Goal: Transaction & Acquisition: Purchase product/service

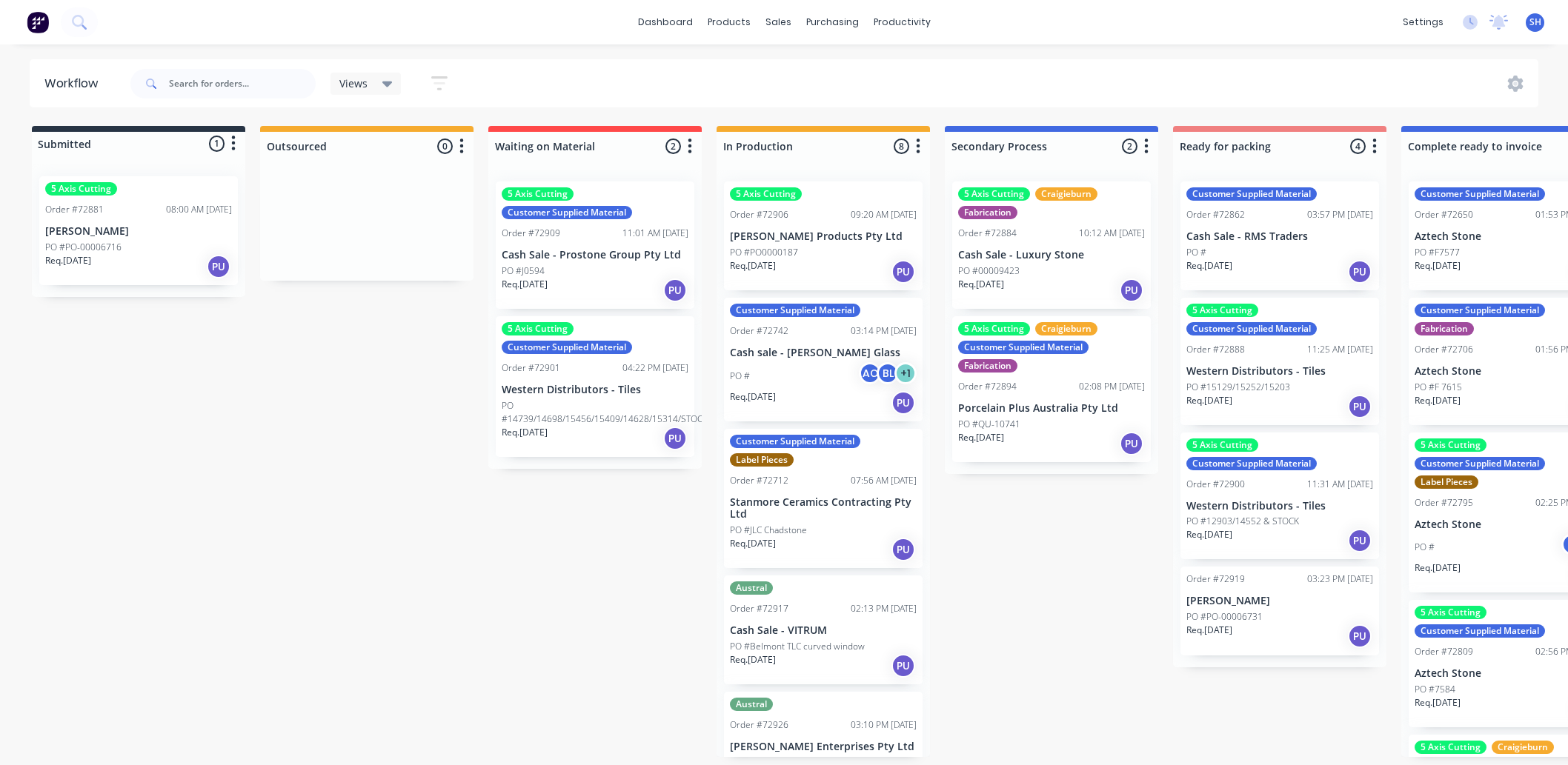
scroll to position [0, 932]
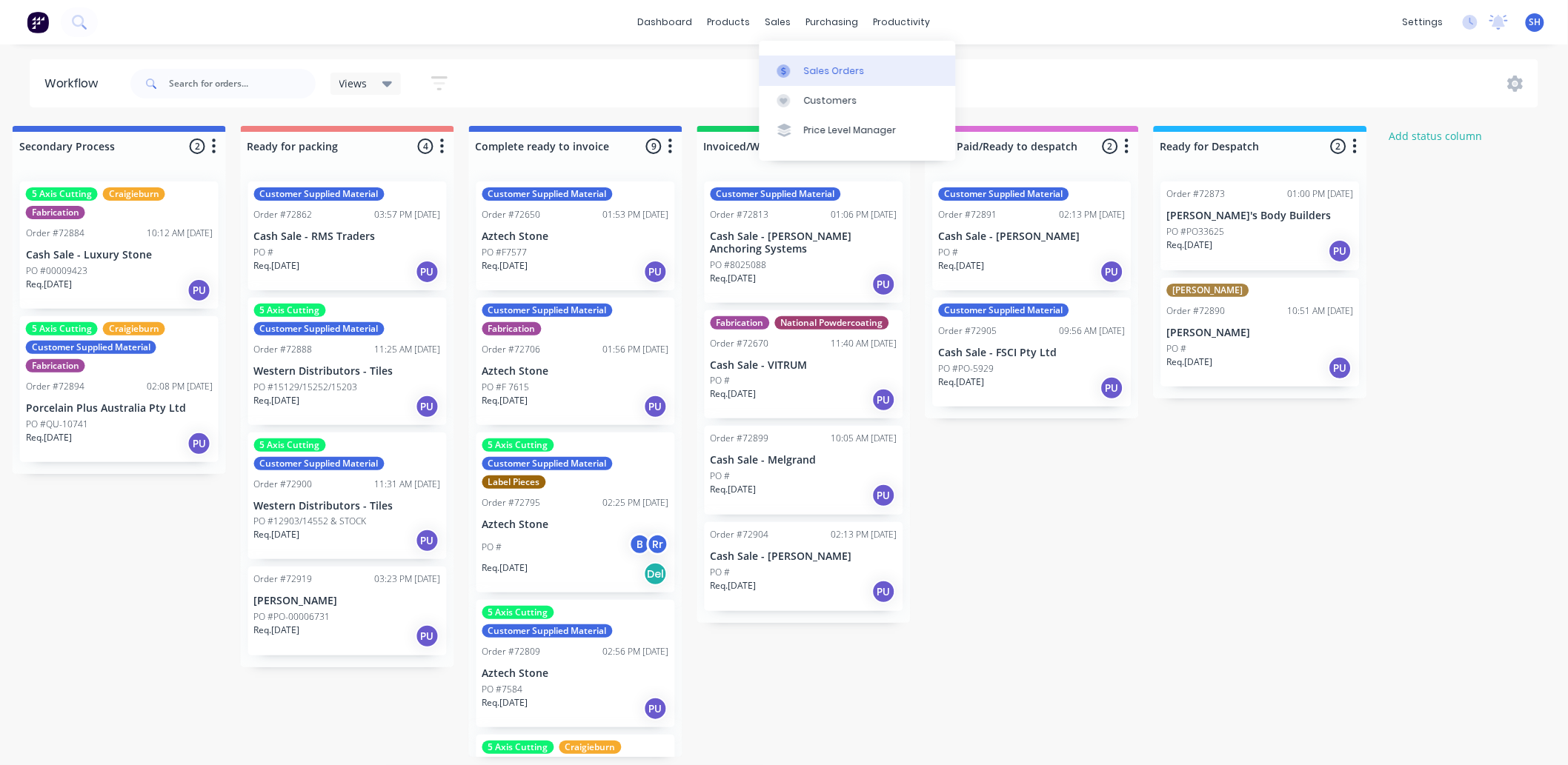
click at [799, 68] on link "Sales Orders" at bounding box center [857, 70] width 196 height 30
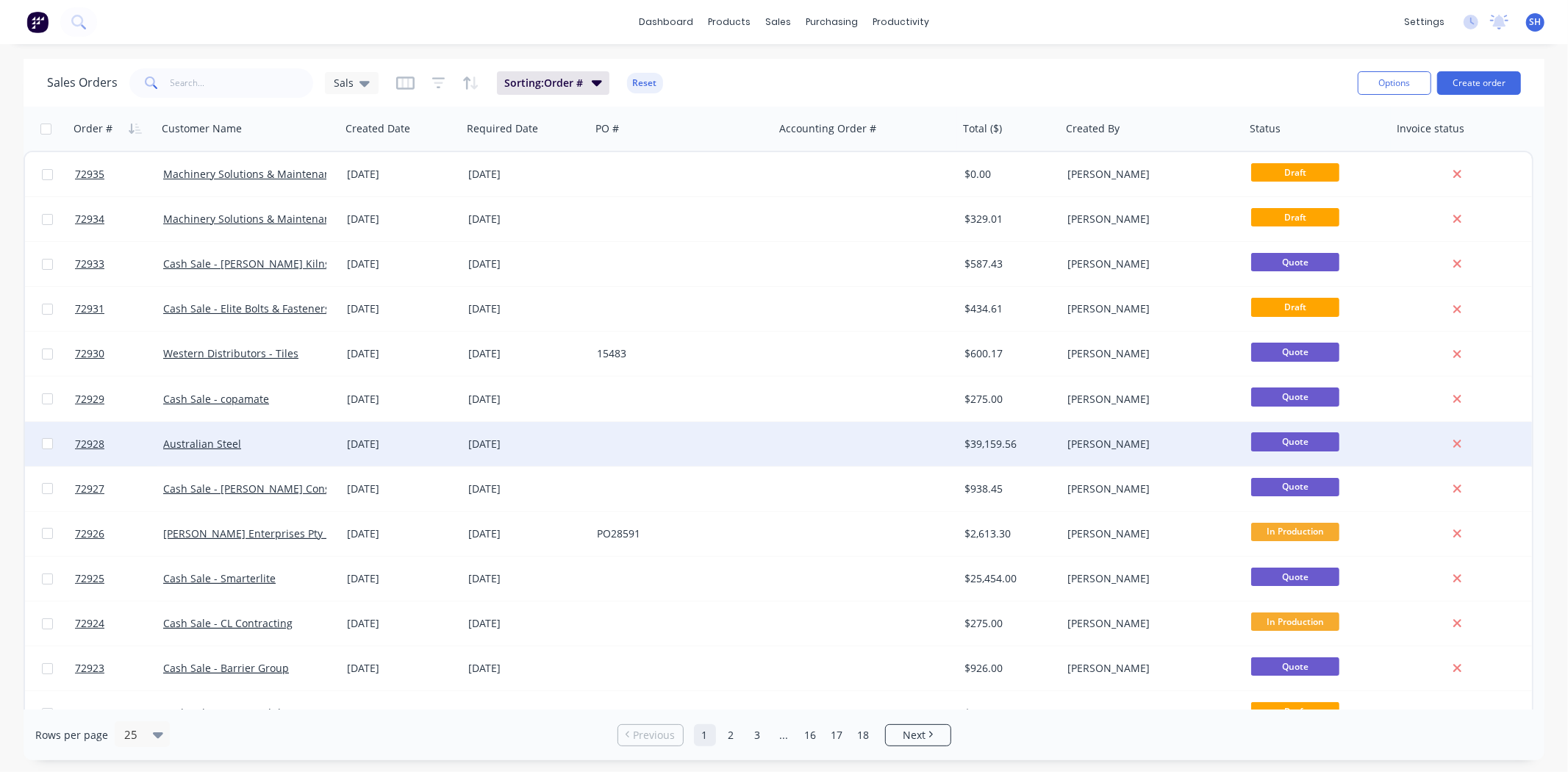
click at [820, 438] on div at bounding box center [866, 444] width 184 height 44
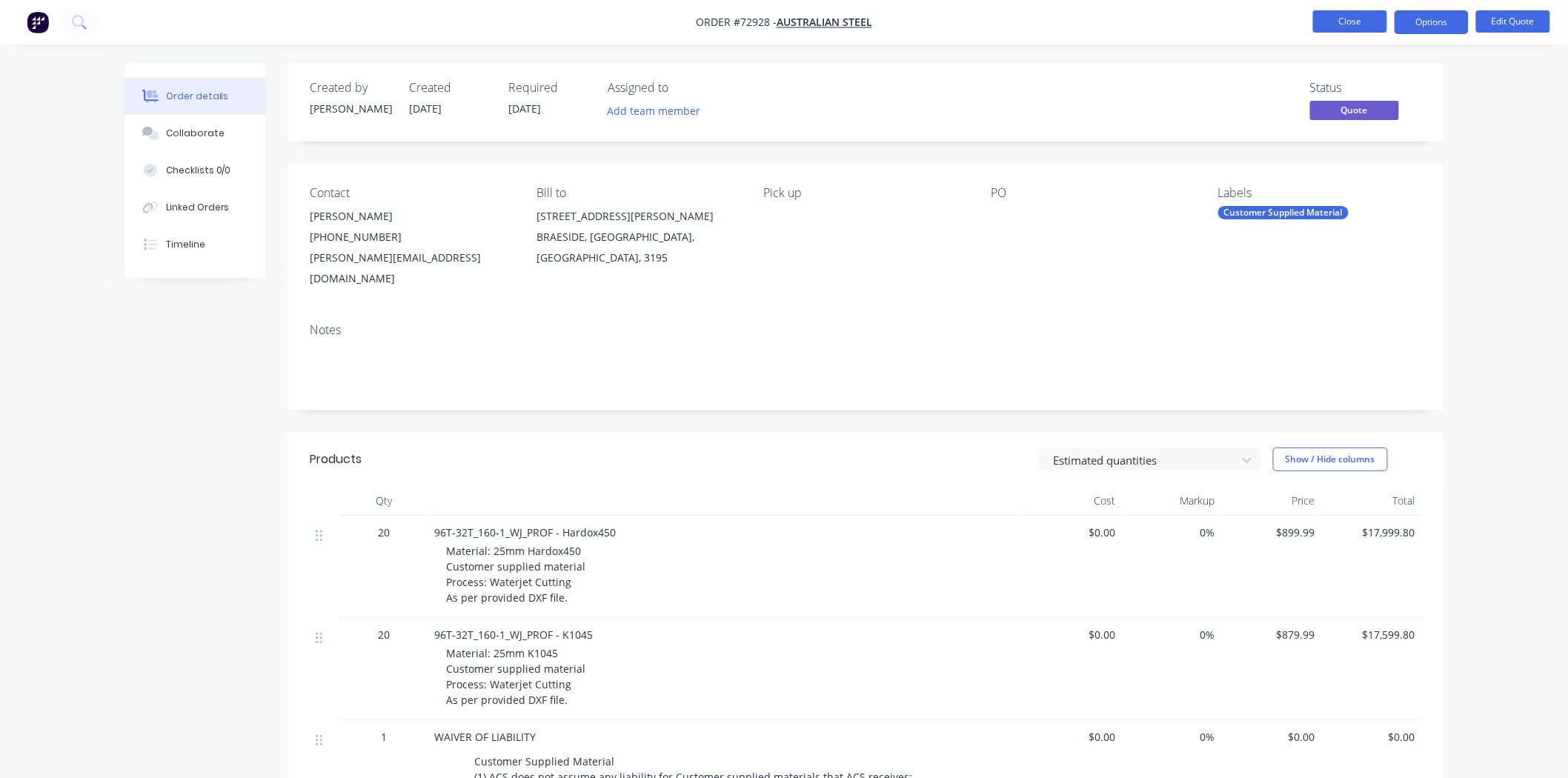
click at [1332, 26] on button "Close" at bounding box center [1350, 21] width 74 height 22
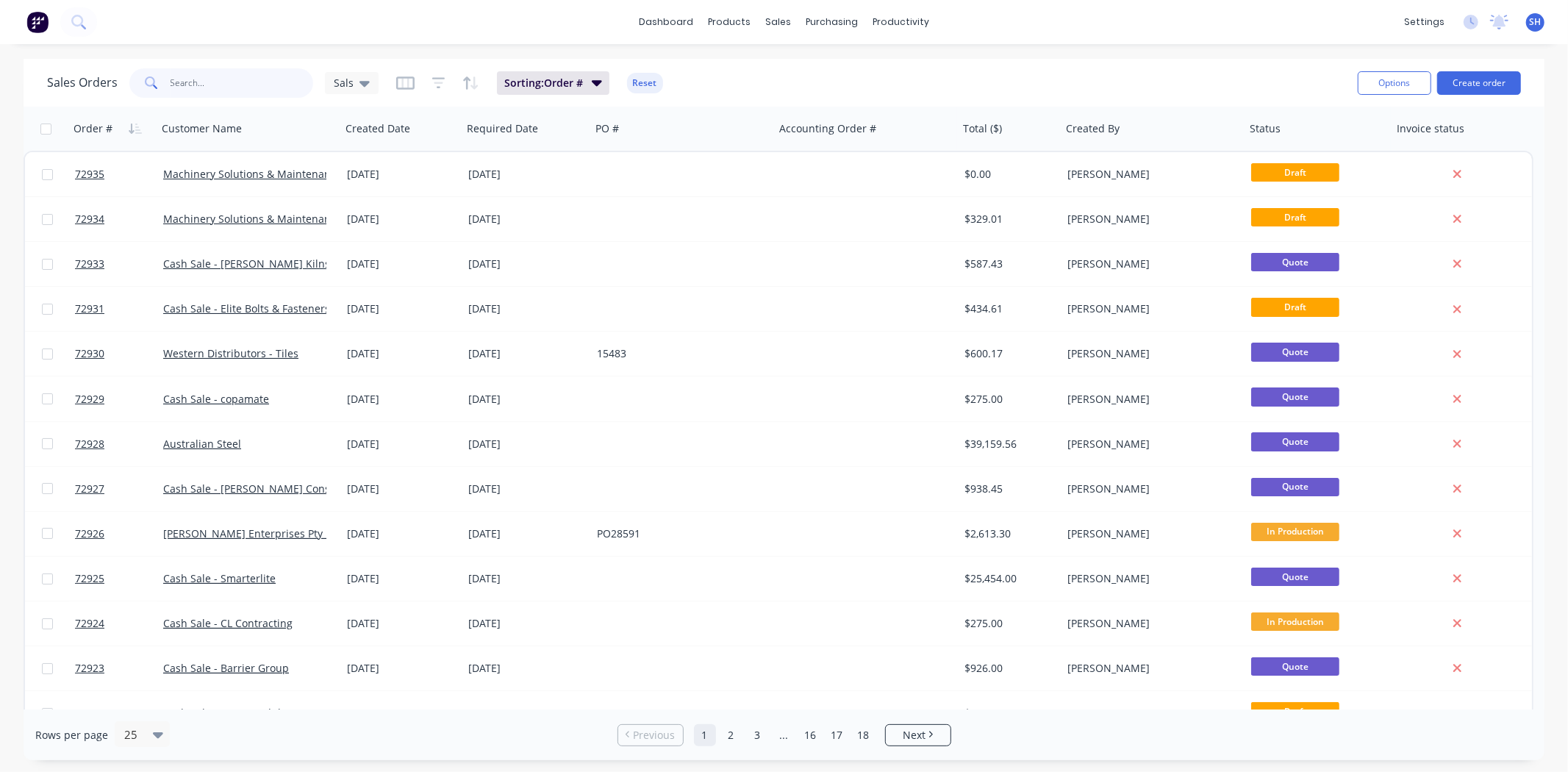
click at [238, 86] on input "text" at bounding box center [241, 83] width 143 height 30
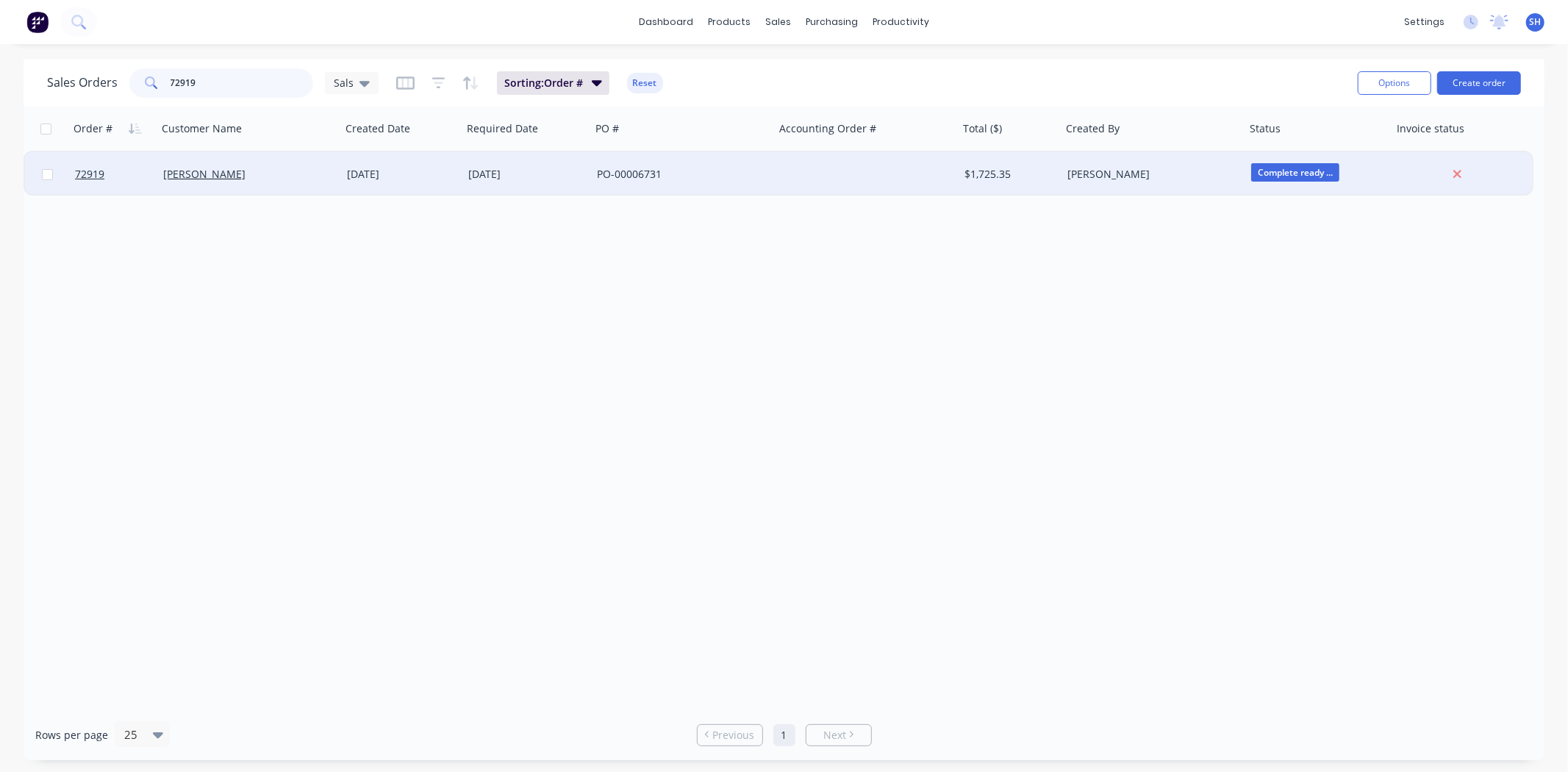
type input "72919"
click at [444, 177] on div "[DATE]" at bounding box center [401, 174] width 109 height 14
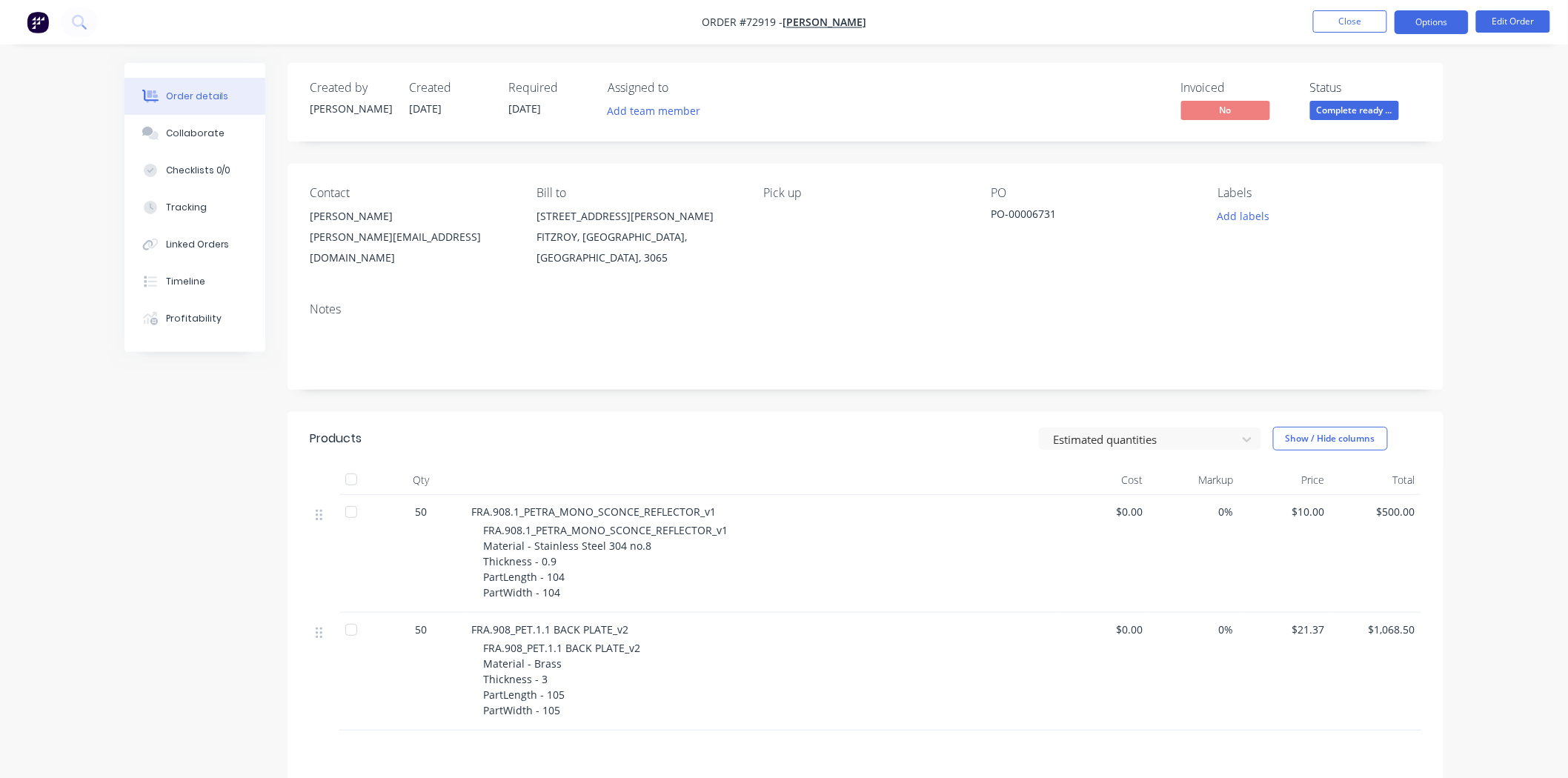
click at [1438, 27] on button "Options" at bounding box center [1431, 22] width 74 height 24
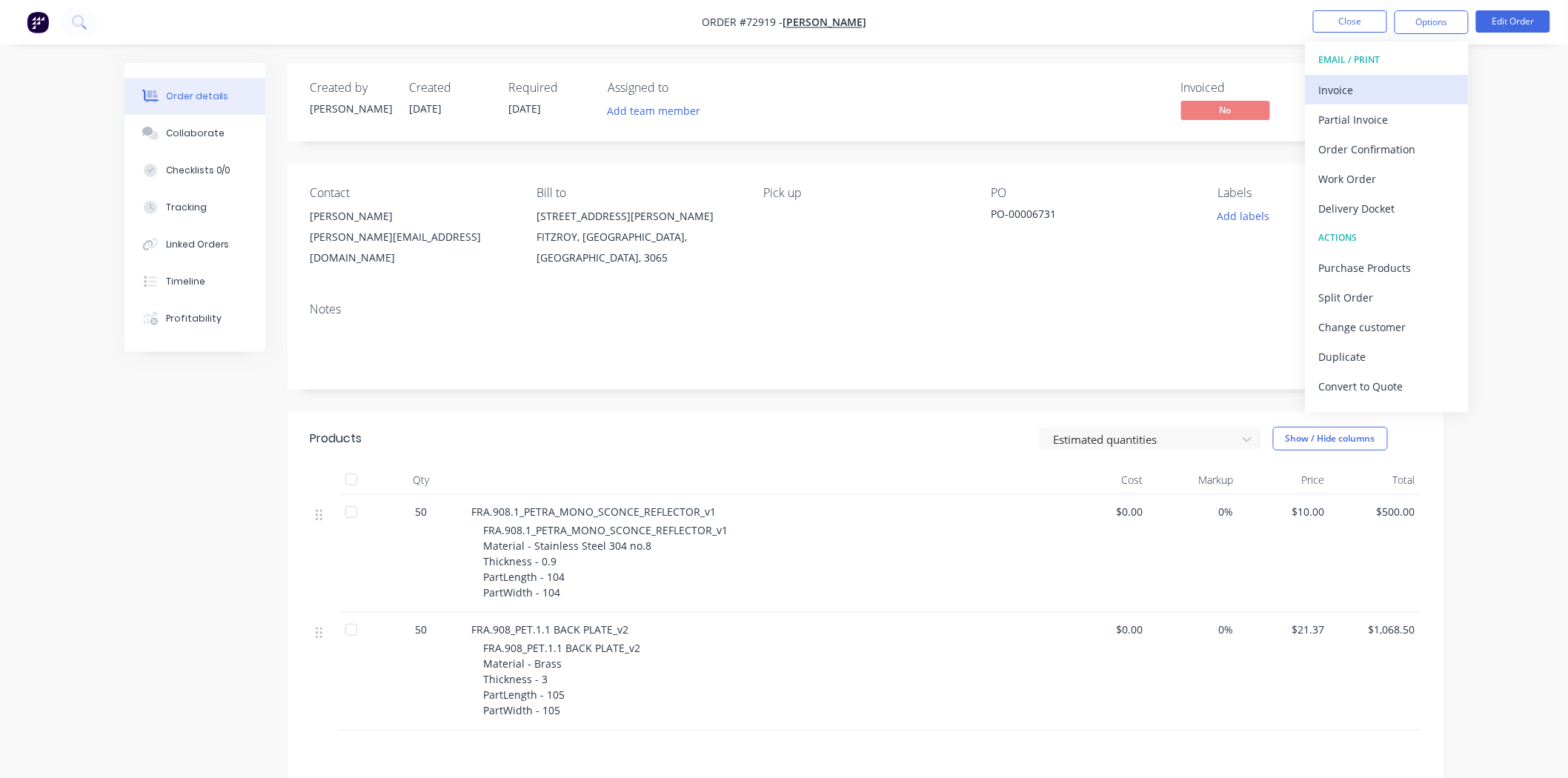
click at [1380, 93] on div "Invoice" at bounding box center [1387, 90] width 136 height 21
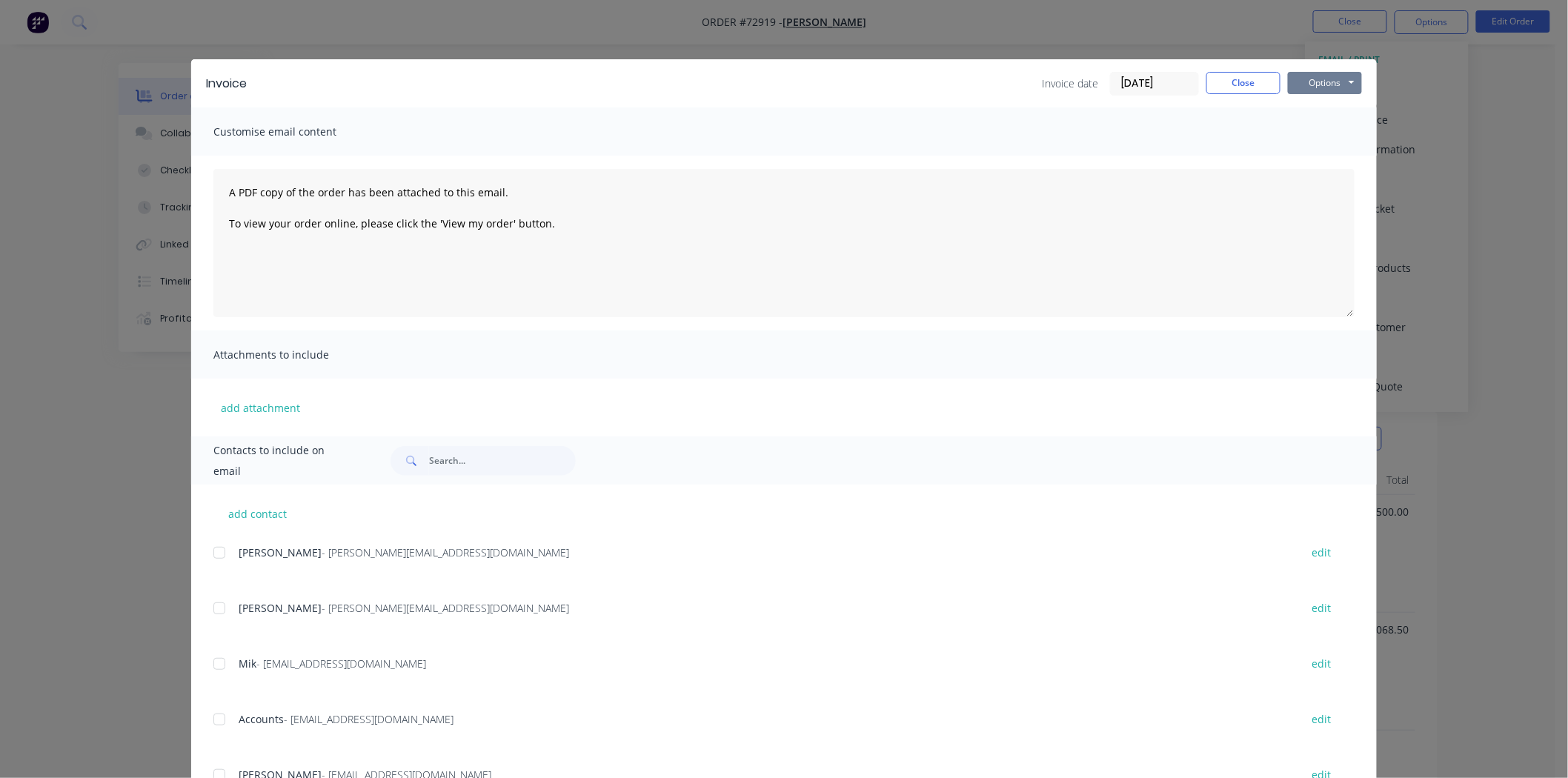
click at [1332, 72] on button "Options" at bounding box center [1324, 83] width 74 height 22
click at [1320, 131] on button "Print" at bounding box center [1334, 133] width 95 height 25
click at [1227, 87] on button "Close" at bounding box center [1243, 83] width 74 height 22
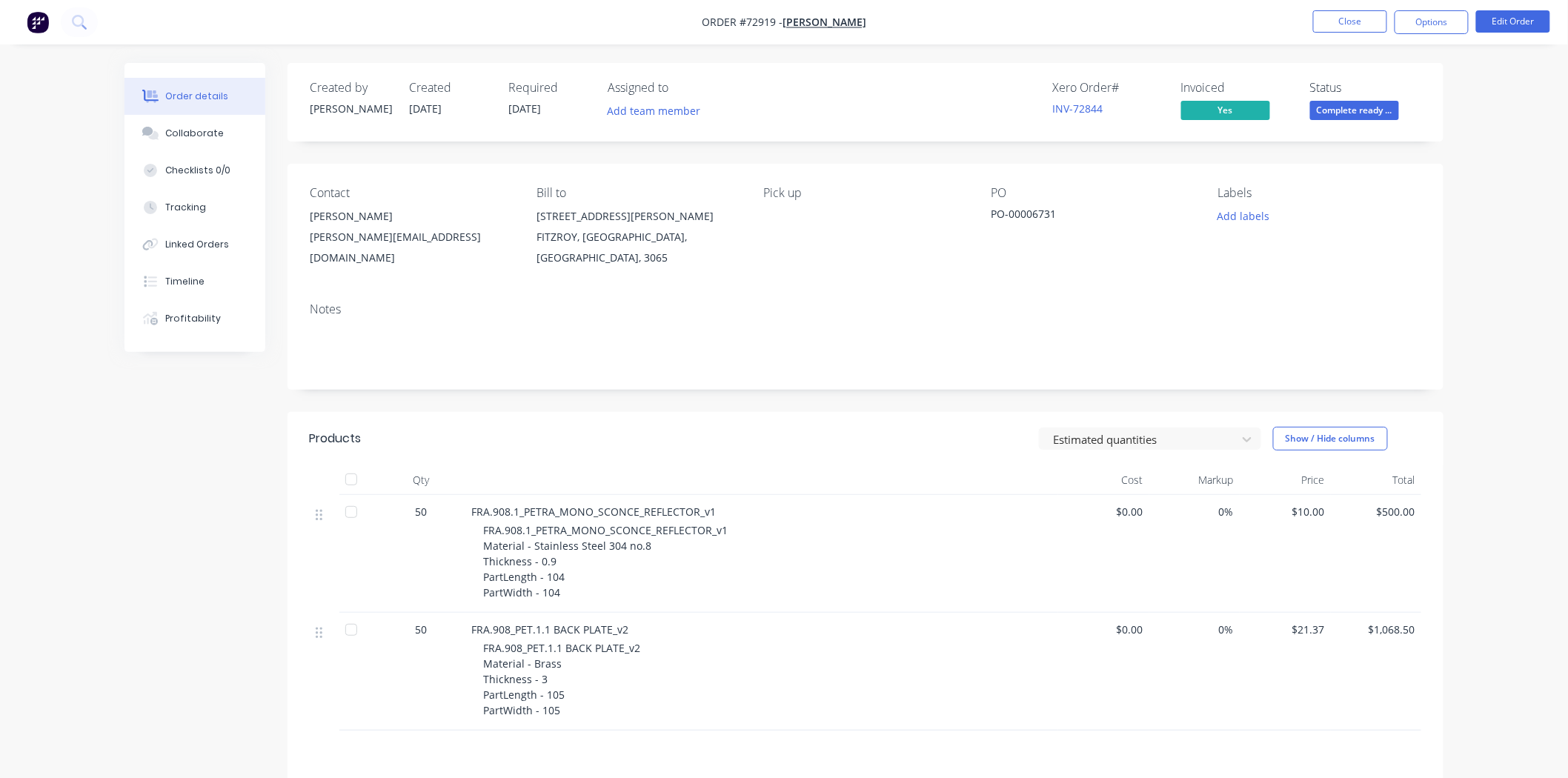
click at [1422, 34] on nav "Order #72919 - [PERSON_NAME] Close Options Edit Order" at bounding box center [784, 22] width 1568 height 44
click at [1418, 25] on button "Options" at bounding box center [1431, 22] width 74 height 24
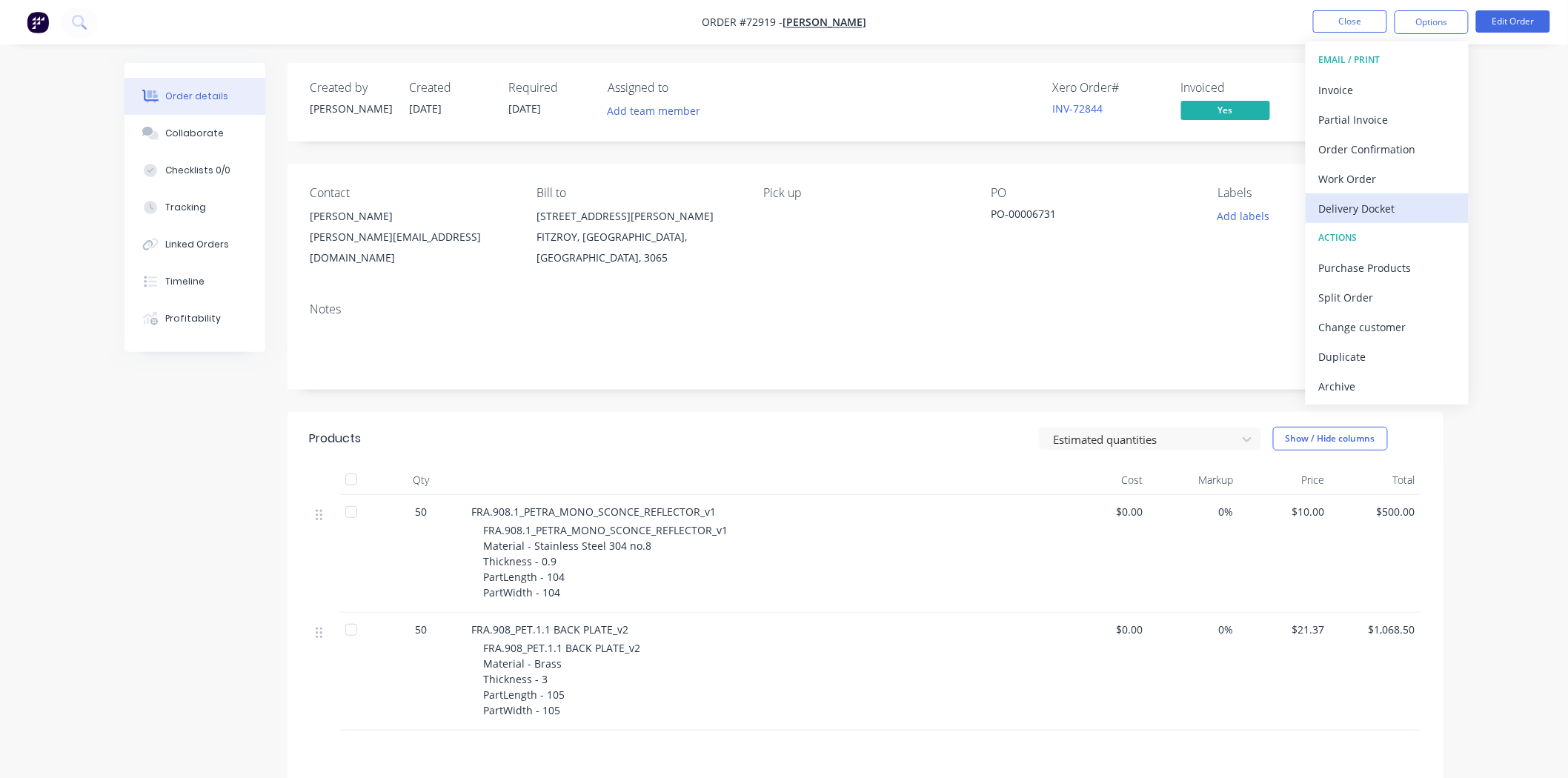
click at [1396, 200] on div "Delivery Docket" at bounding box center [1387, 208] width 136 height 21
click at [1371, 154] on div "Without pricing" at bounding box center [1387, 148] width 136 height 21
click at [1332, 26] on button "Close" at bounding box center [1350, 21] width 74 height 22
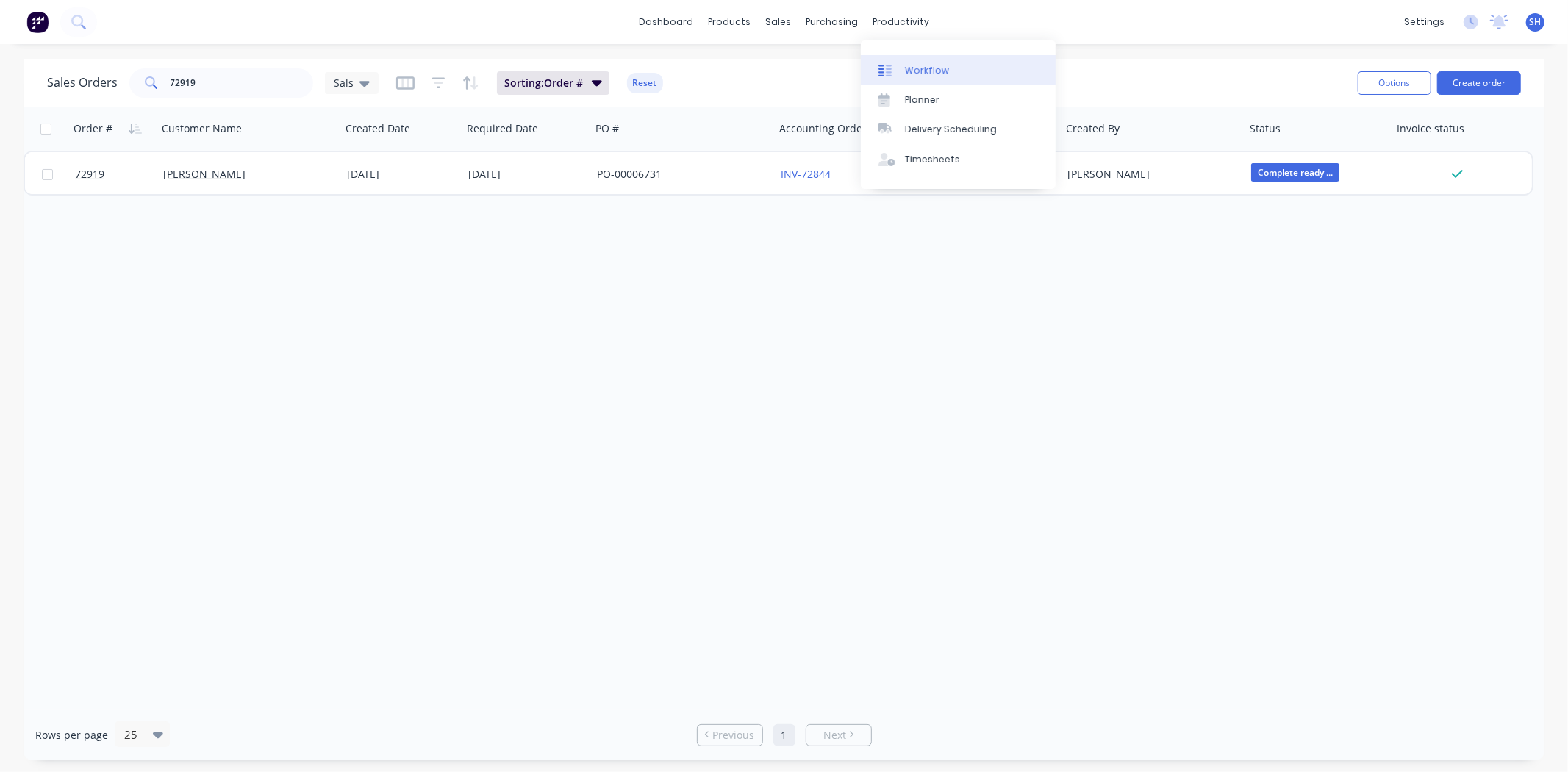
click at [929, 74] on div "Workflow" at bounding box center [927, 71] width 44 height 14
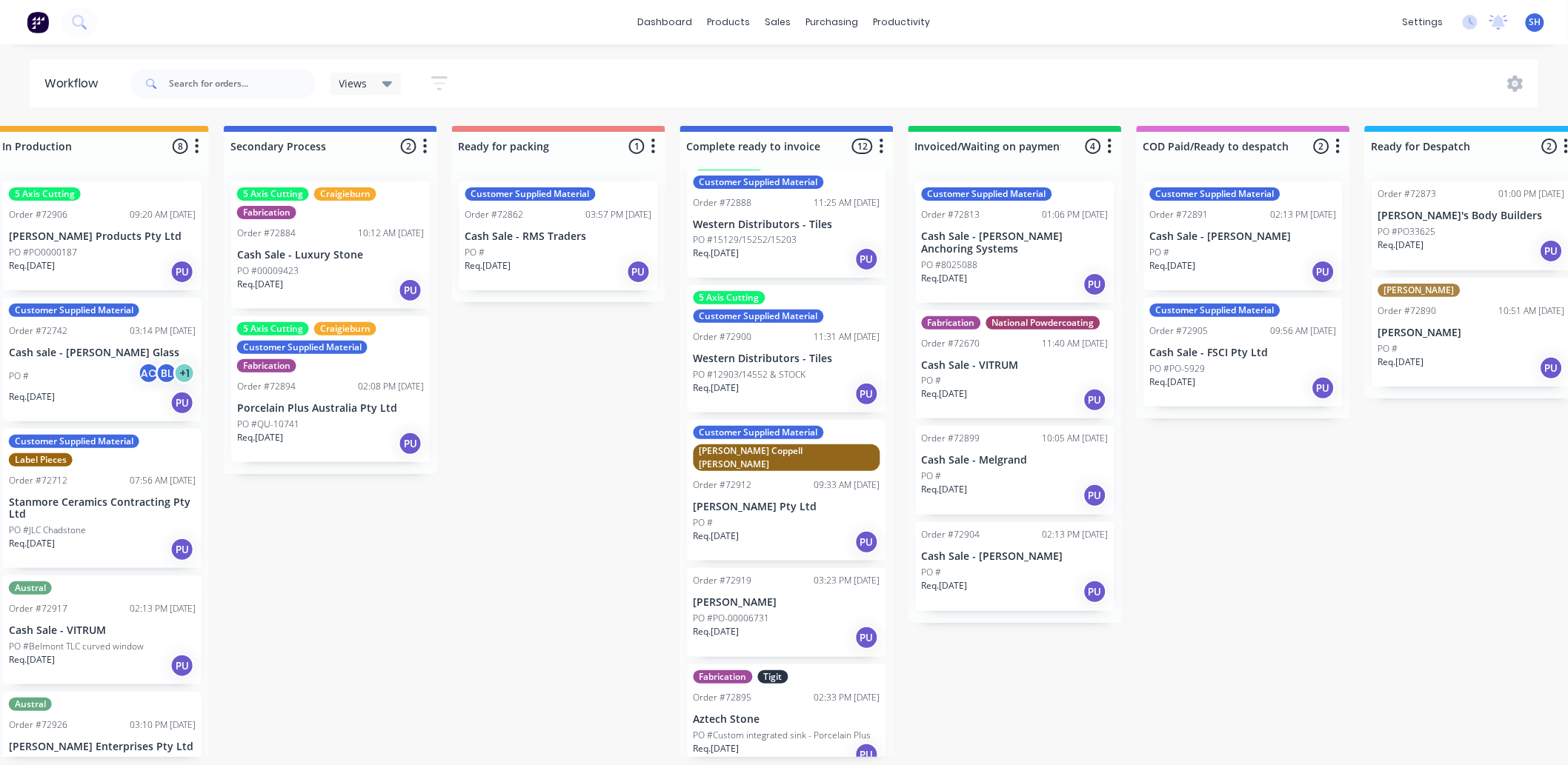
scroll to position [1070, 0]
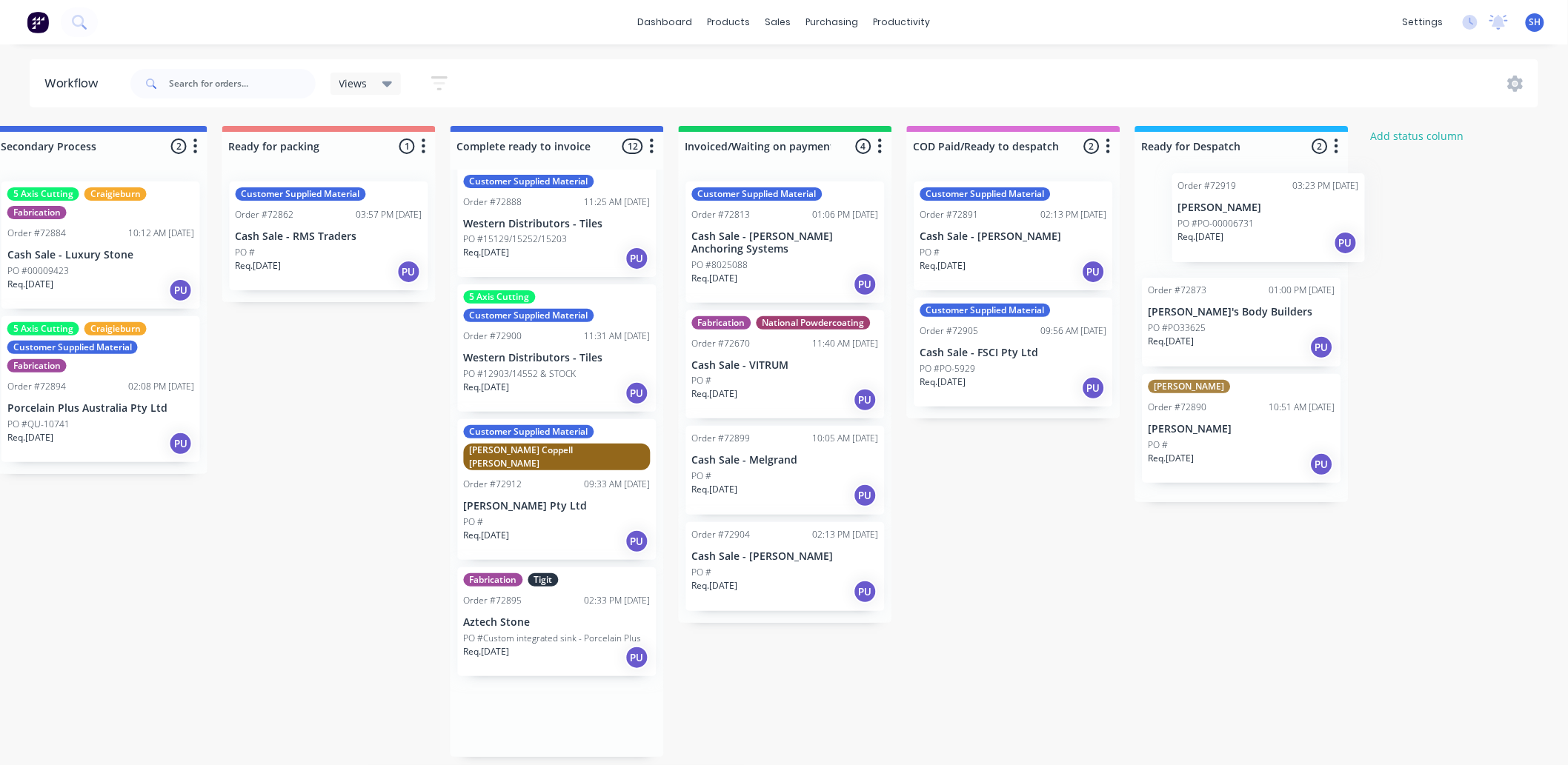
drag, startPoint x: 766, startPoint y: 603, endPoint x: 1211, endPoint y: 225, distance: 583.9
click at [1211, 225] on div "Submitted 1 Status colour #273444 hex #273444 Save Cancel Summaries Total order…" at bounding box center [381, 442] width 2686 height 631
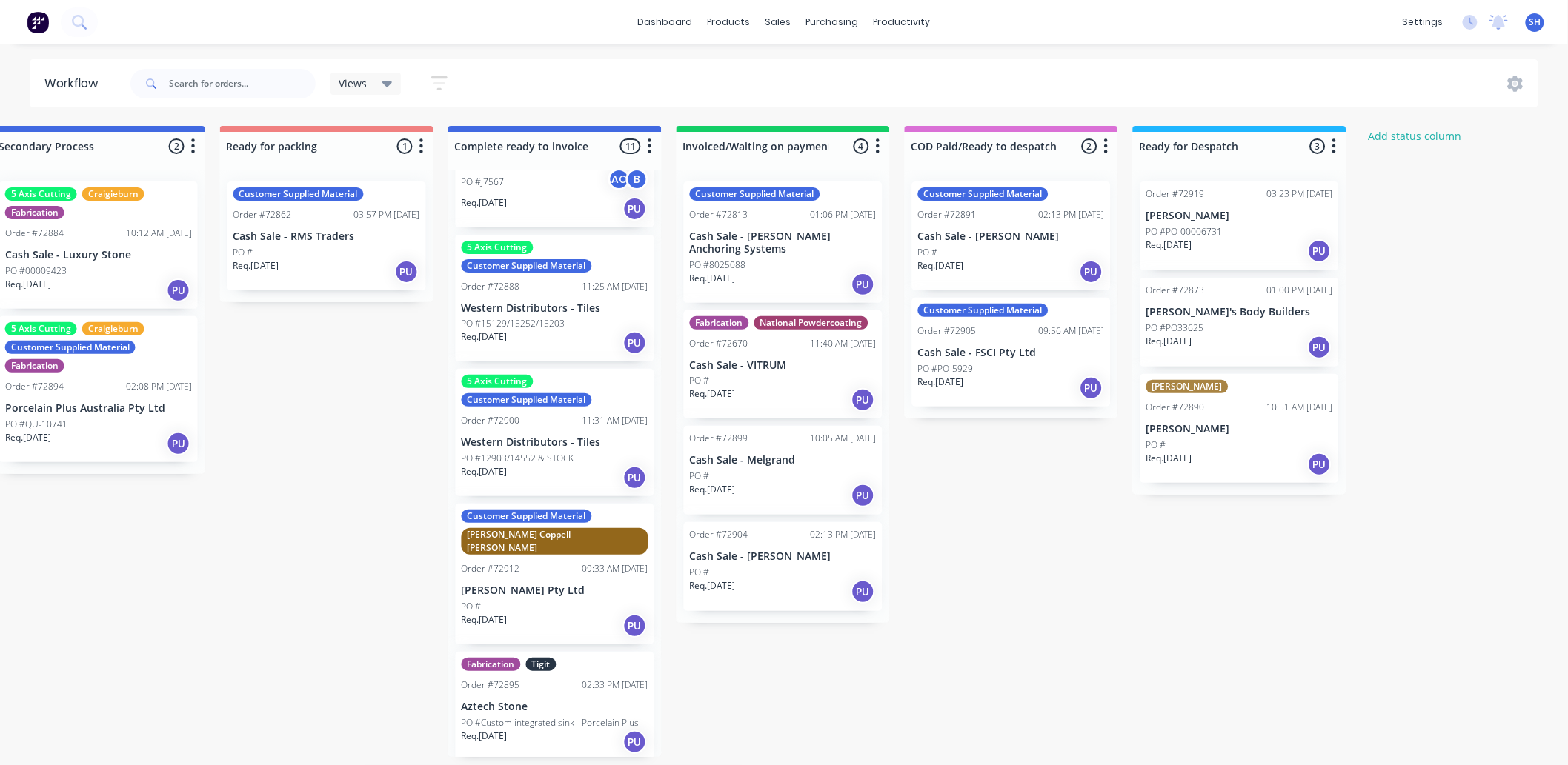
scroll to position [974, 0]
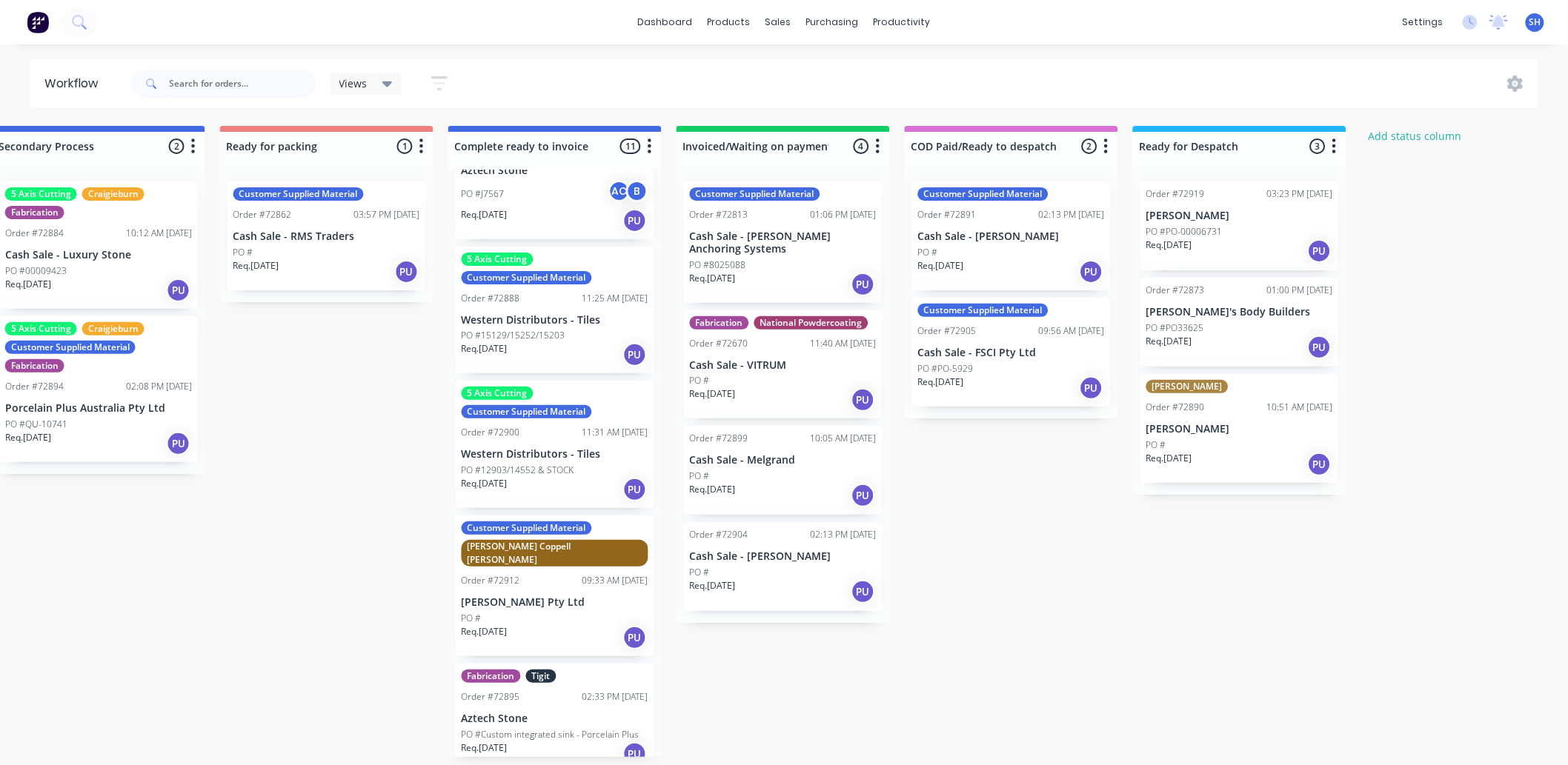
click at [1240, 306] on p "[PERSON_NAME]'s Body Builders" at bounding box center [1239, 312] width 187 height 13
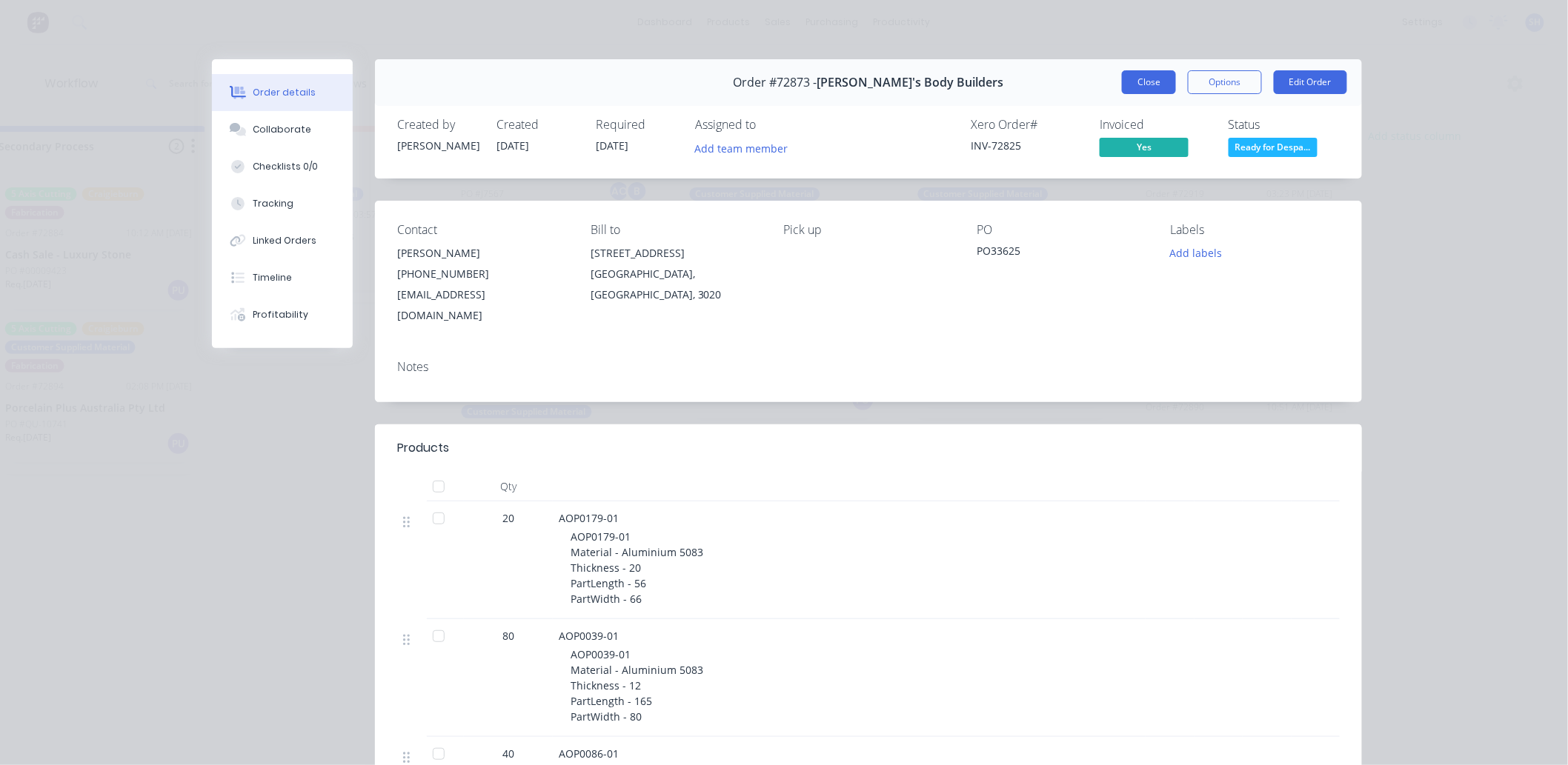
click at [1139, 87] on button "Close" at bounding box center [1148, 83] width 54 height 24
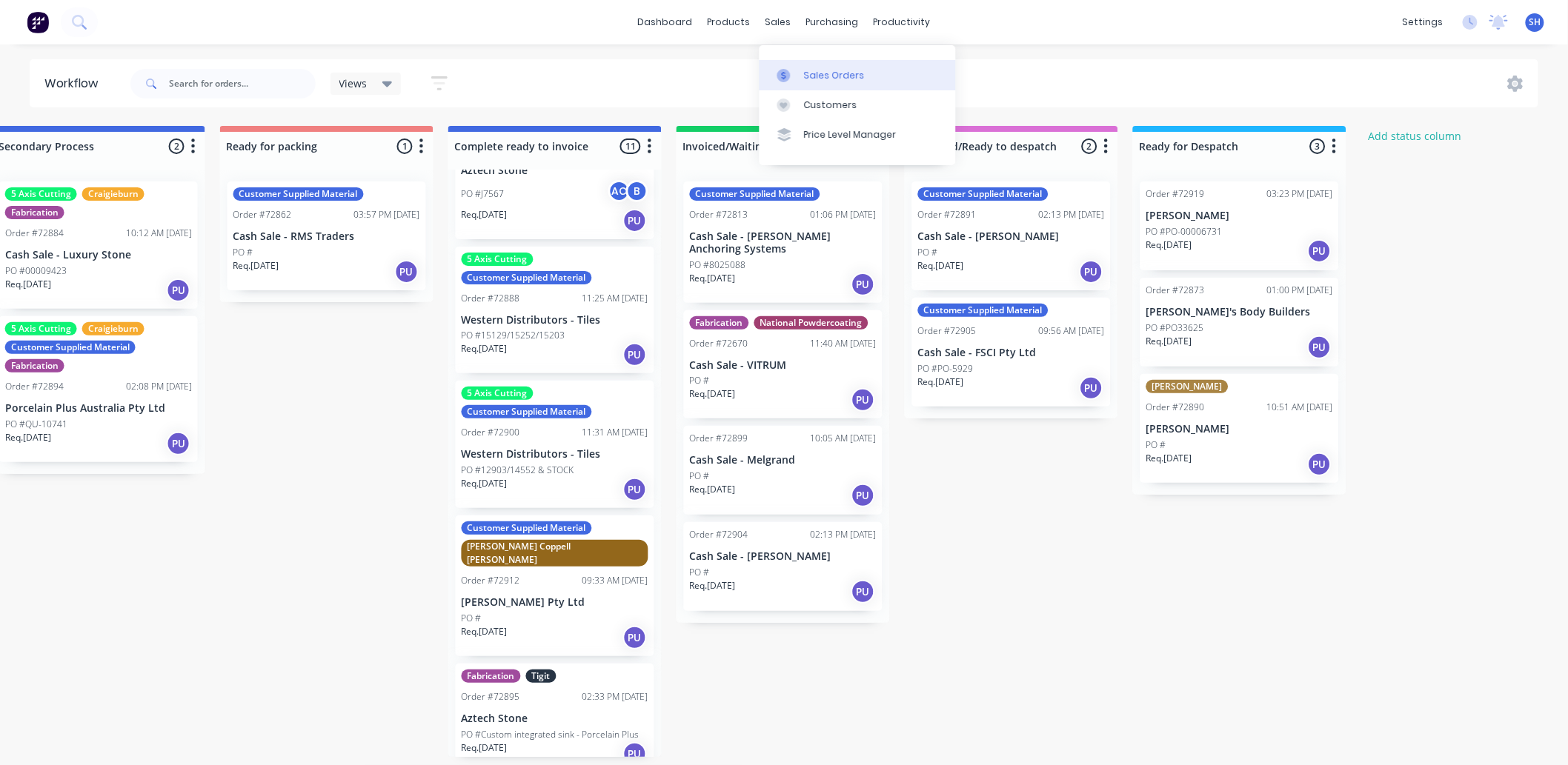
click at [788, 71] on icon at bounding box center [784, 76] width 14 height 14
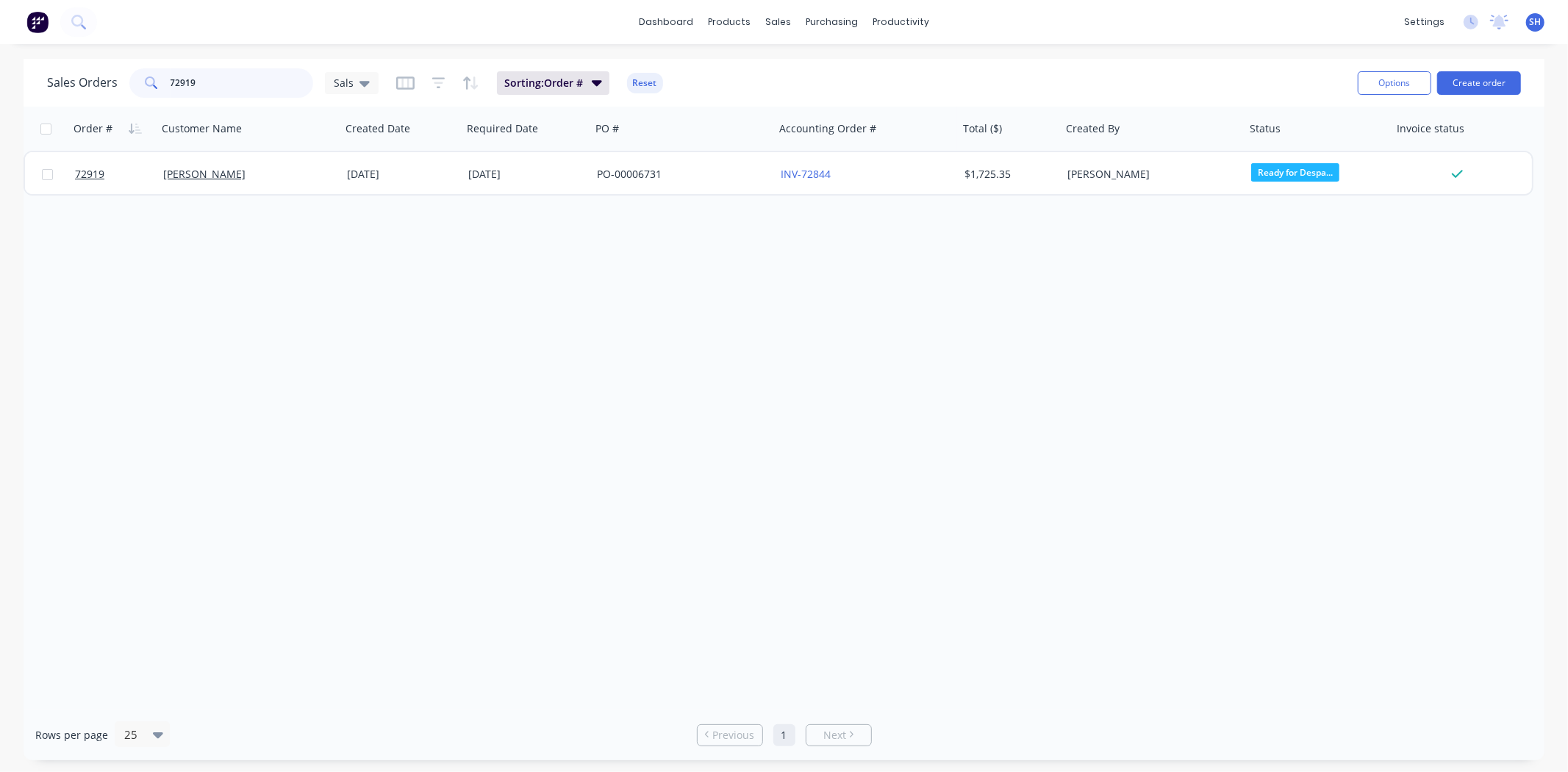
drag, startPoint x: 213, startPoint y: 92, endPoint x: 146, endPoint y: 86, distance: 67.3
click at [146, 86] on div "72919" at bounding box center [221, 83] width 184 height 30
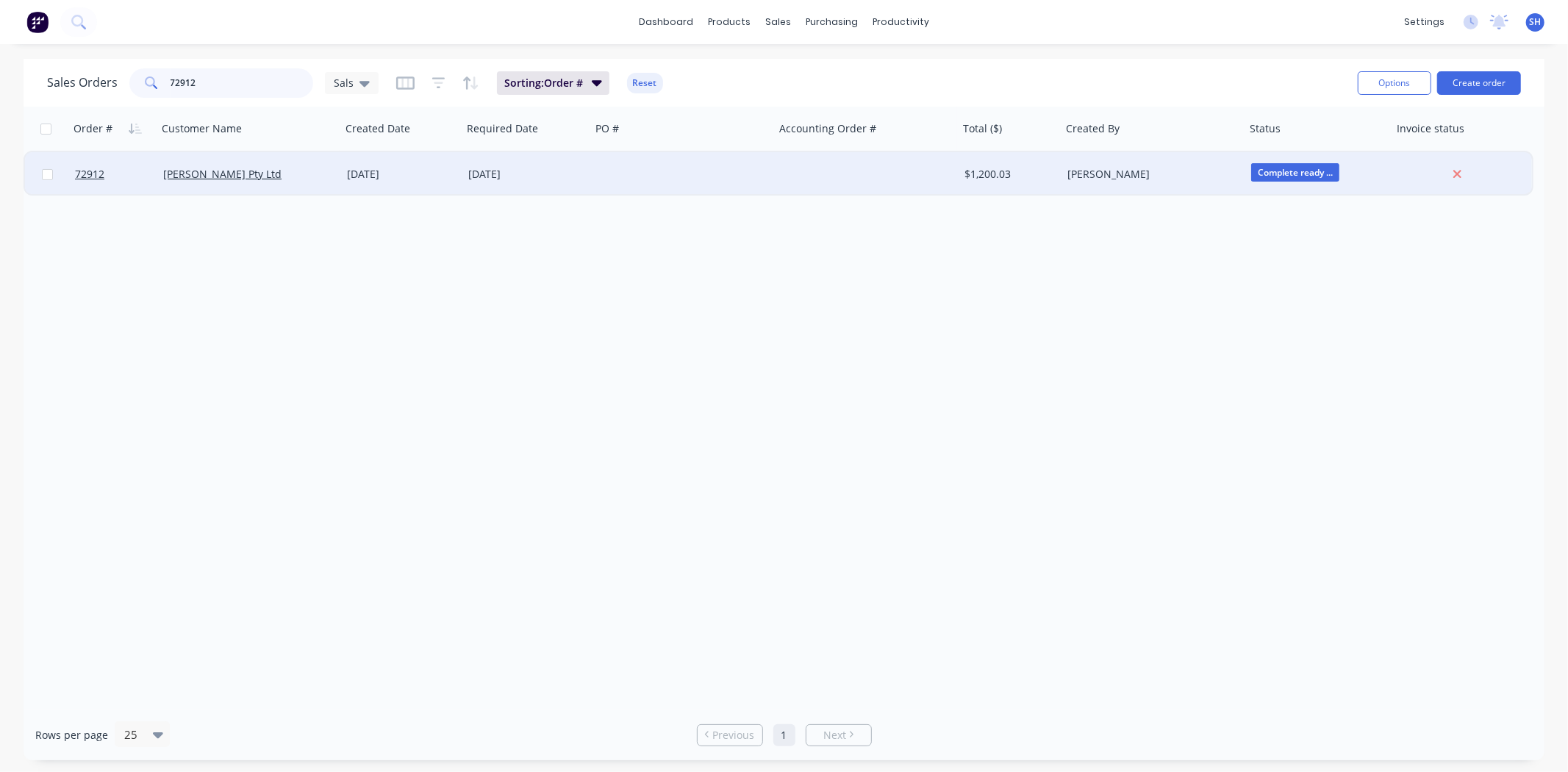
type input "72912"
click at [521, 172] on div "[DATE]" at bounding box center [527, 174] width 117 height 14
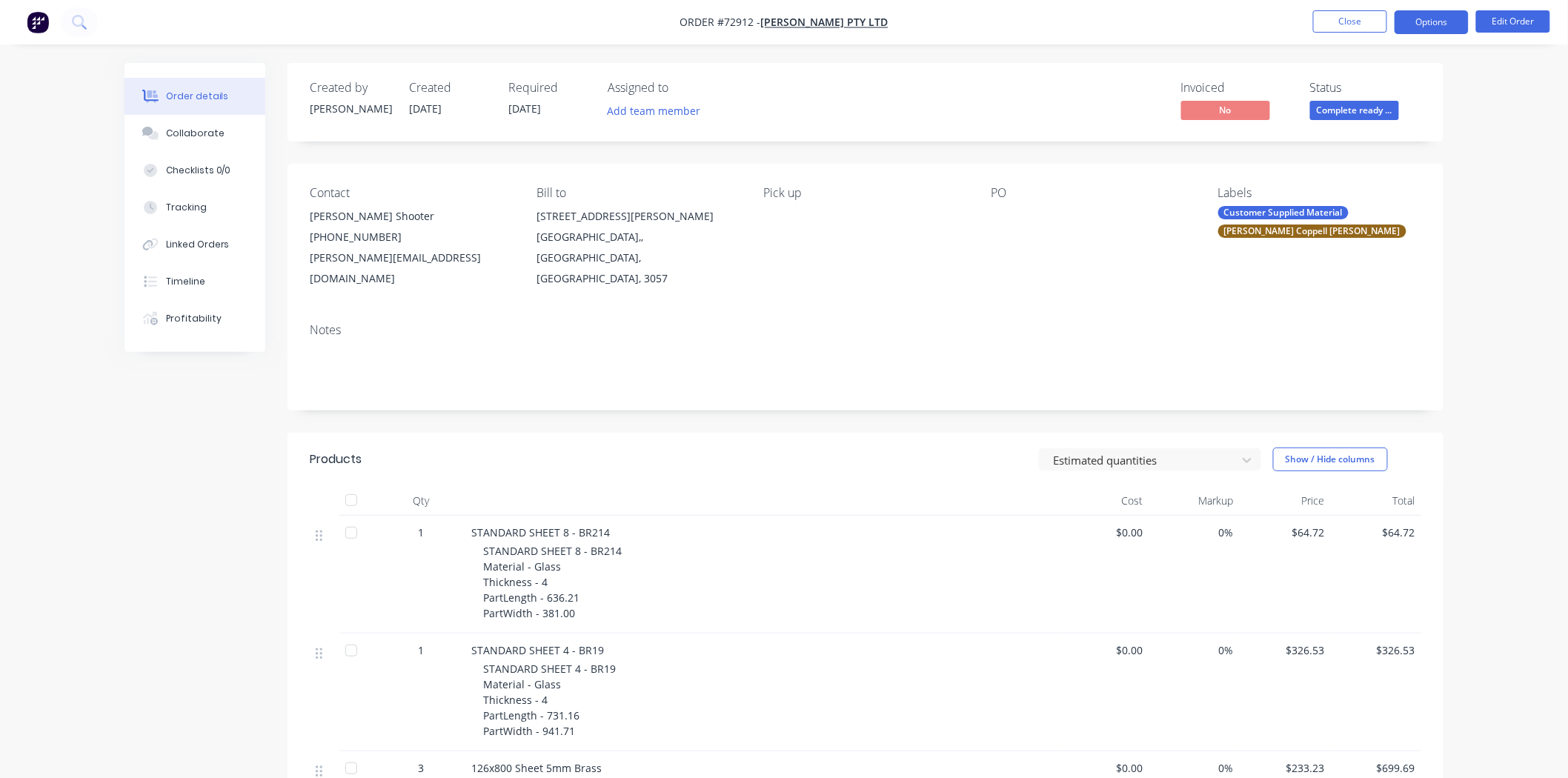
click at [1420, 31] on button "Options" at bounding box center [1431, 22] width 74 height 24
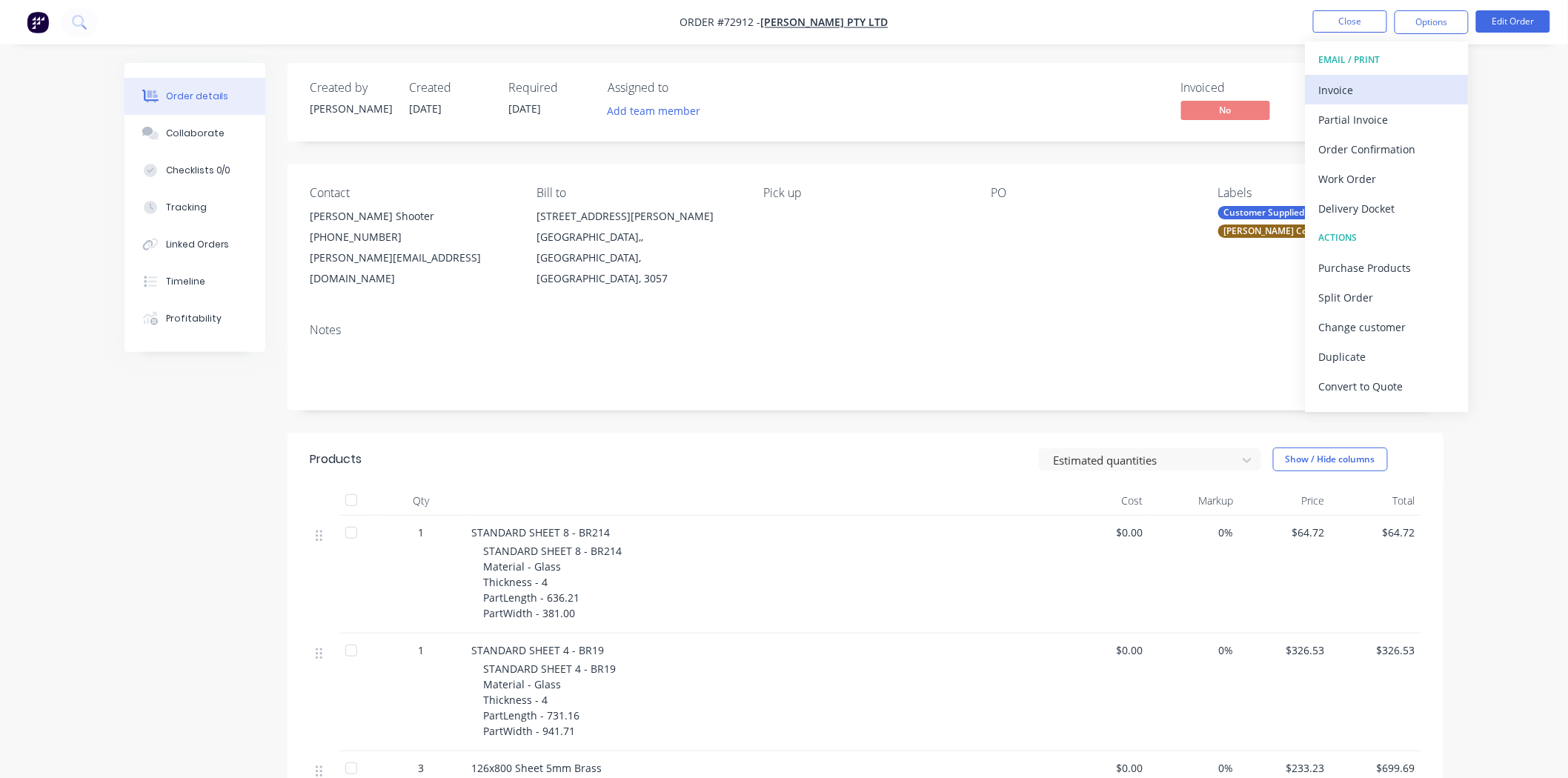
click at [1371, 90] on div "Invoice" at bounding box center [1387, 90] width 136 height 21
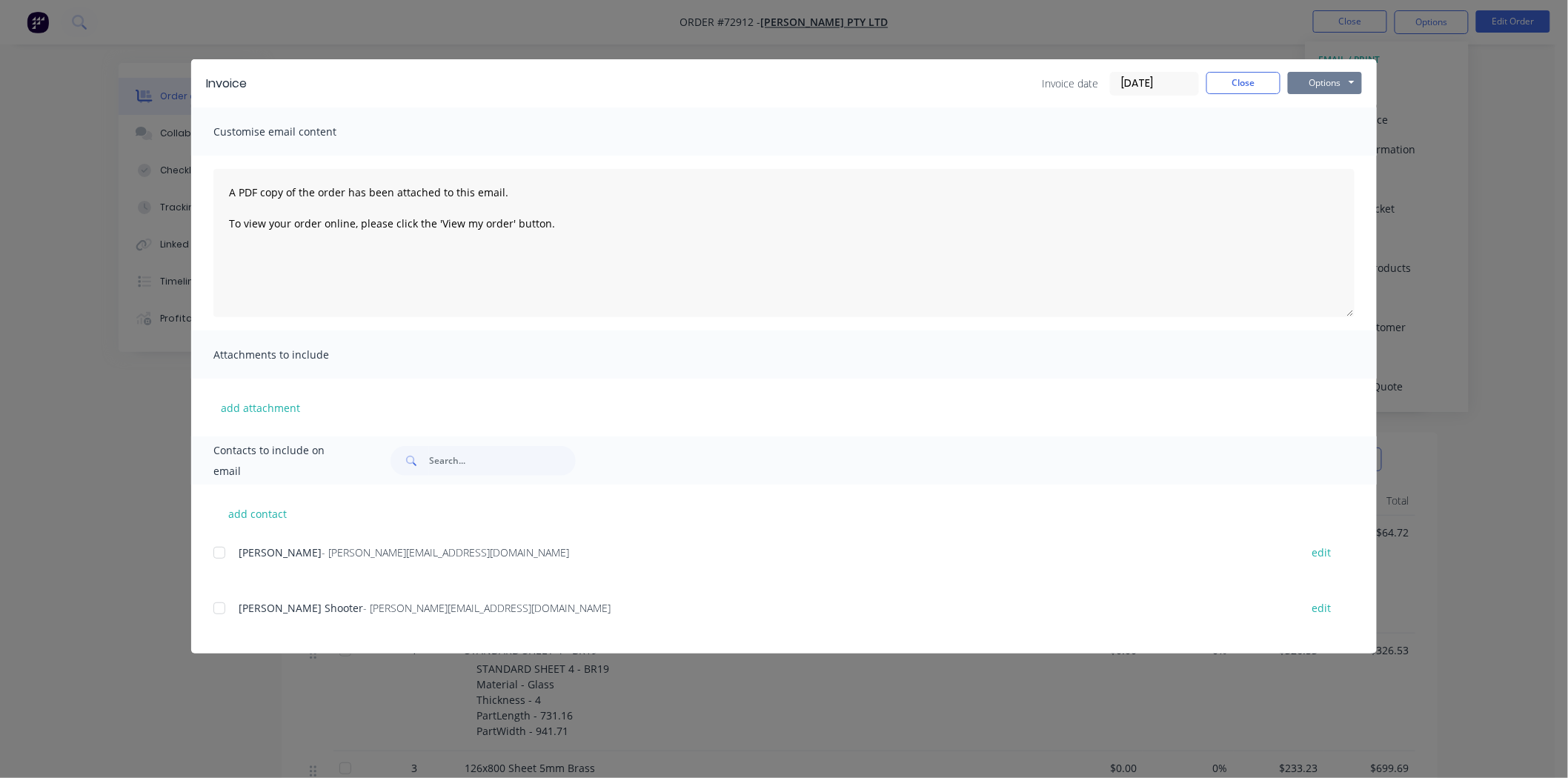
click at [1336, 72] on button "Options" at bounding box center [1324, 83] width 74 height 22
click at [1316, 136] on button "Print" at bounding box center [1334, 133] width 95 height 25
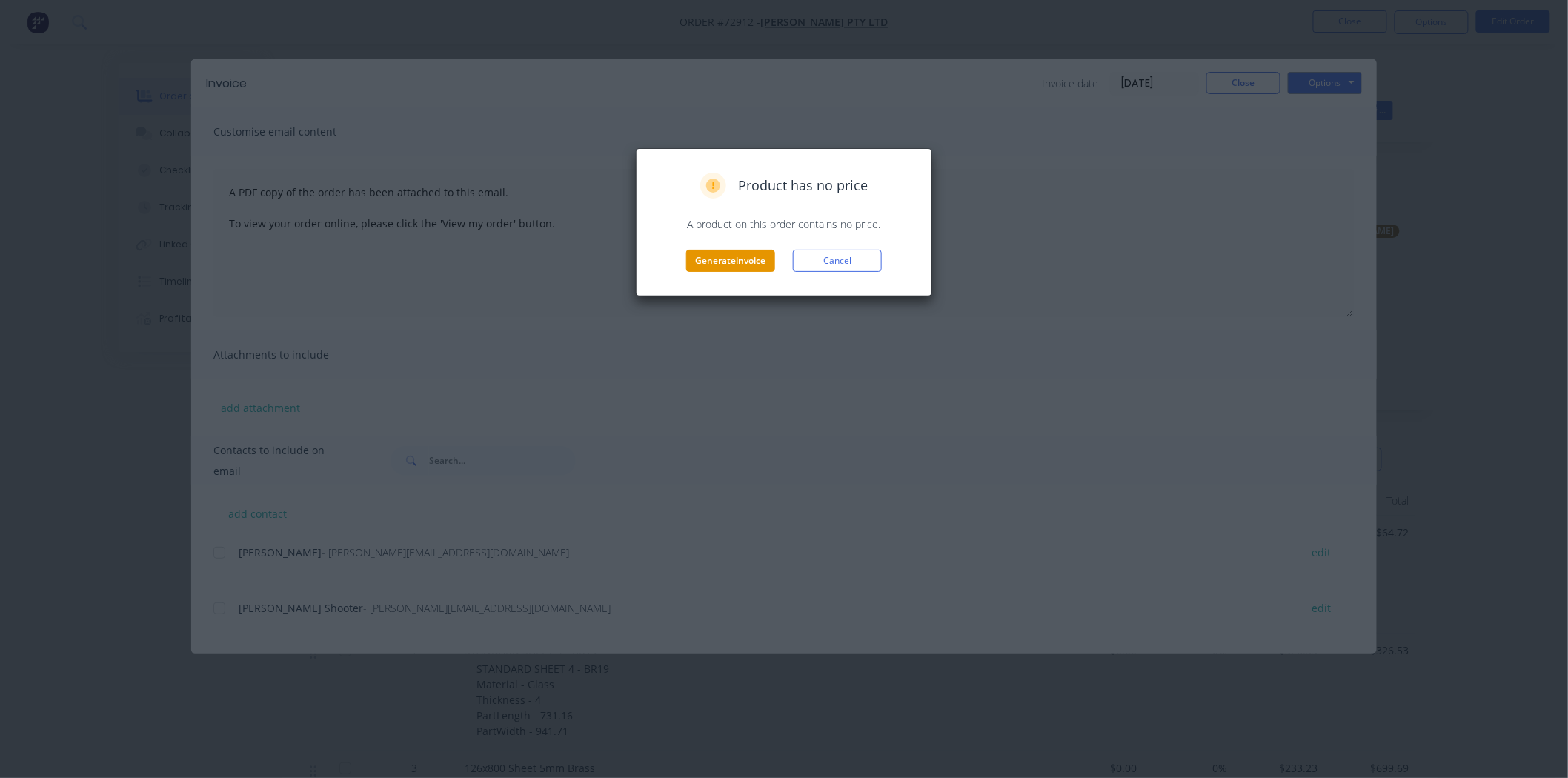
click at [732, 263] on button "Generate invoice" at bounding box center [730, 261] width 89 height 22
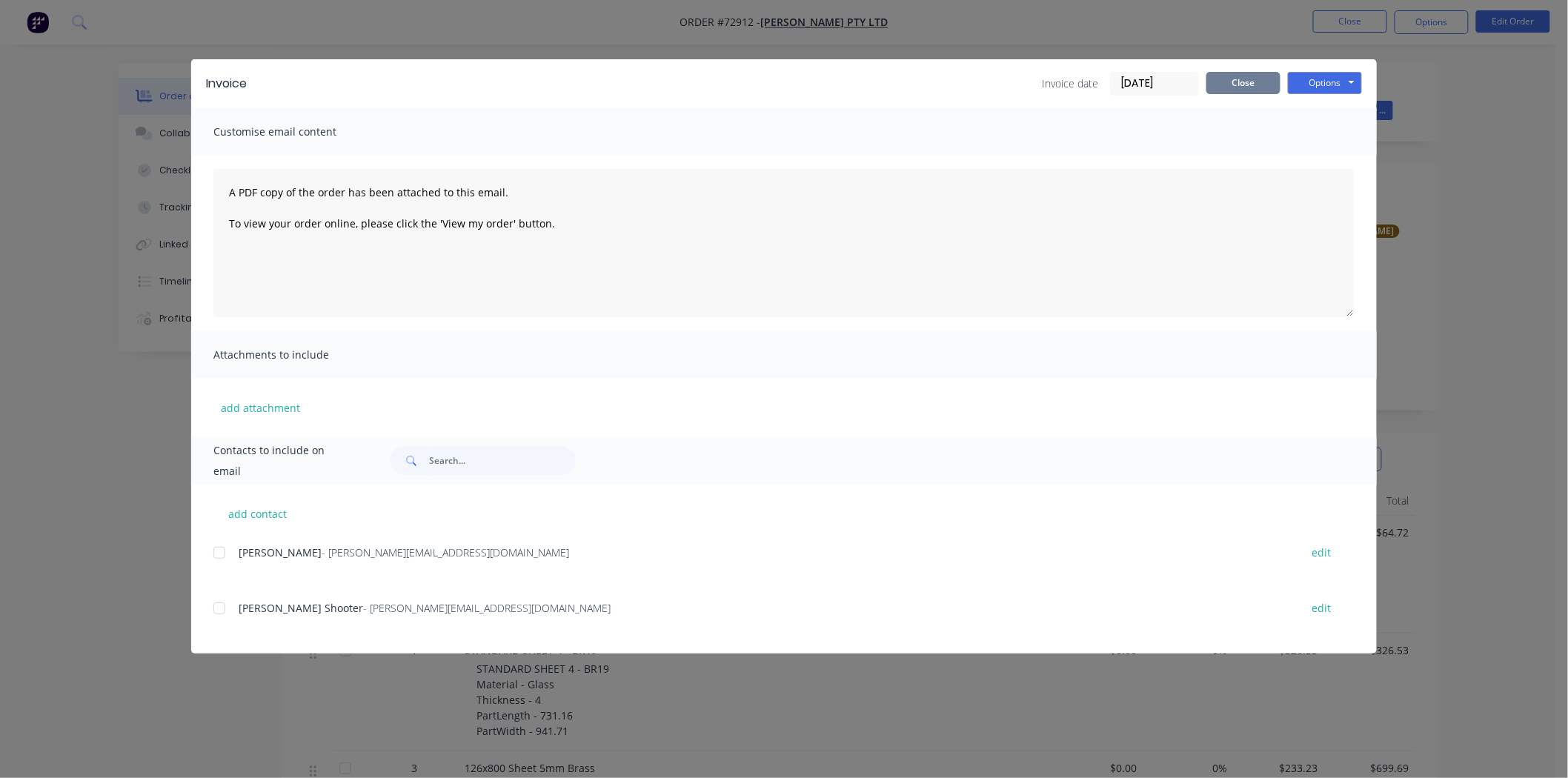
click at [1238, 75] on button "Close" at bounding box center [1243, 83] width 74 height 22
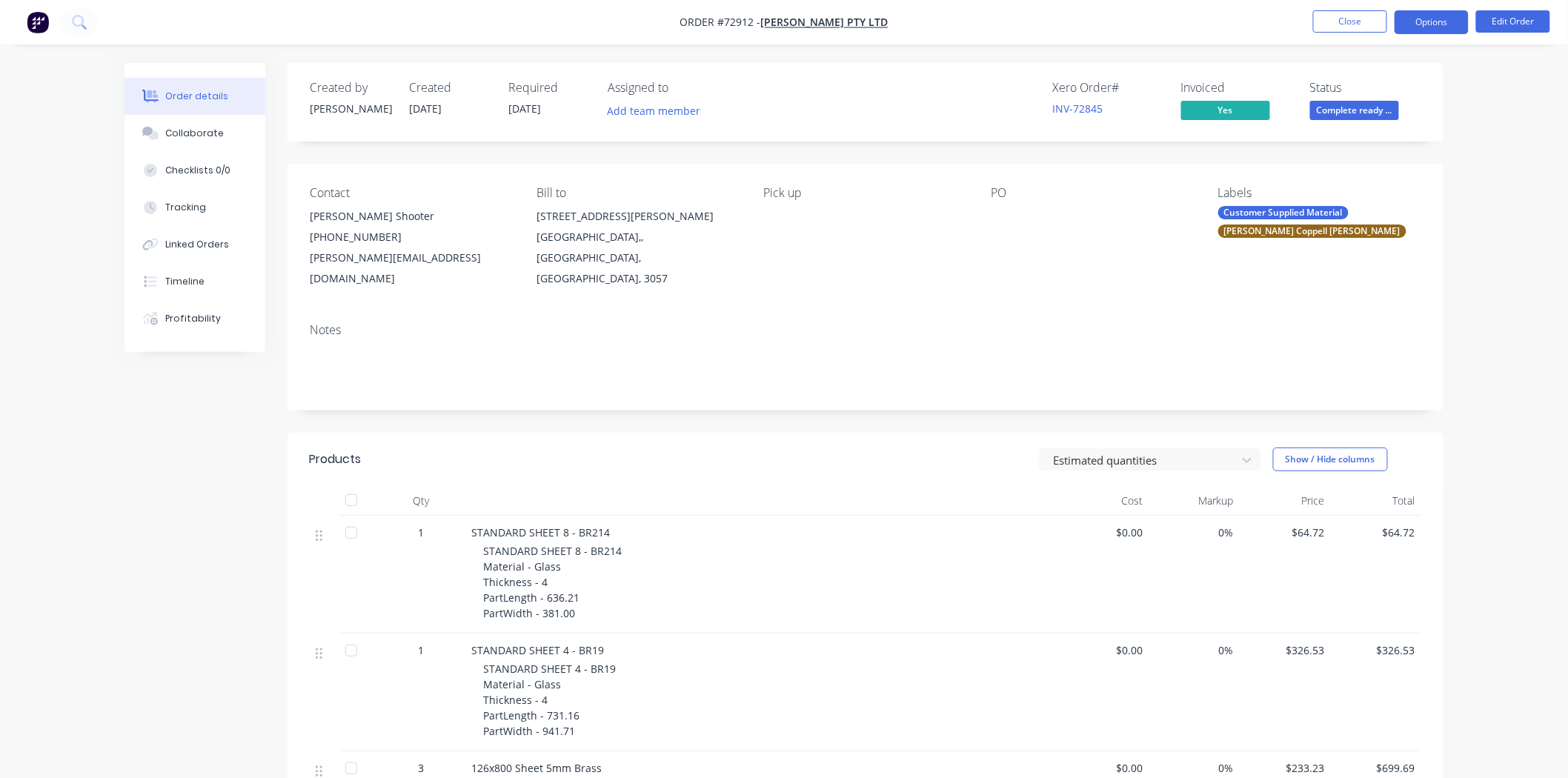
click at [1440, 22] on button "Options" at bounding box center [1431, 22] width 74 height 24
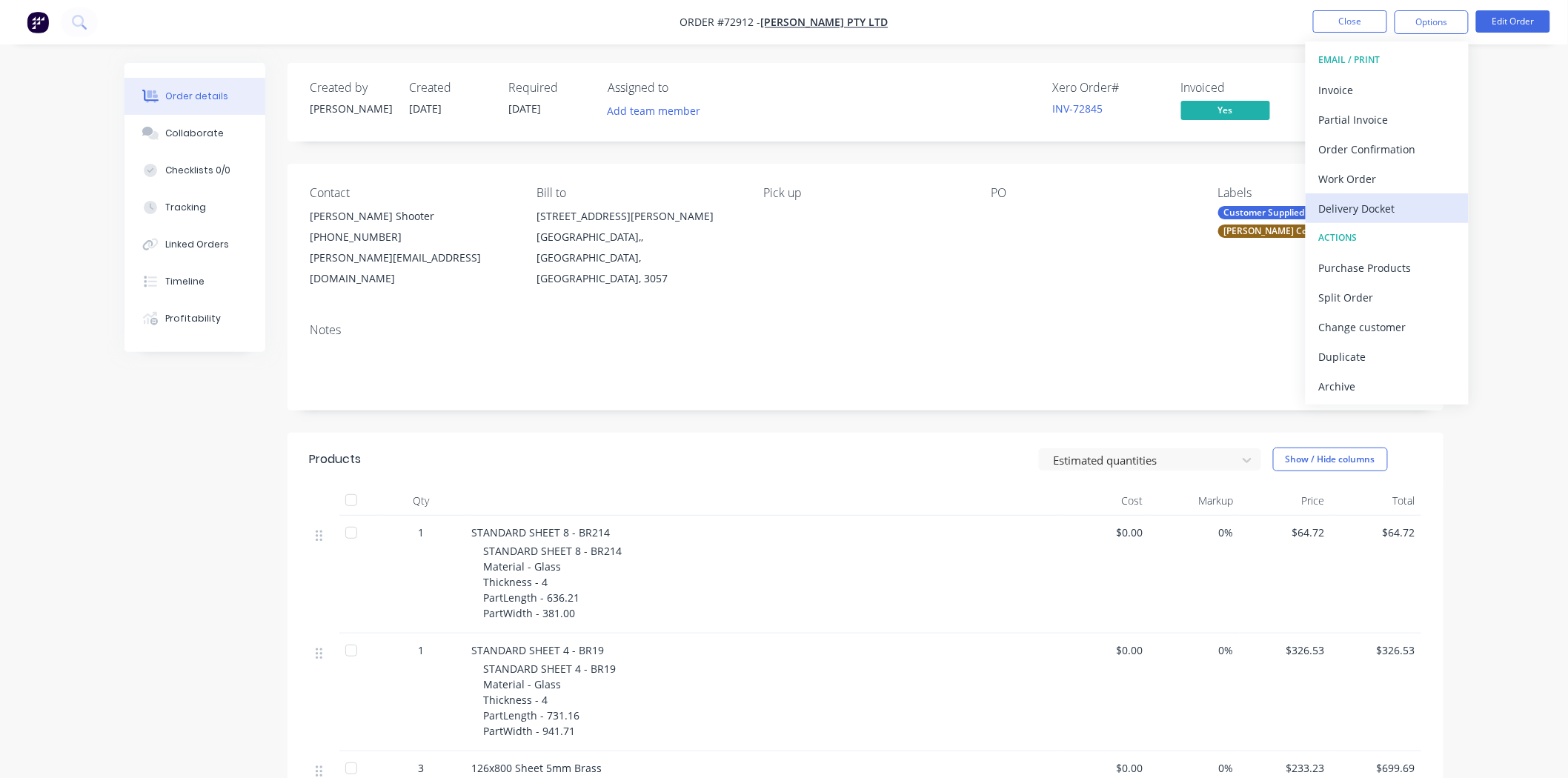
click at [1391, 198] on div "Delivery Docket" at bounding box center [1387, 208] width 136 height 21
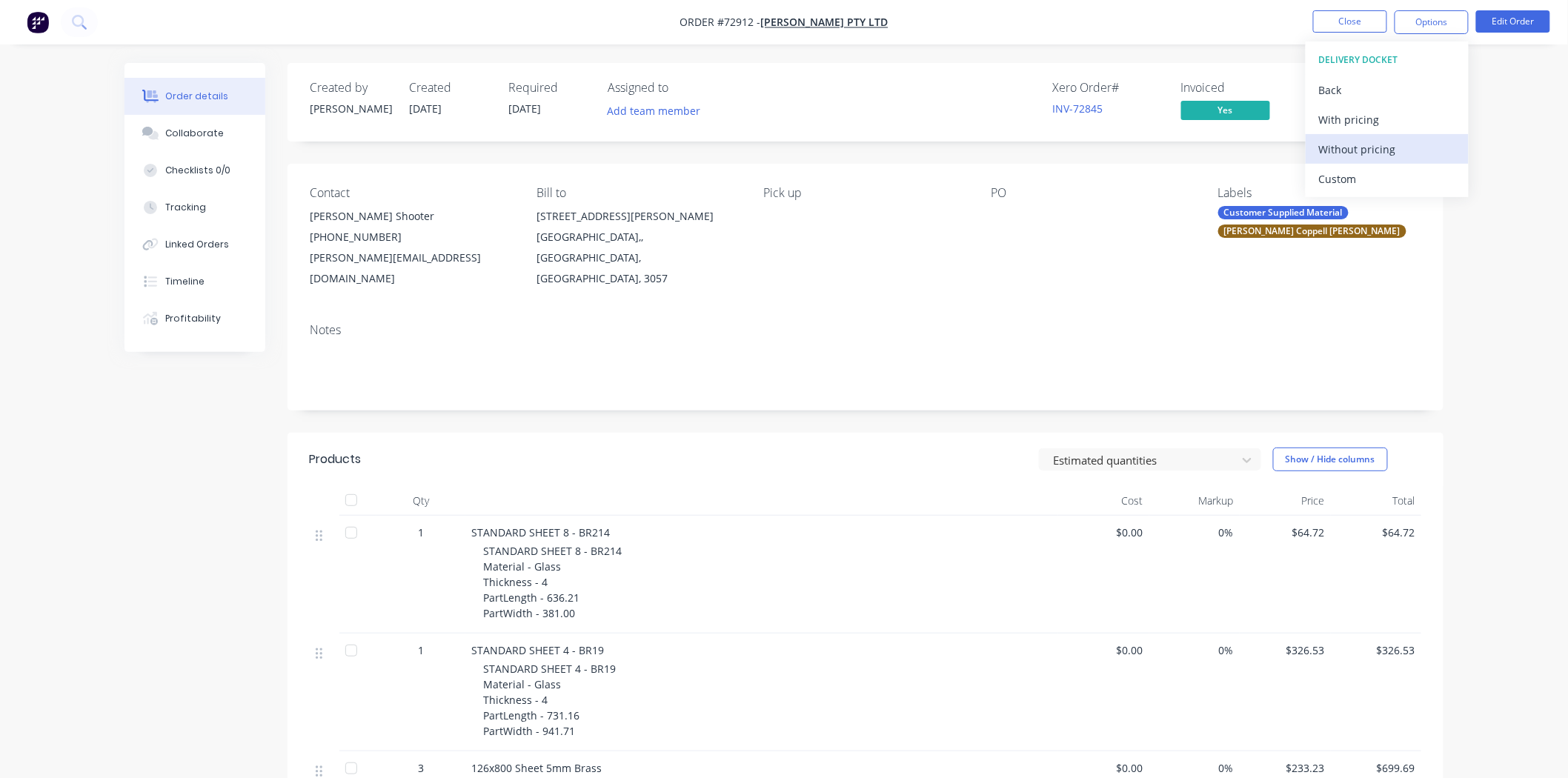
click at [1359, 154] on div "Without pricing" at bounding box center [1387, 148] width 136 height 21
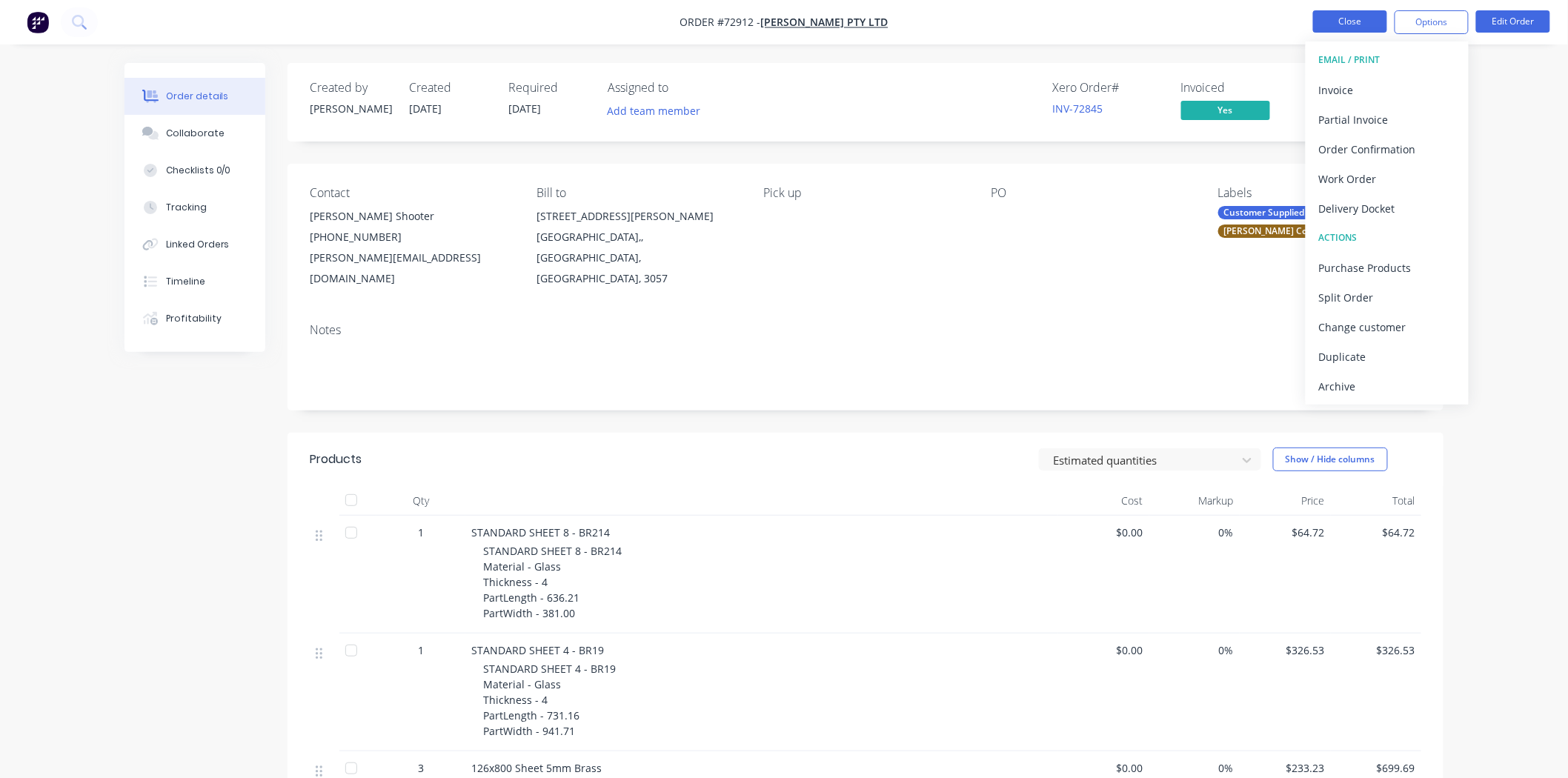
click at [1325, 15] on button "Close" at bounding box center [1350, 21] width 74 height 22
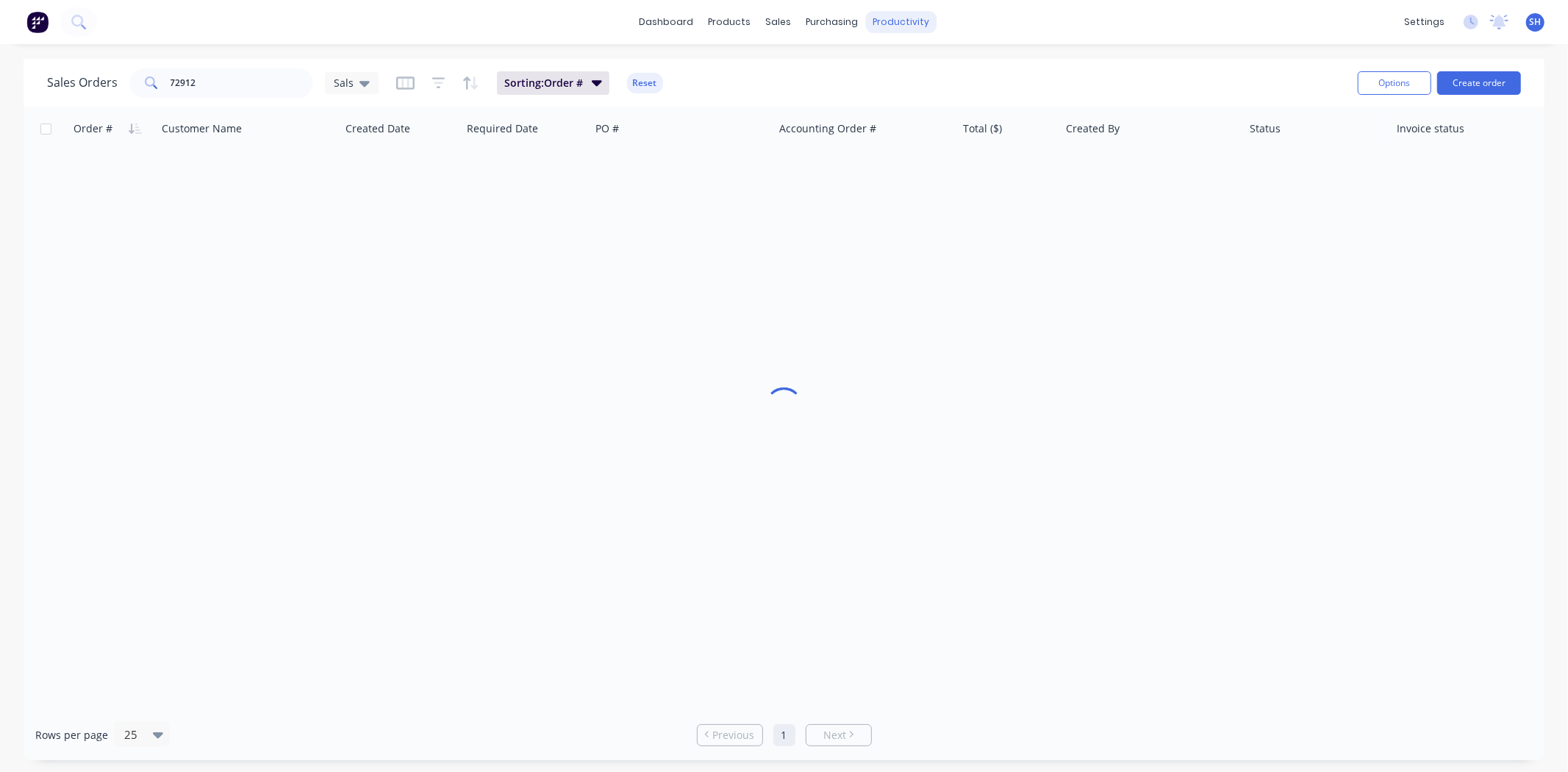
click at [892, 11] on div "productivity" at bounding box center [901, 22] width 71 height 22
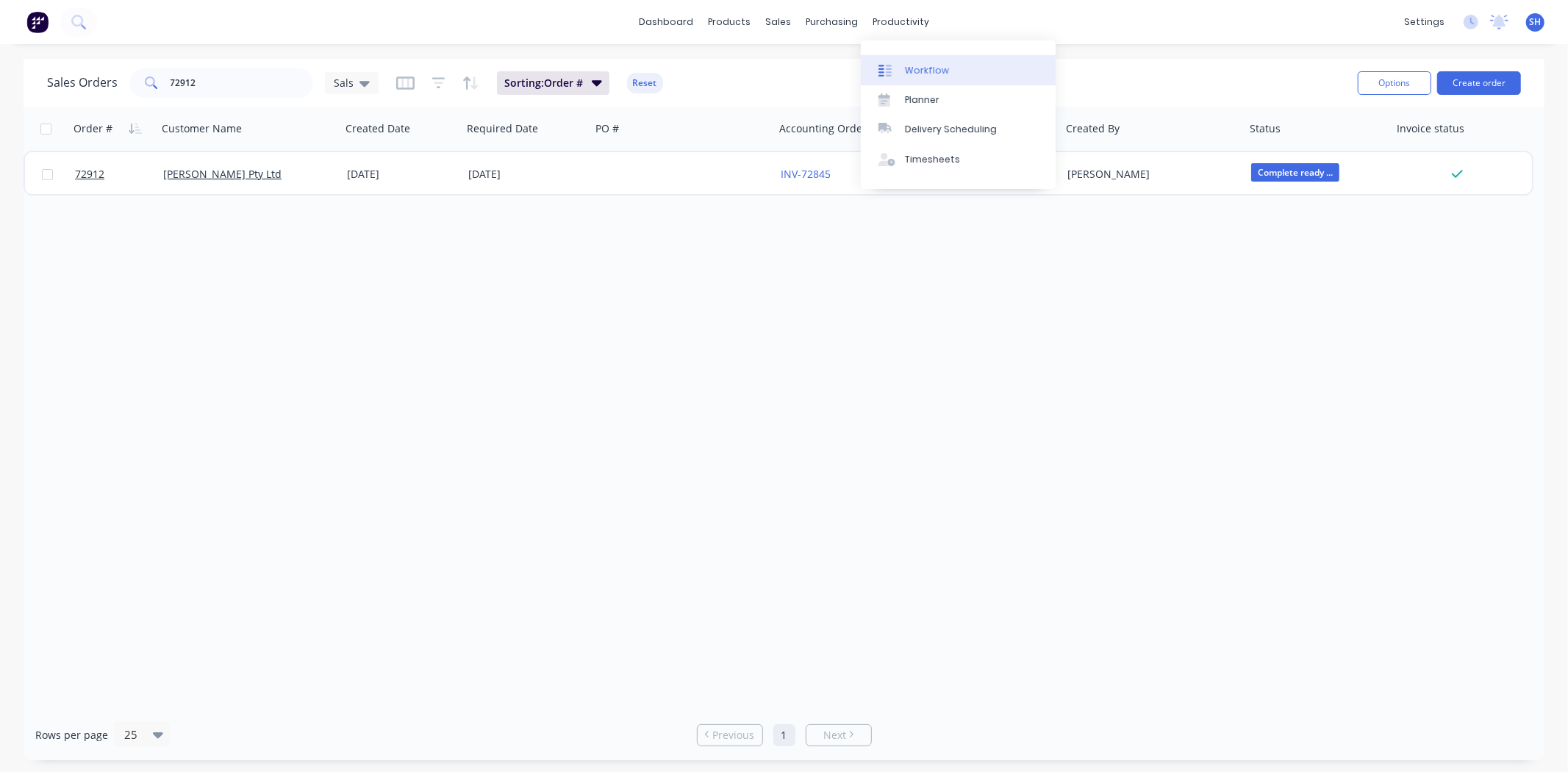
click at [923, 71] on div "Workflow" at bounding box center [927, 71] width 44 height 14
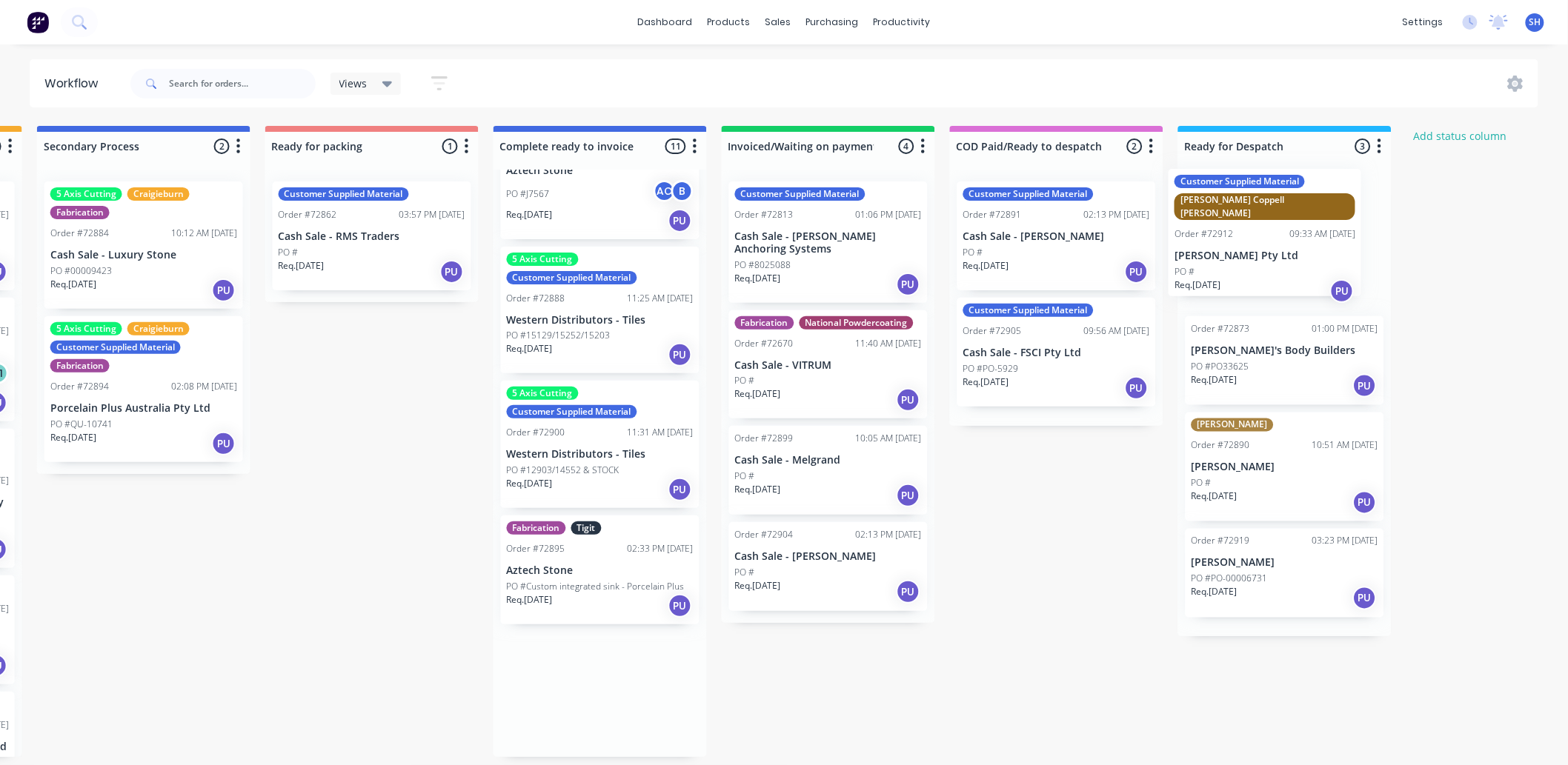
scroll to position [3, 925]
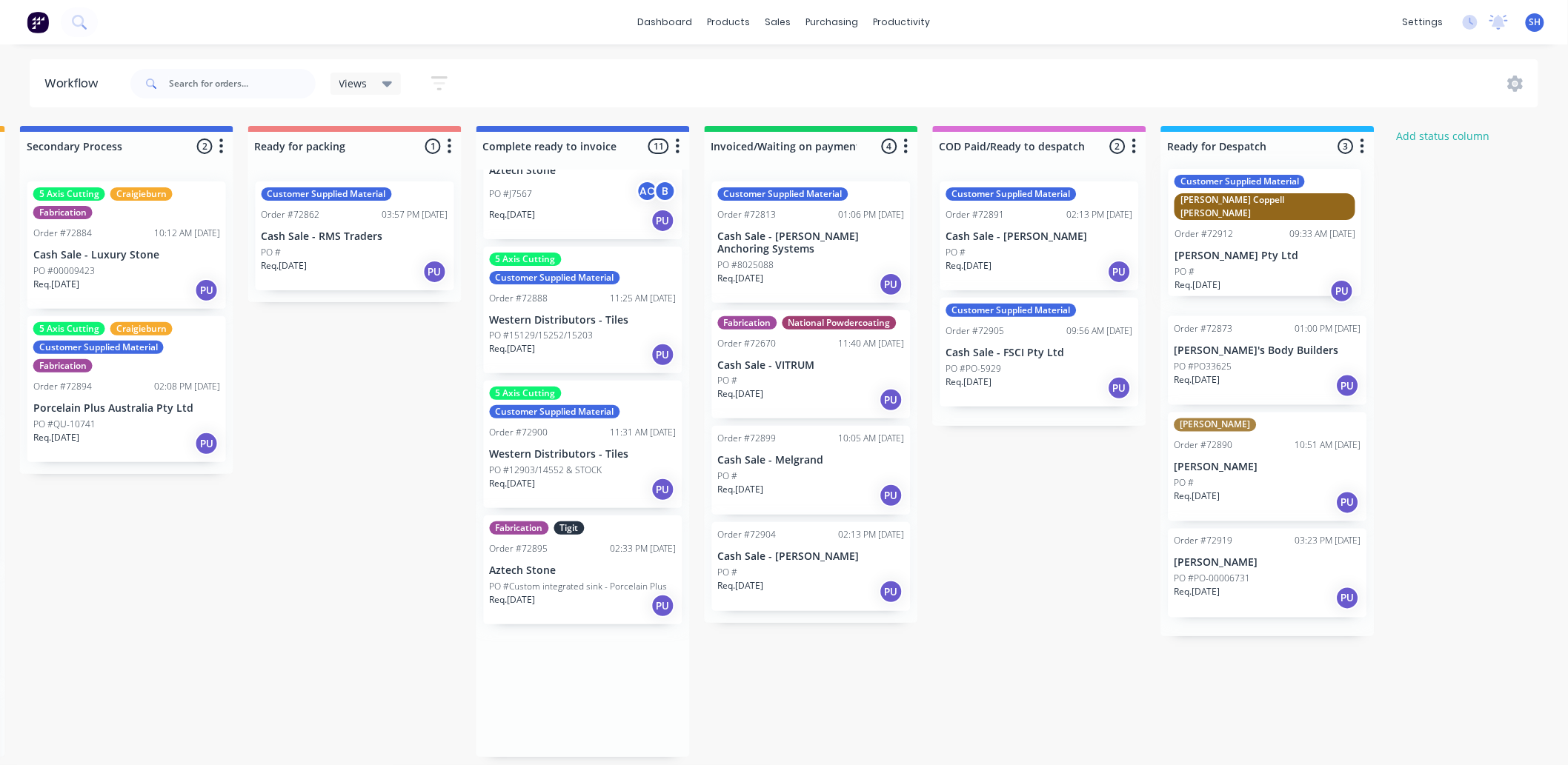
drag, startPoint x: 908, startPoint y: 618, endPoint x: 1247, endPoint y: 272, distance: 484.4
click at [1247, 272] on div "Submitted 1 Status colour #273444 hex #273444 Save Cancel Summaries Total order…" at bounding box center [407, 442] width 2686 height 631
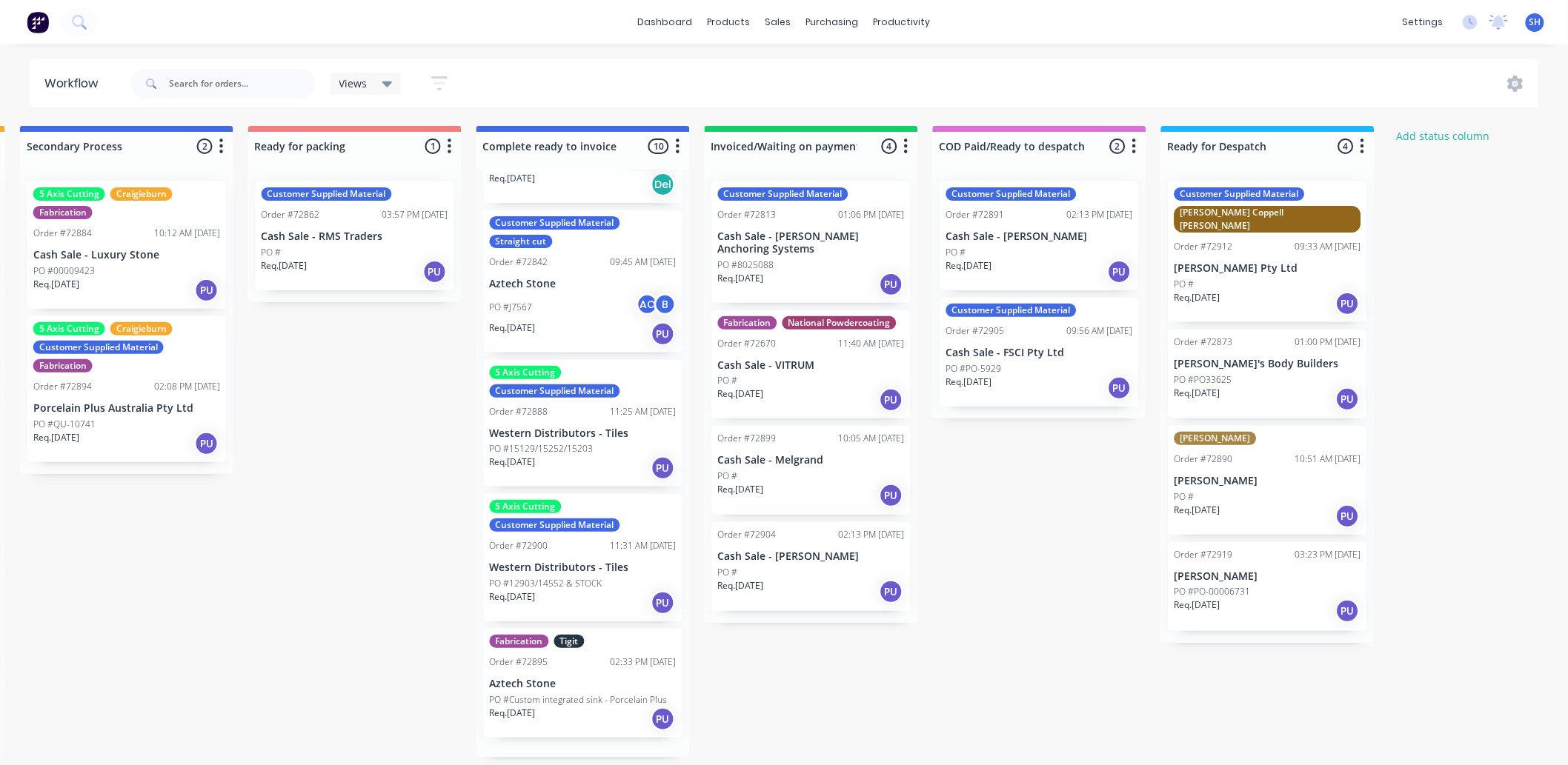
scroll to position [839, 0]
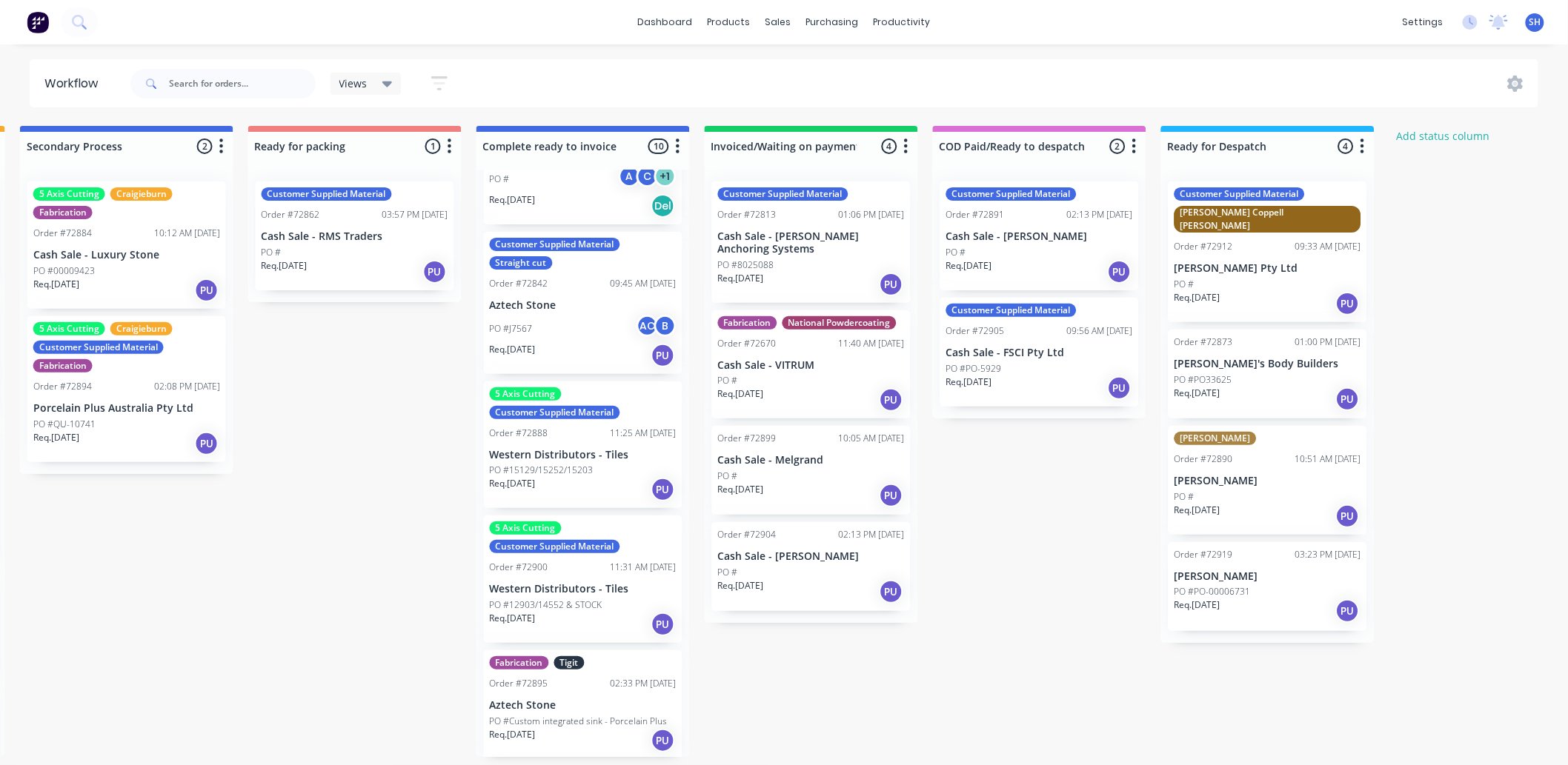
click at [810, 579] on div "Req. [DATE] PU" at bounding box center [811, 592] width 187 height 26
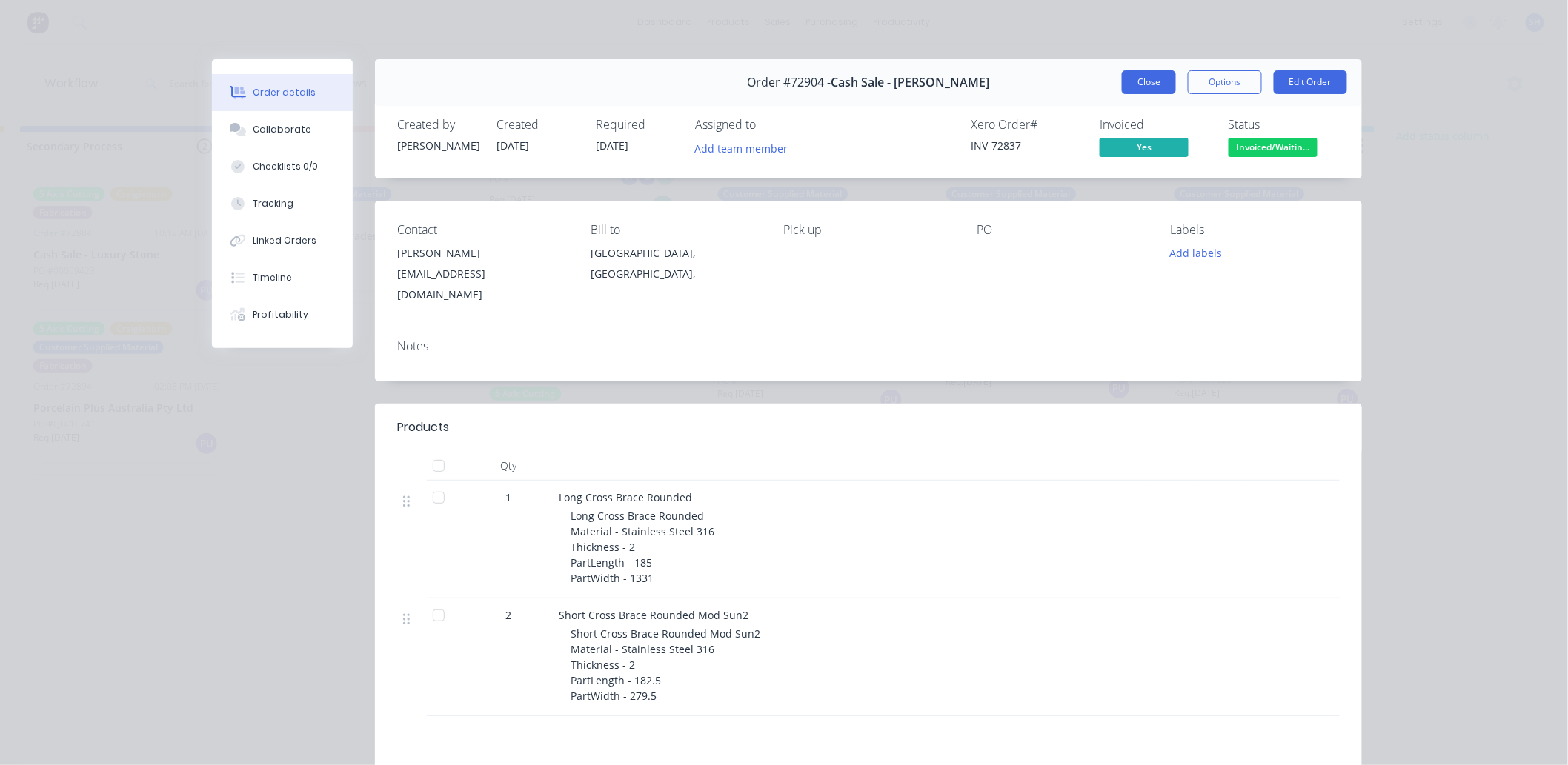
click at [1122, 89] on button "Close" at bounding box center [1148, 83] width 54 height 24
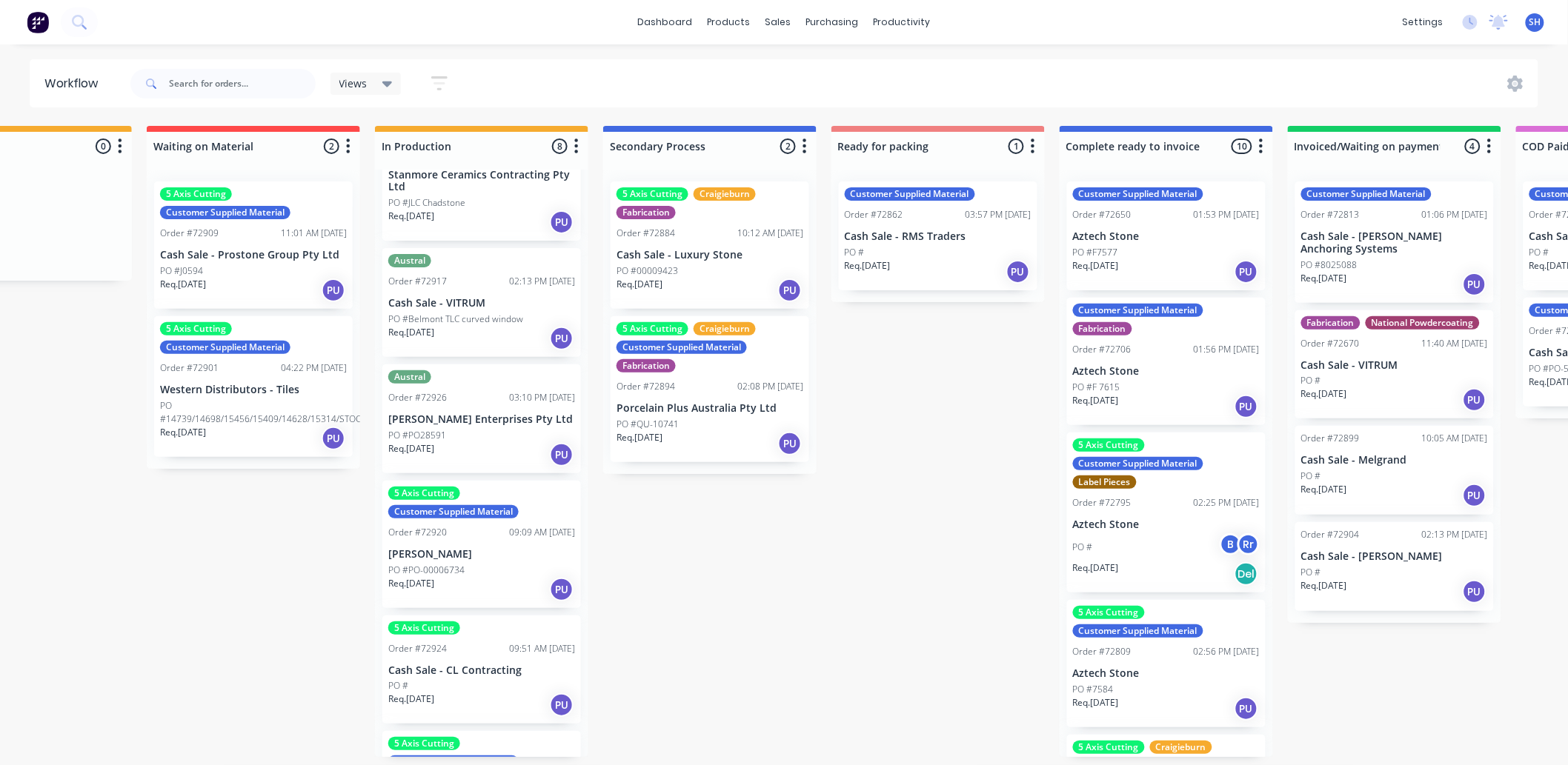
scroll to position [329, 0]
click at [444, 431] on p "PO #PO28591" at bounding box center [417, 434] width 58 height 14
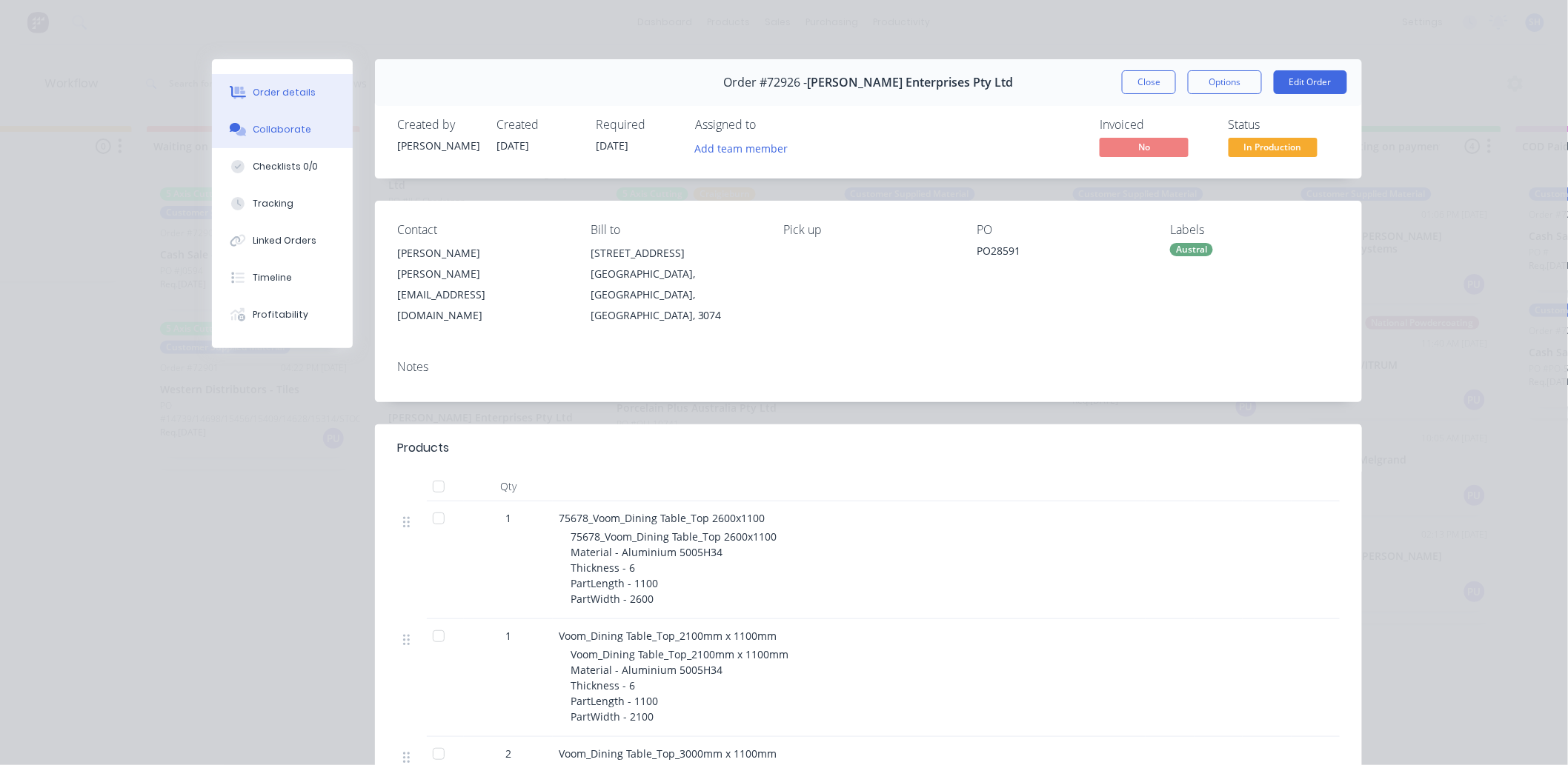
click at [270, 124] on div "Collaborate" at bounding box center [282, 130] width 59 height 14
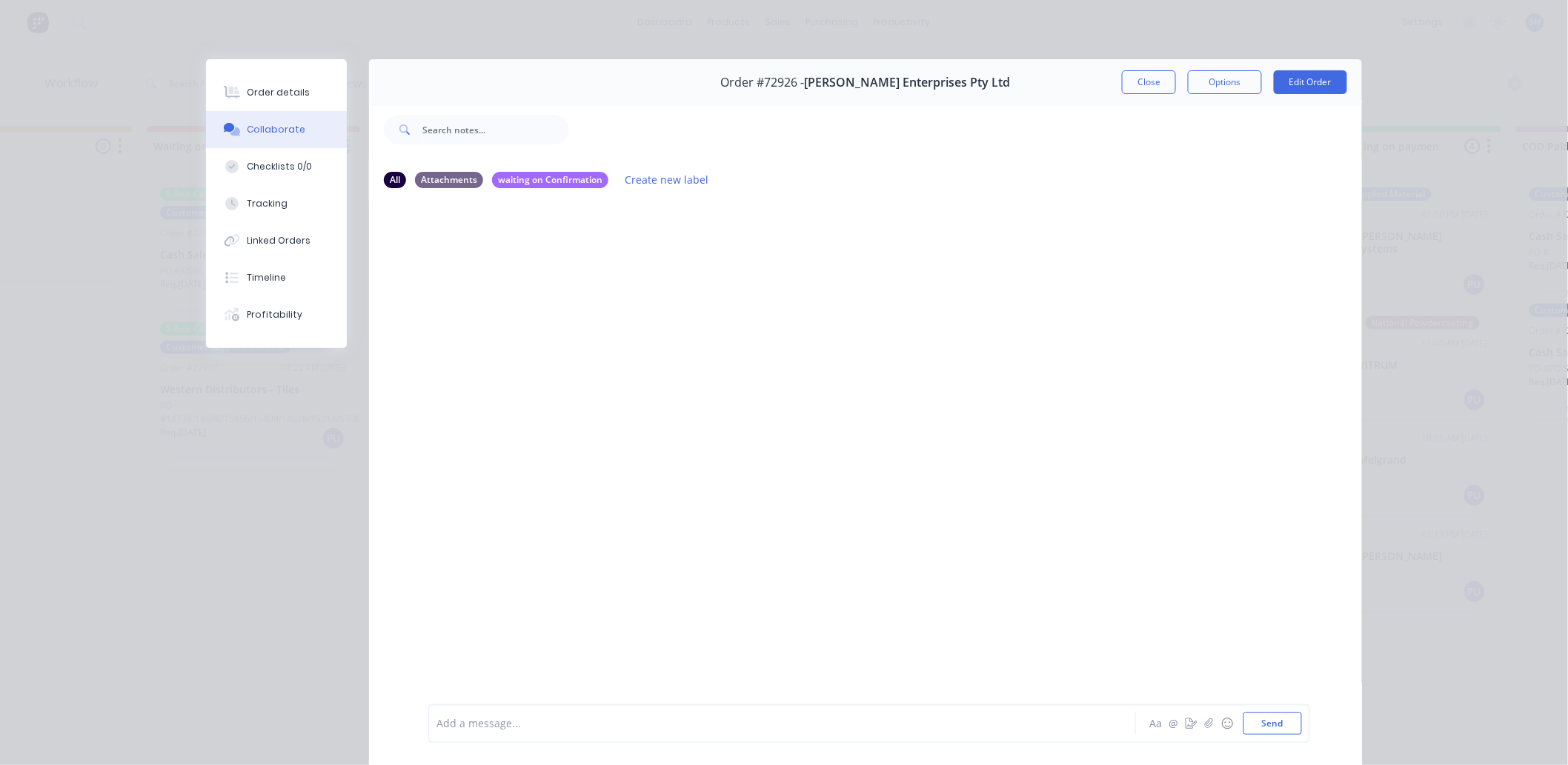
click at [621, 726] on div at bounding box center [761, 724] width 648 height 15
click at [273, 78] on button "Order details" at bounding box center [276, 92] width 141 height 37
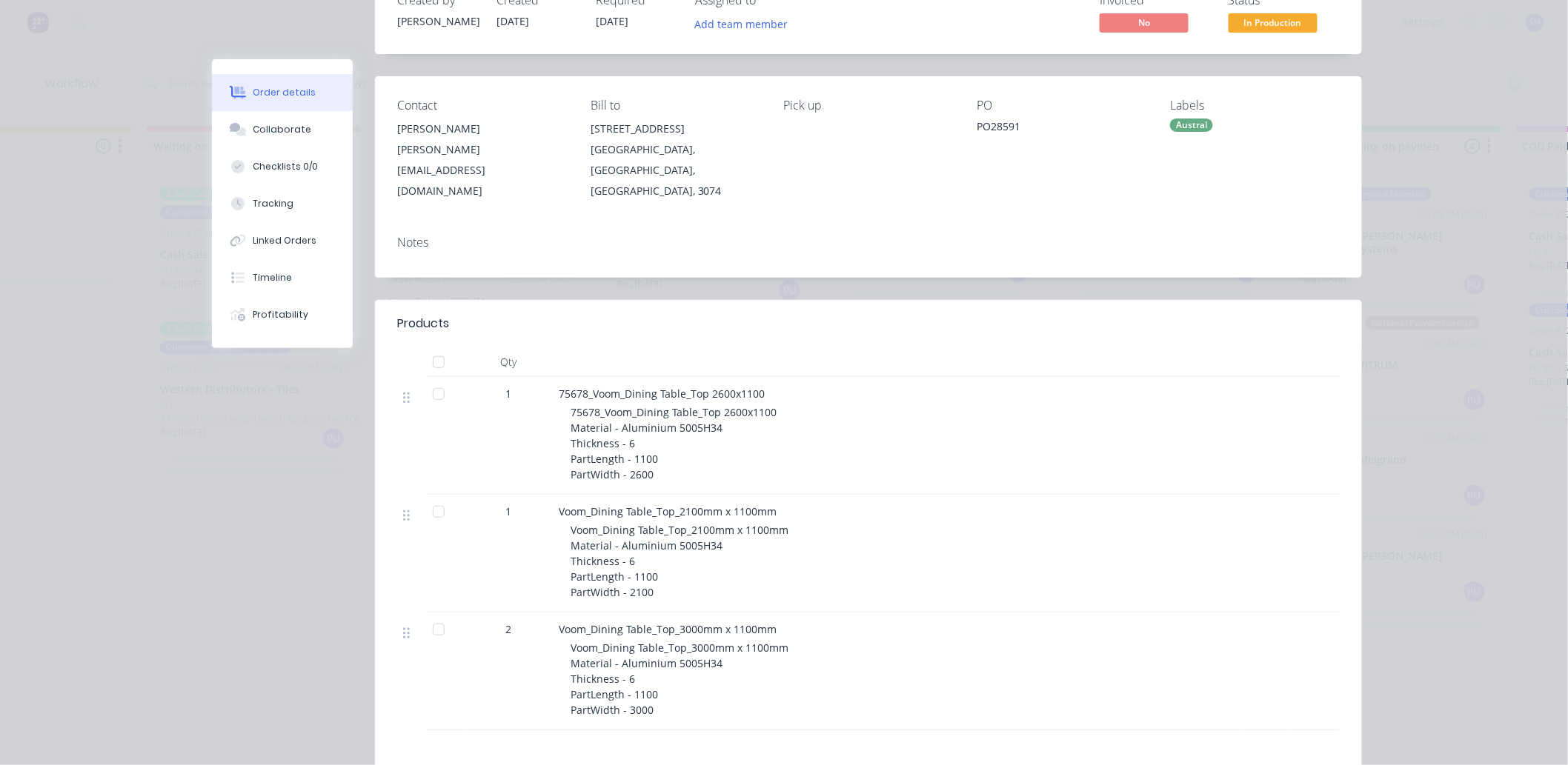
scroll to position [0, 0]
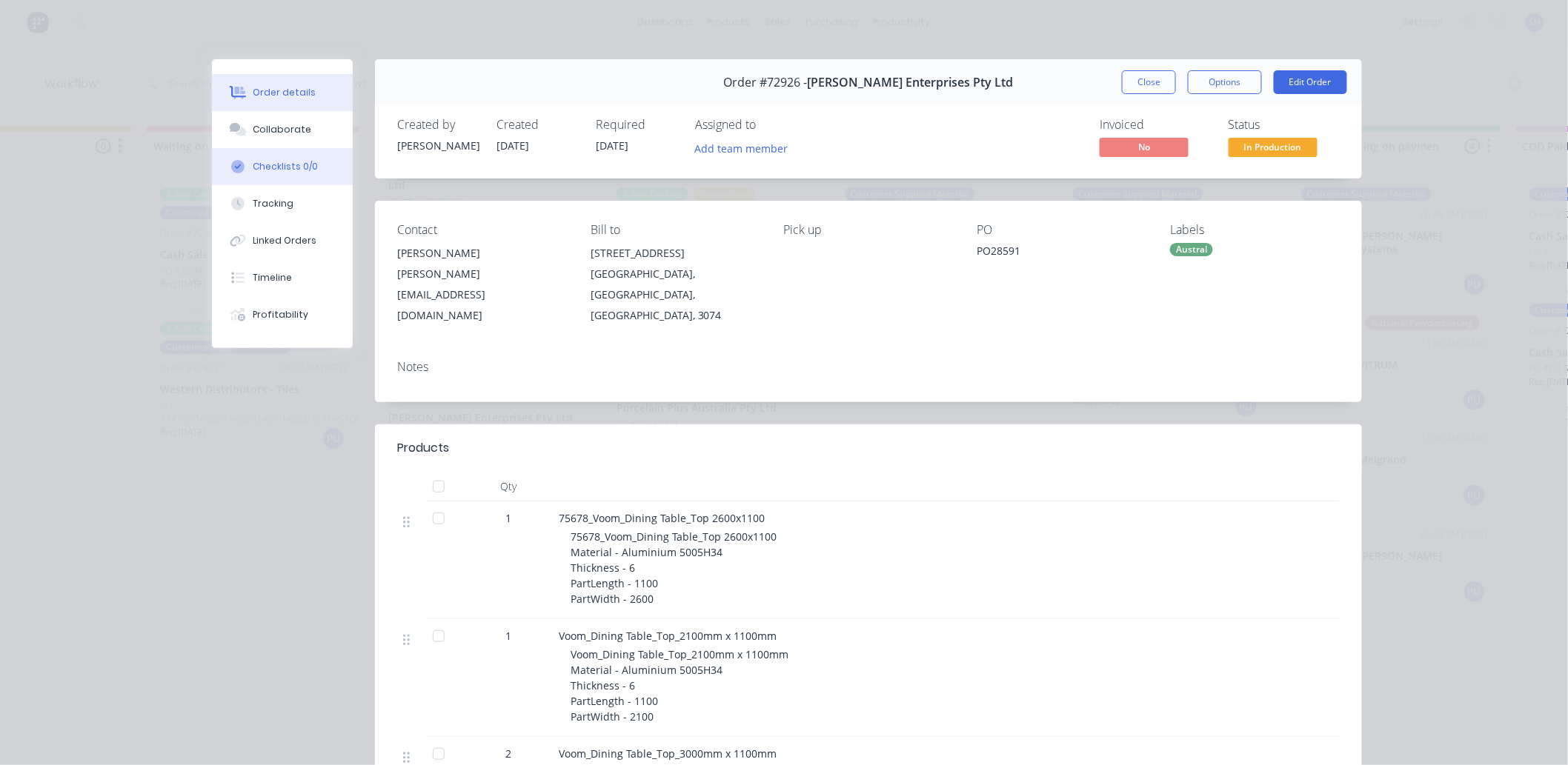
drag, startPoint x: 270, startPoint y: 136, endPoint x: 276, endPoint y: 150, distance: 15.2
click at [270, 136] on div "Collaborate" at bounding box center [282, 130] width 59 height 14
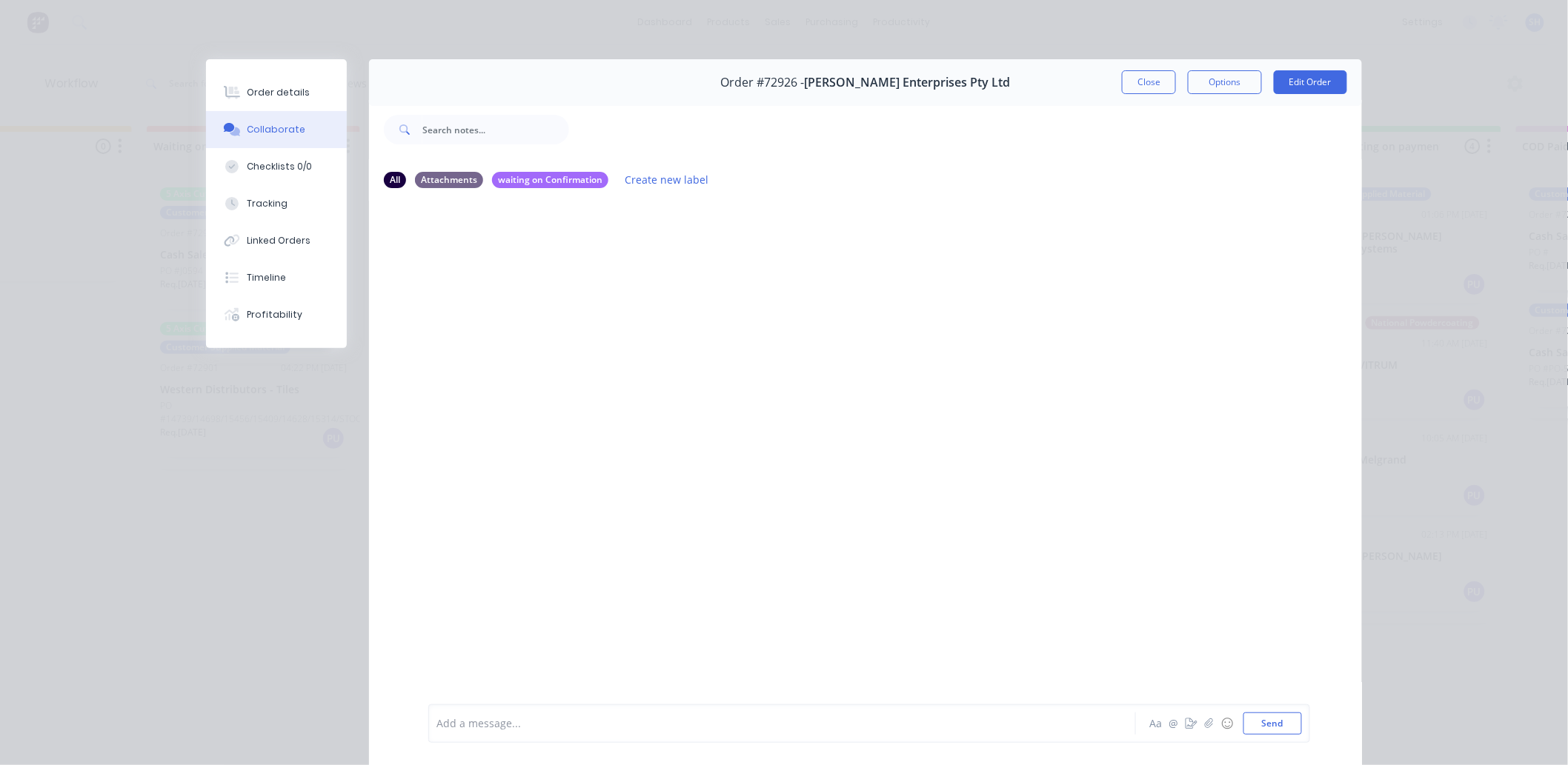
click at [599, 706] on div "Add a message... Aa @ ☺ Send" at bounding box center [868, 723] width 881 height 38
click at [607, 711] on div "Add a message... Aa @ ☺ Send" at bounding box center [868, 723] width 881 height 38
click at [609, 722] on div at bounding box center [761, 724] width 648 height 15
click at [1260, 729] on button "Send" at bounding box center [1272, 723] width 59 height 22
click at [1135, 86] on button "Close" at bounding box center [1148, 83] width 54 height 24
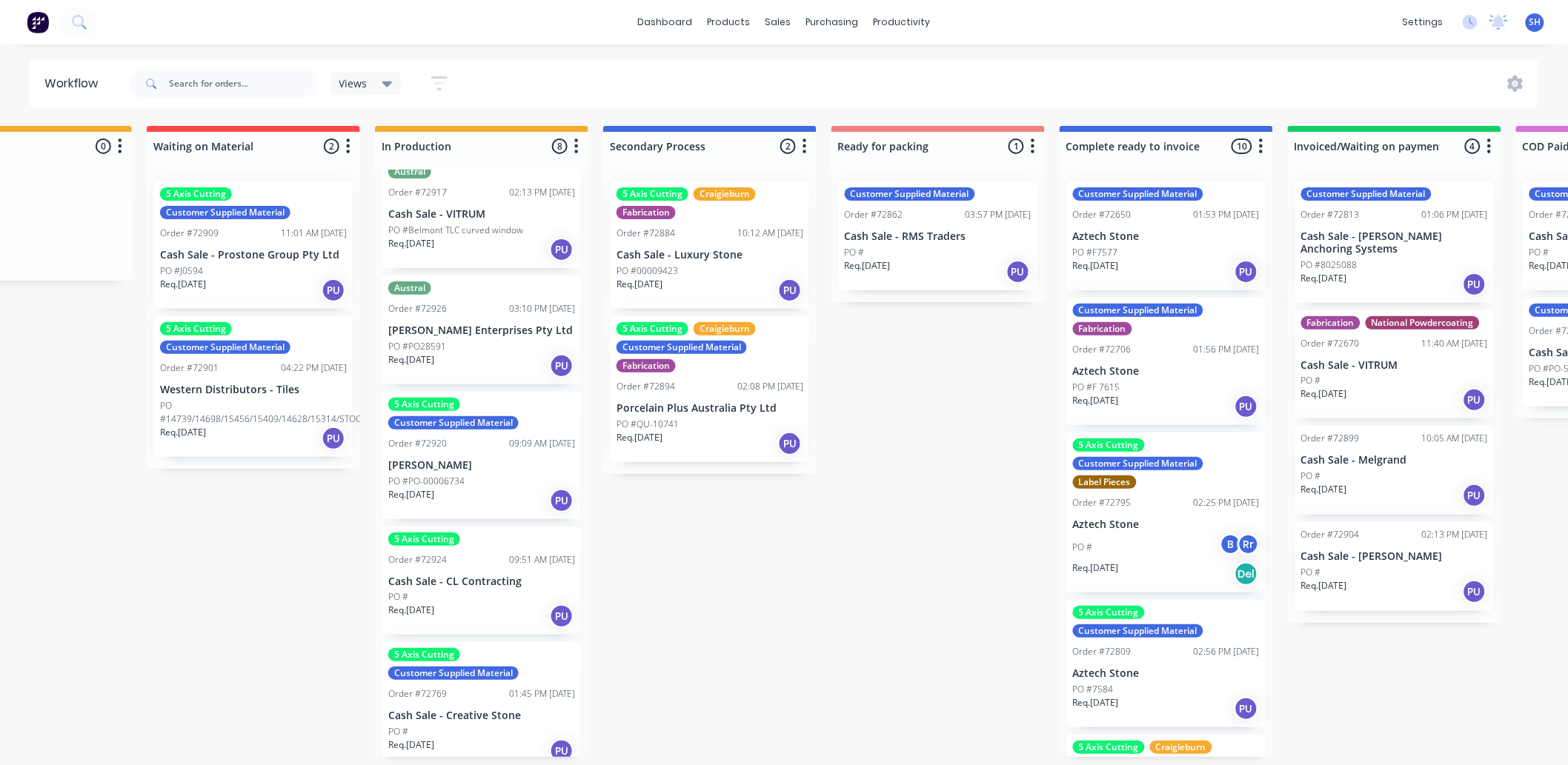
scroll to position [426, 0]
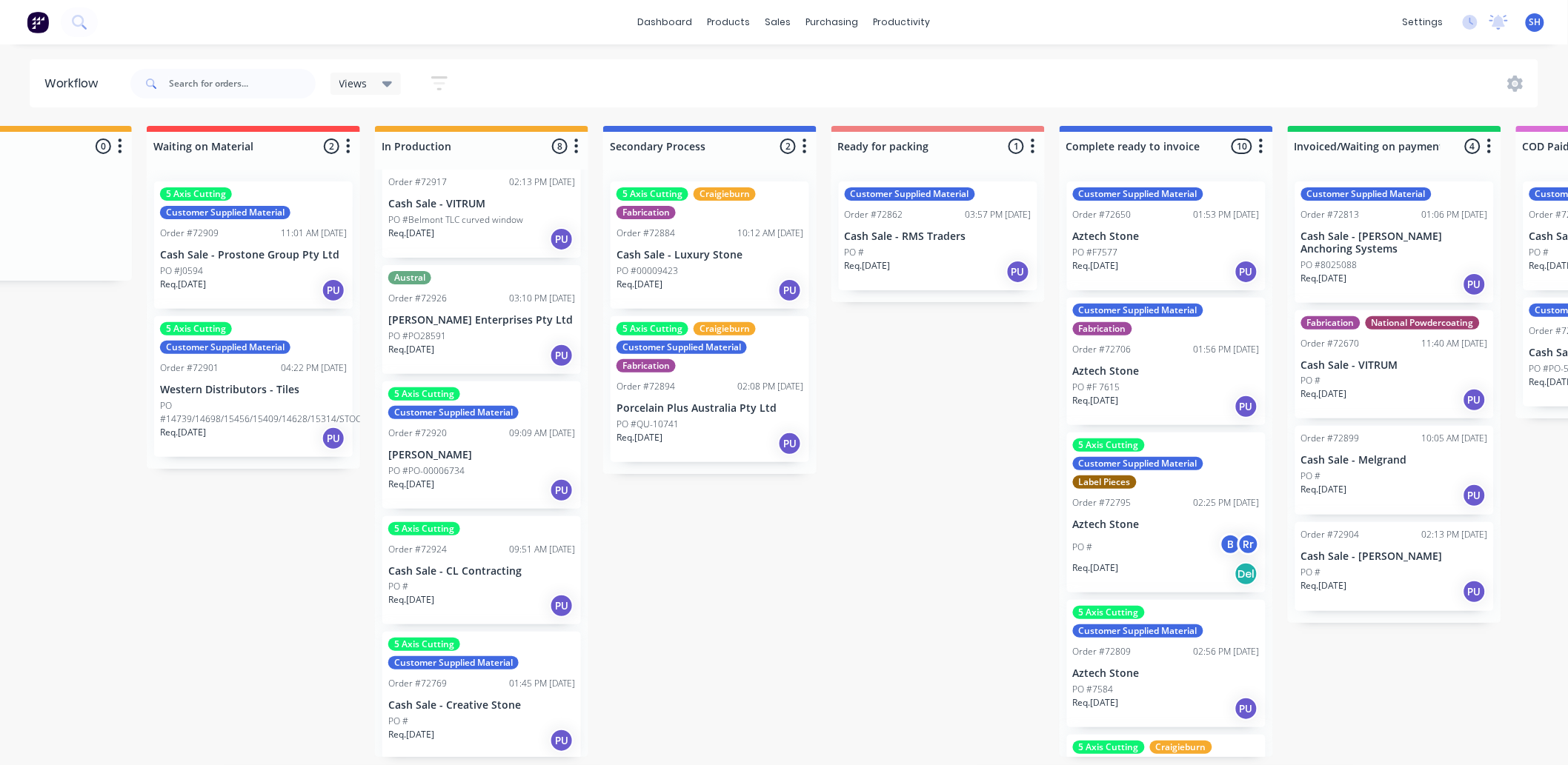
click at [430, 602] on div "Req. [DATE] PU" at bounding box center [481, 606] width 187 height 26
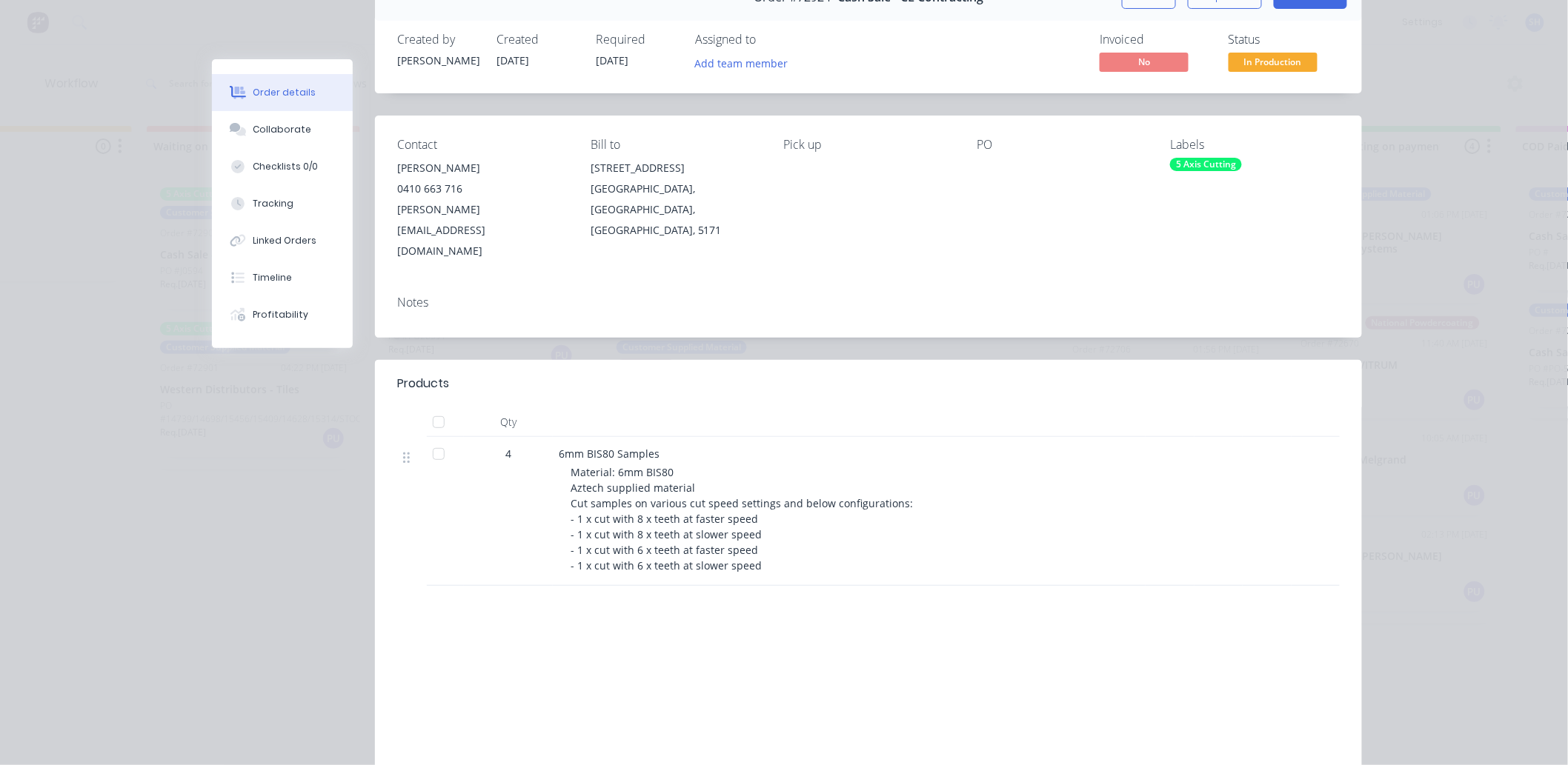
scroll to position [0, 0]
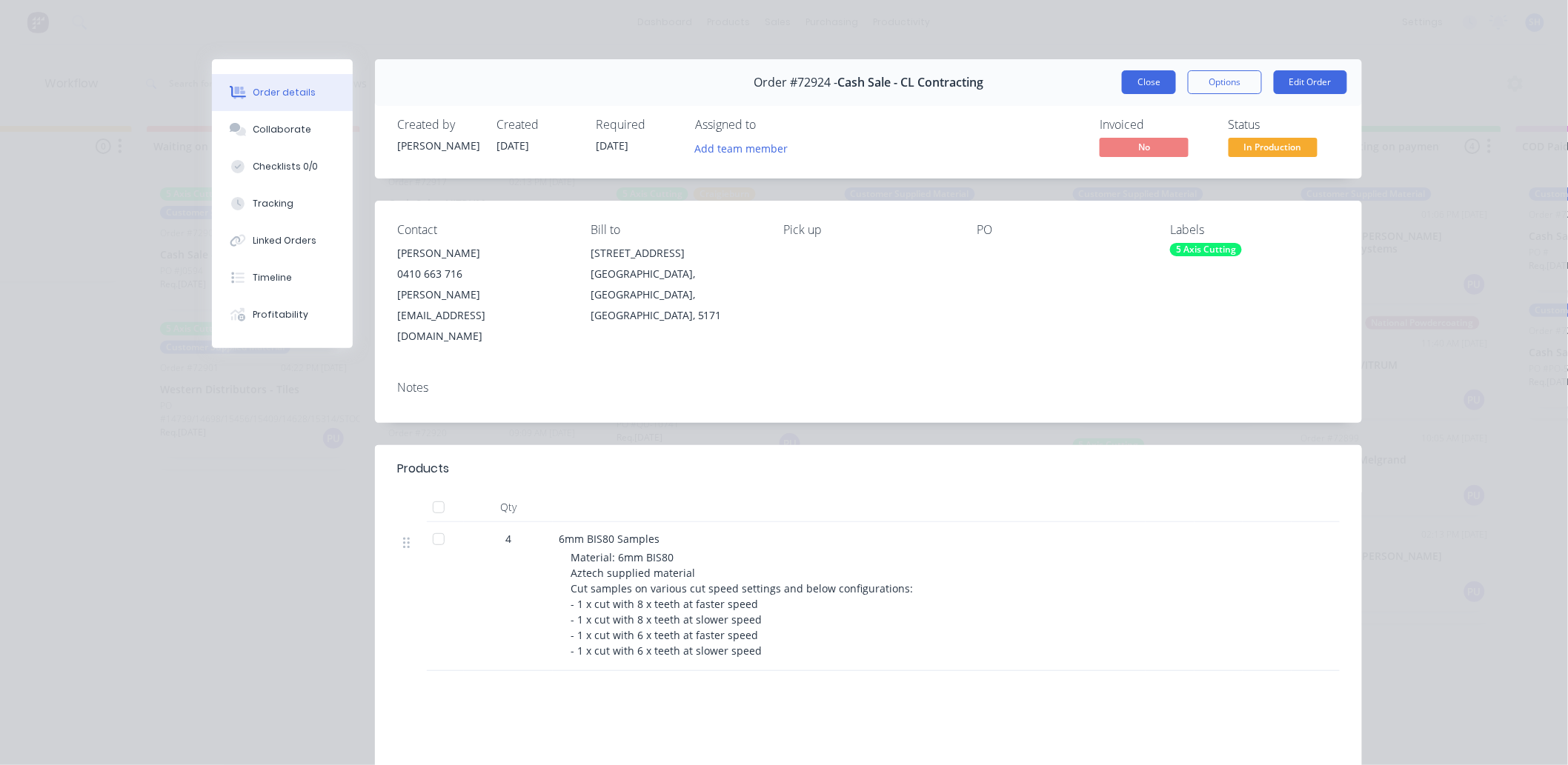
click at [1142, 82] on button "Close" at bounding box center [1148, 83] width 54 height 24
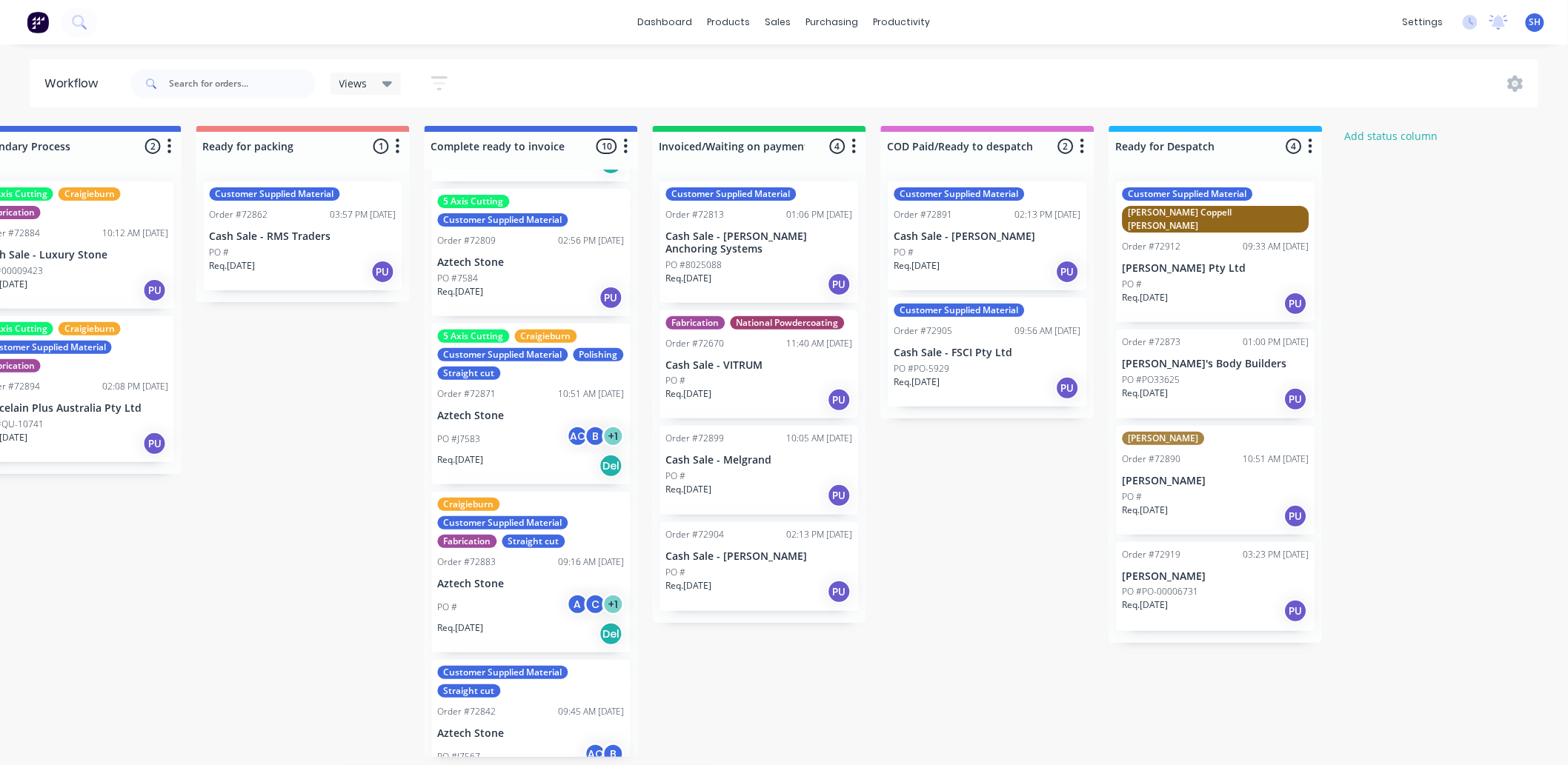
scroll to position [839, 0]
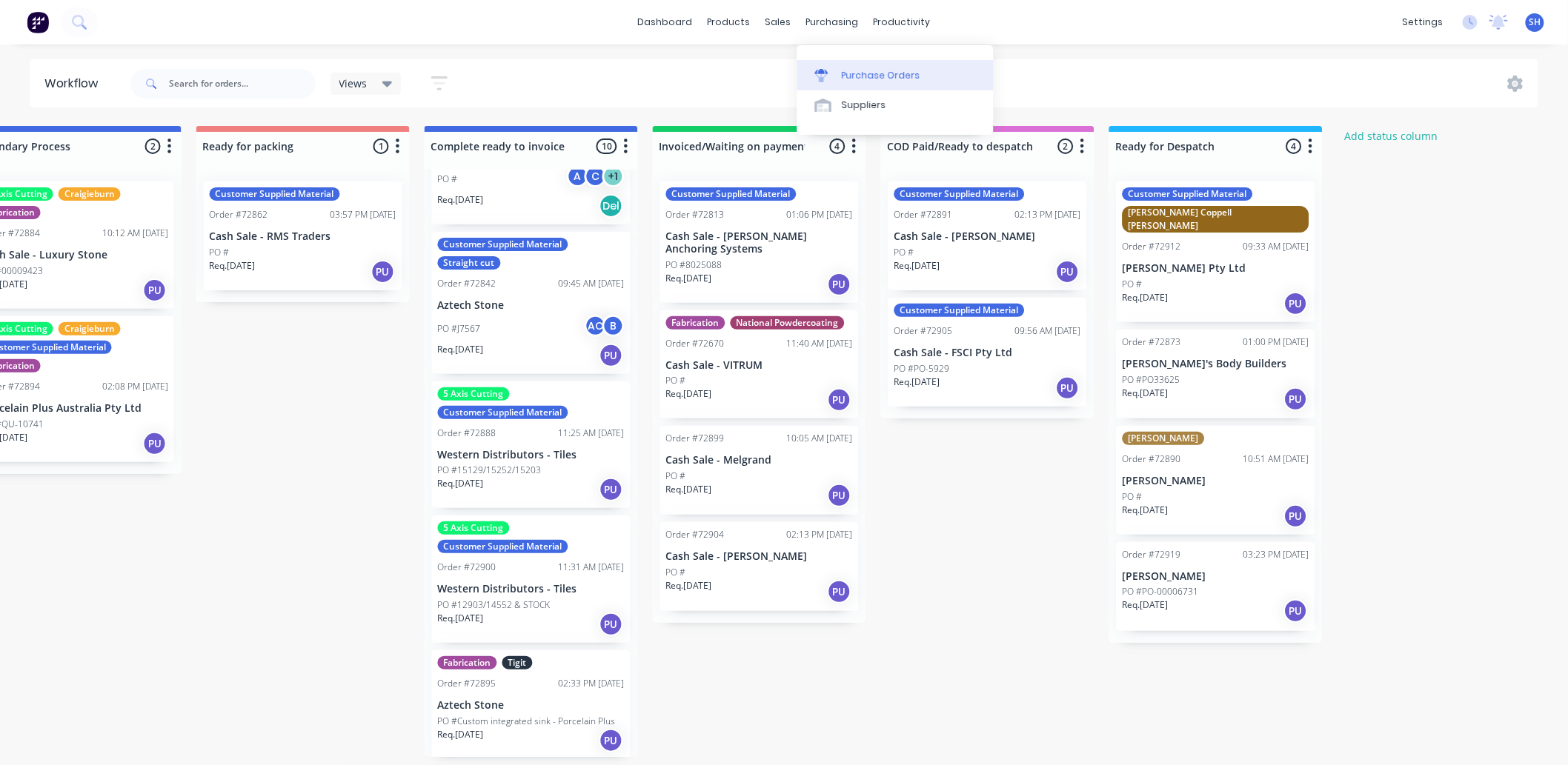
click at [852, 69] on div "Purchase Orders" at bounding box center [881, 76] width 78 height 14
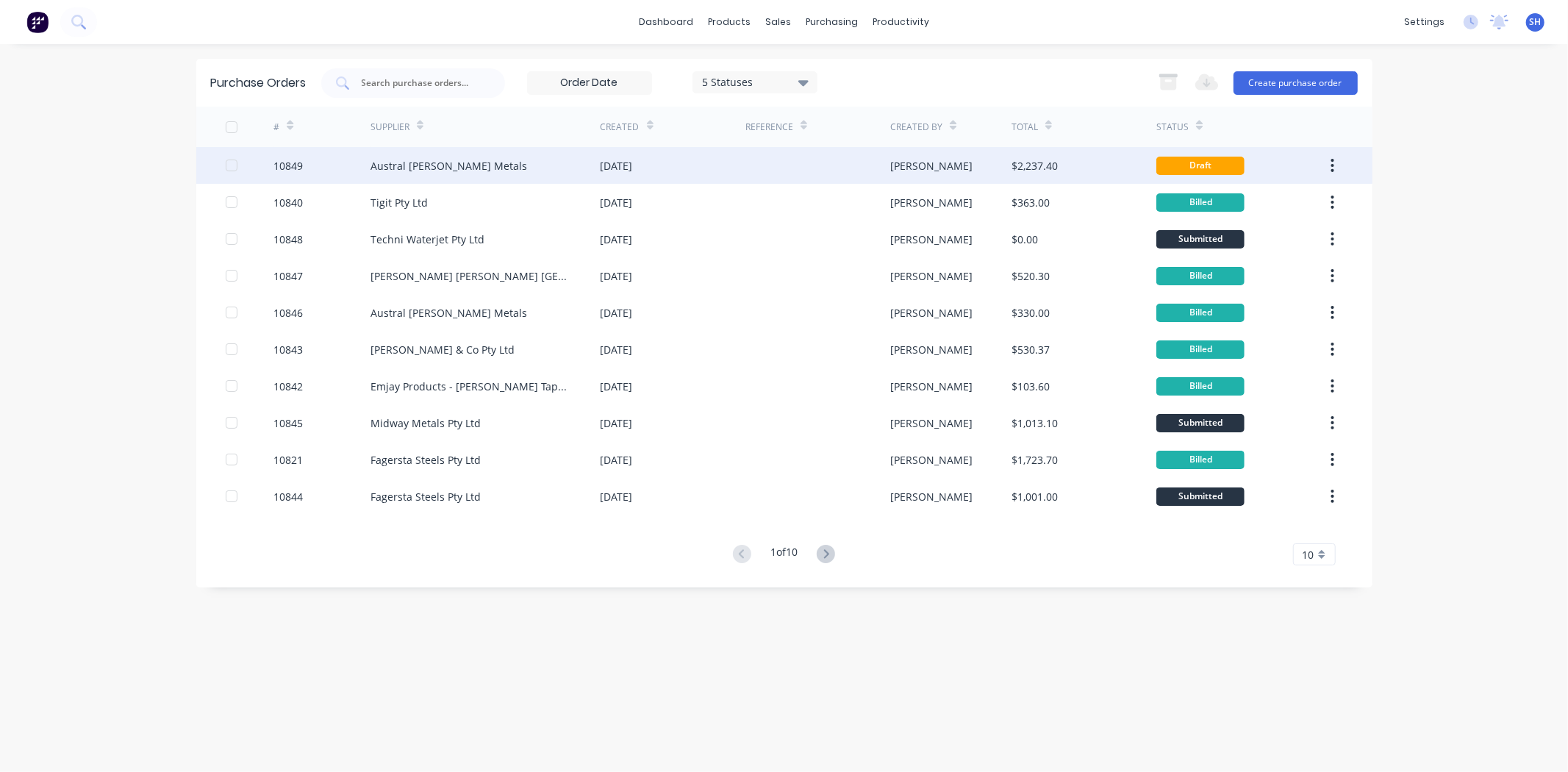
click at [570, 153] on div "Austral [PERSON_NAME] Metals" at bounding box center [486, 165] width 230 height 36
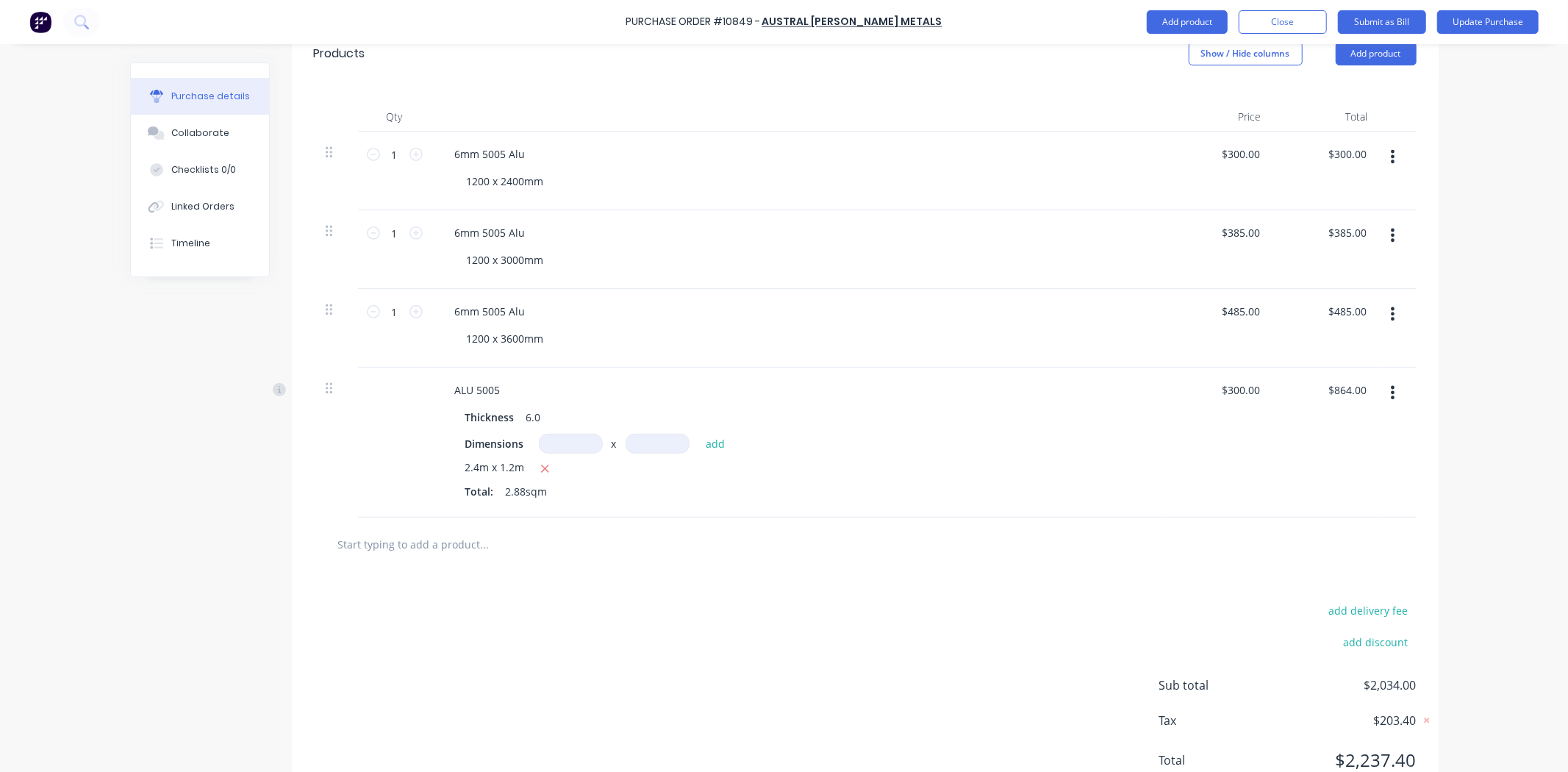
scroll to position [314, 0]
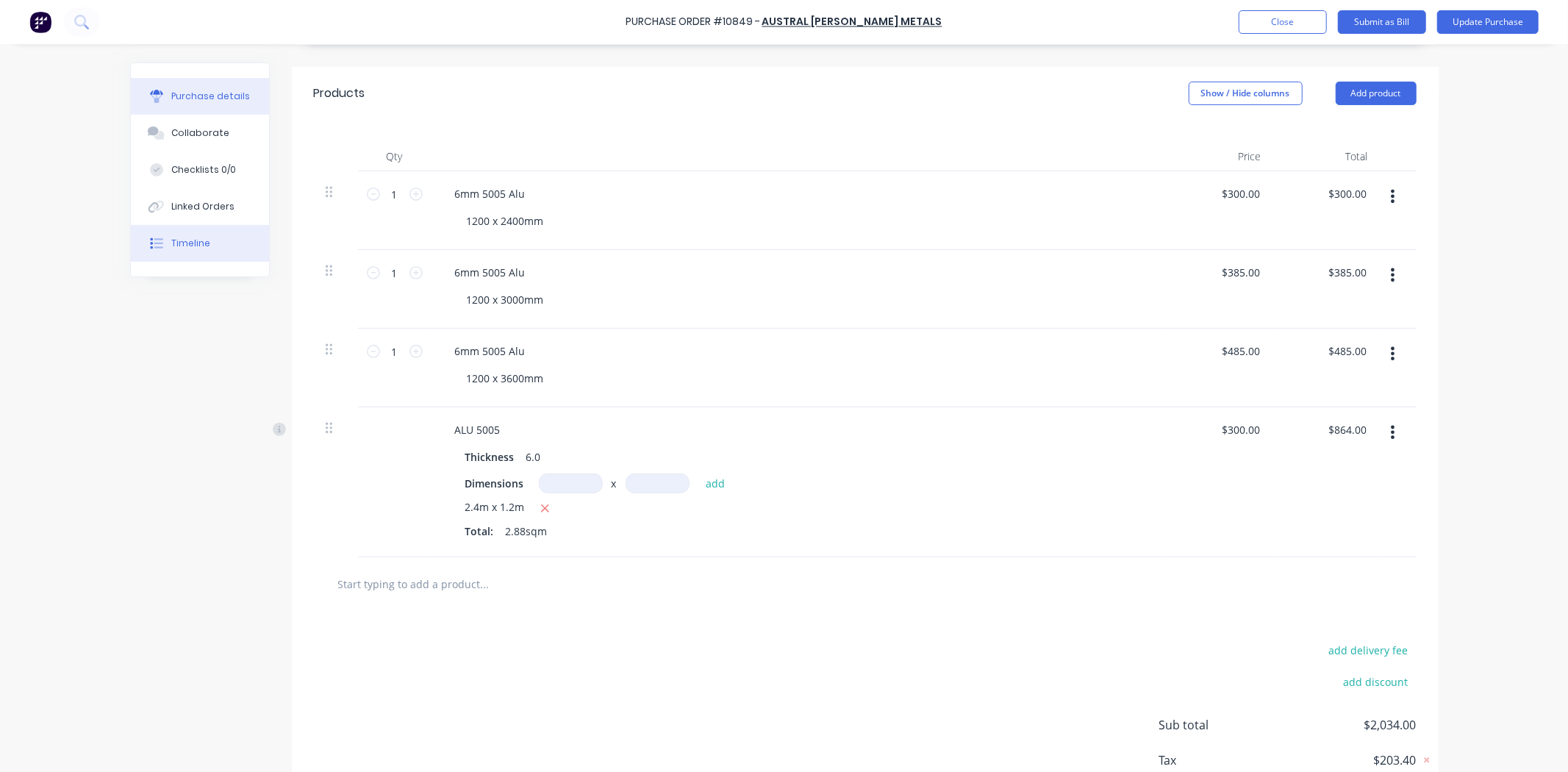
click at [216, 243] on button "Timeline" at bounding box center [200, 243] width 138 height 36
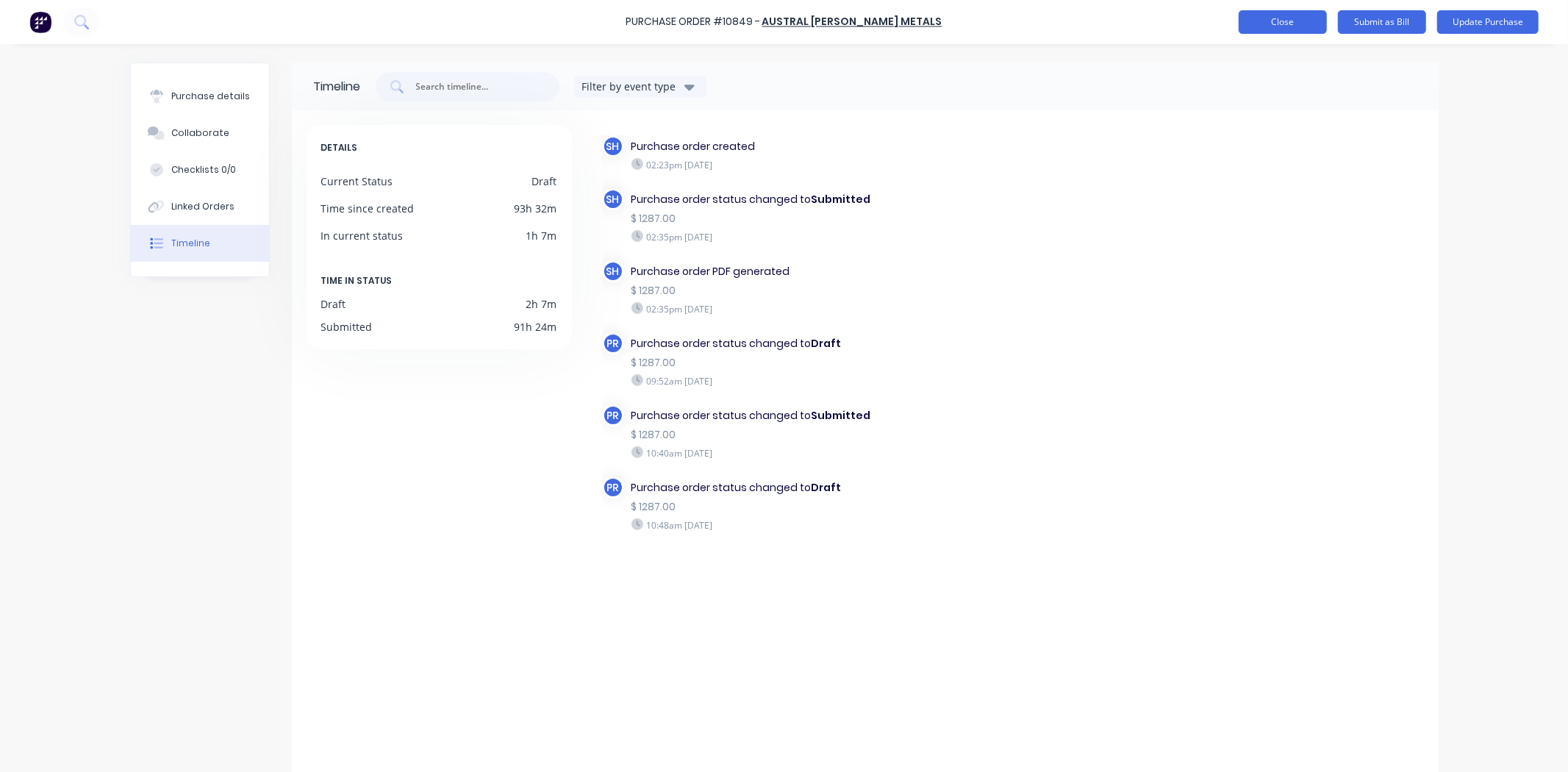
click at [1310, 18] on button "Close" at bounding box center [1283, 22] width 88 height 24
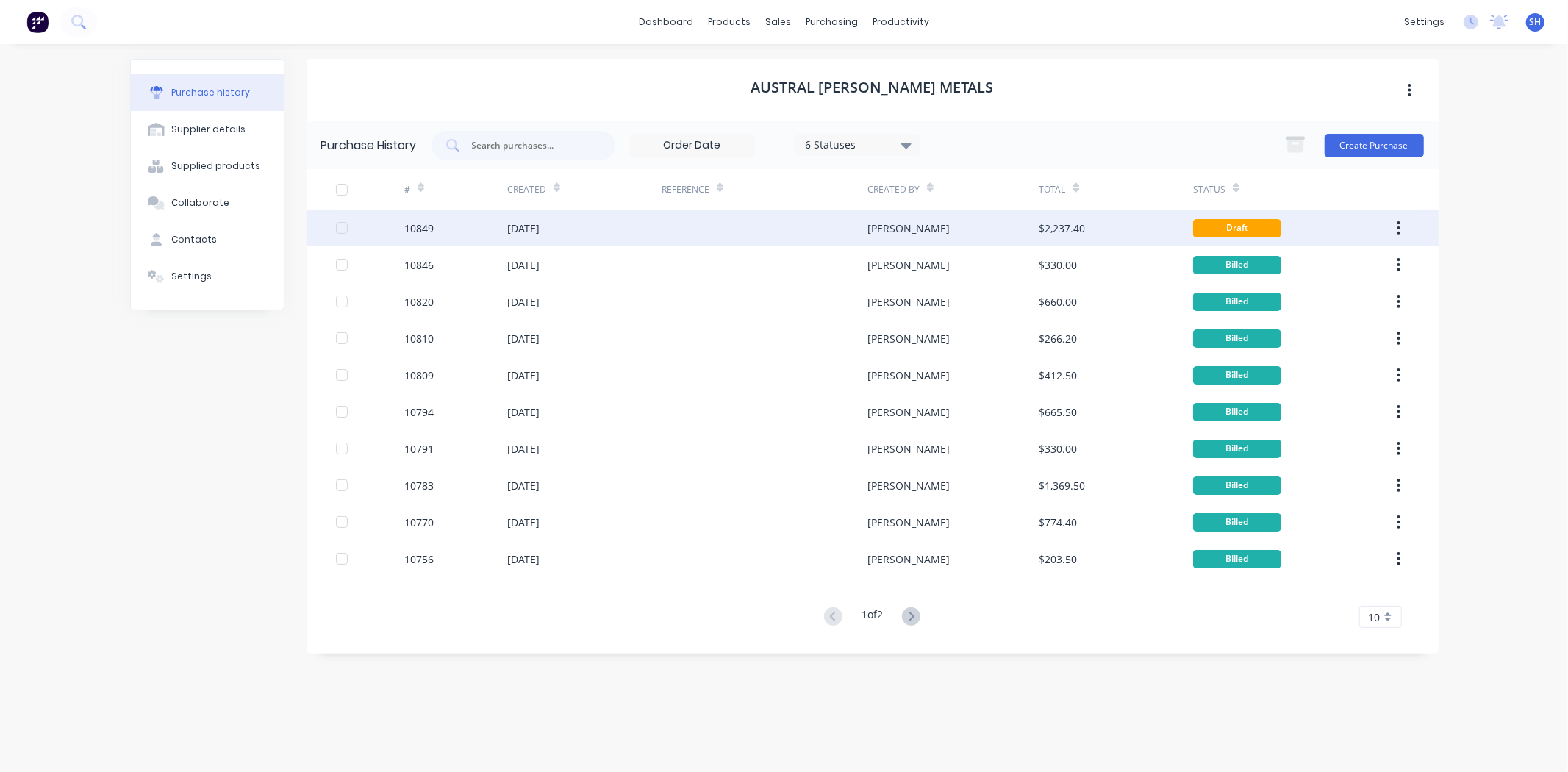
click at [759, 235] on div at bounding box center [765, 228] width 206 height 36
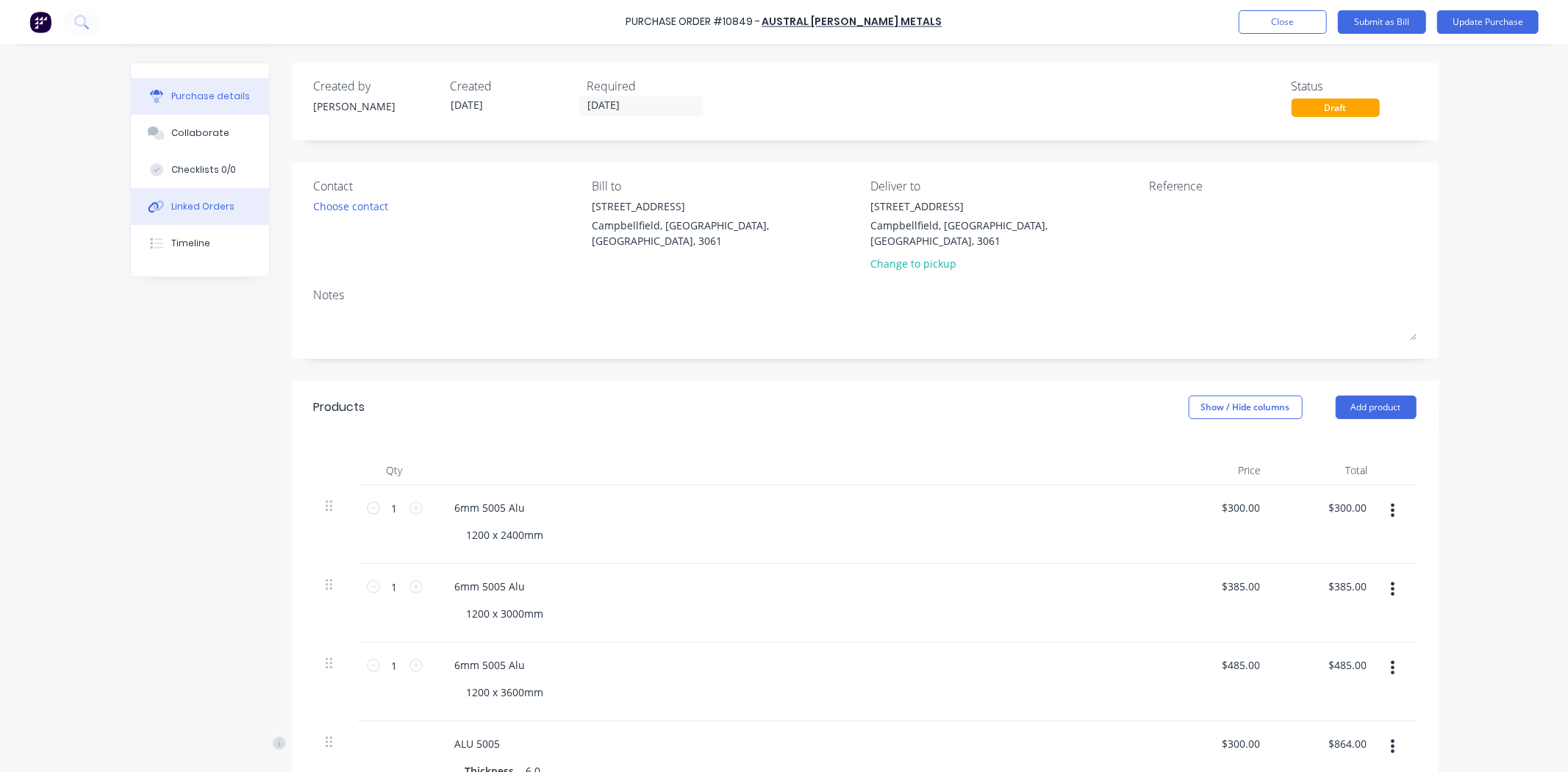
click at [216, 210] on div "Linked Orders" at bounding box center [202, 207] width 63 height 14
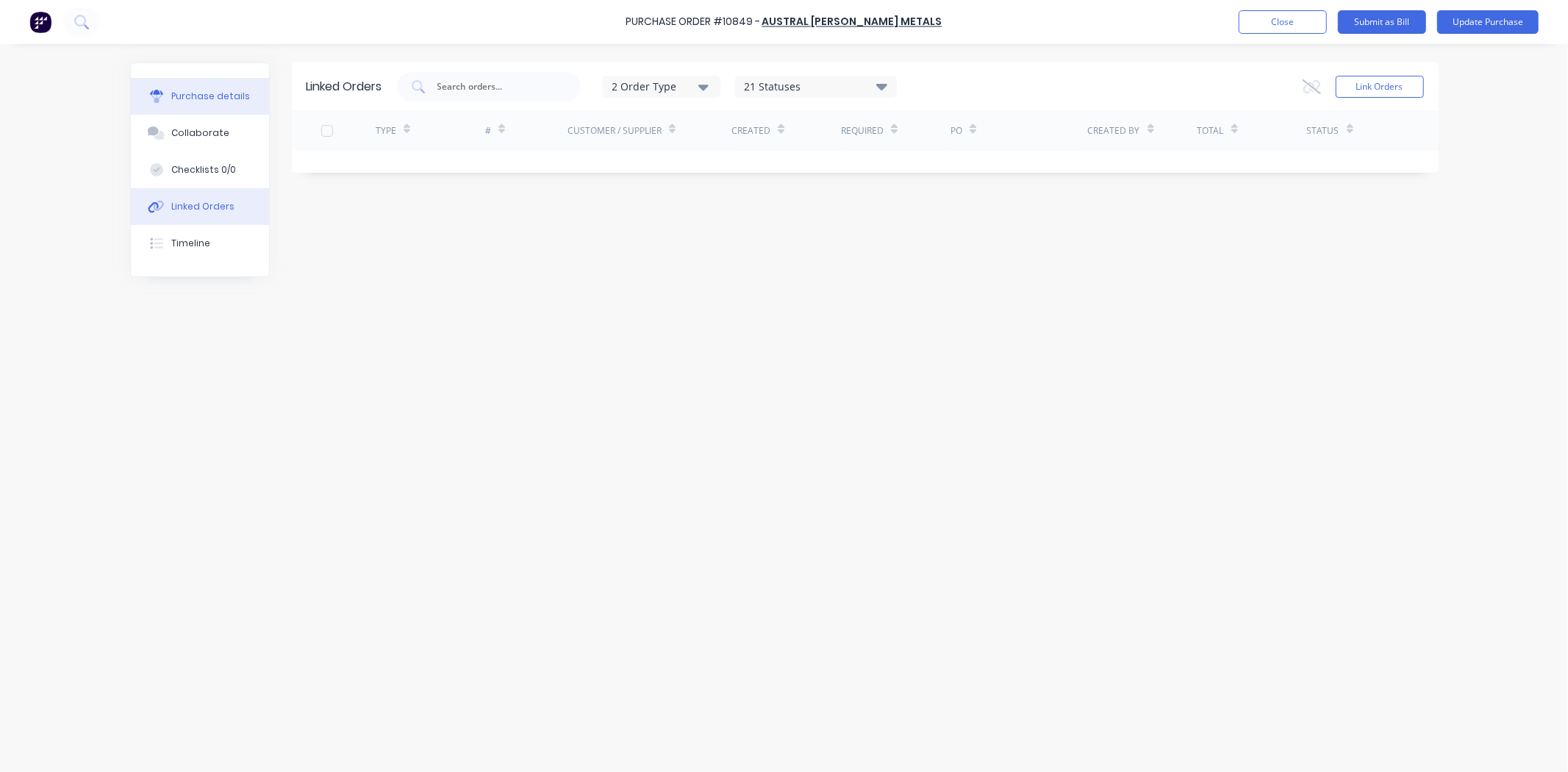
click at [194, 102] on div "Purchase details" at bounding box center [210, 96] width 79 height 14
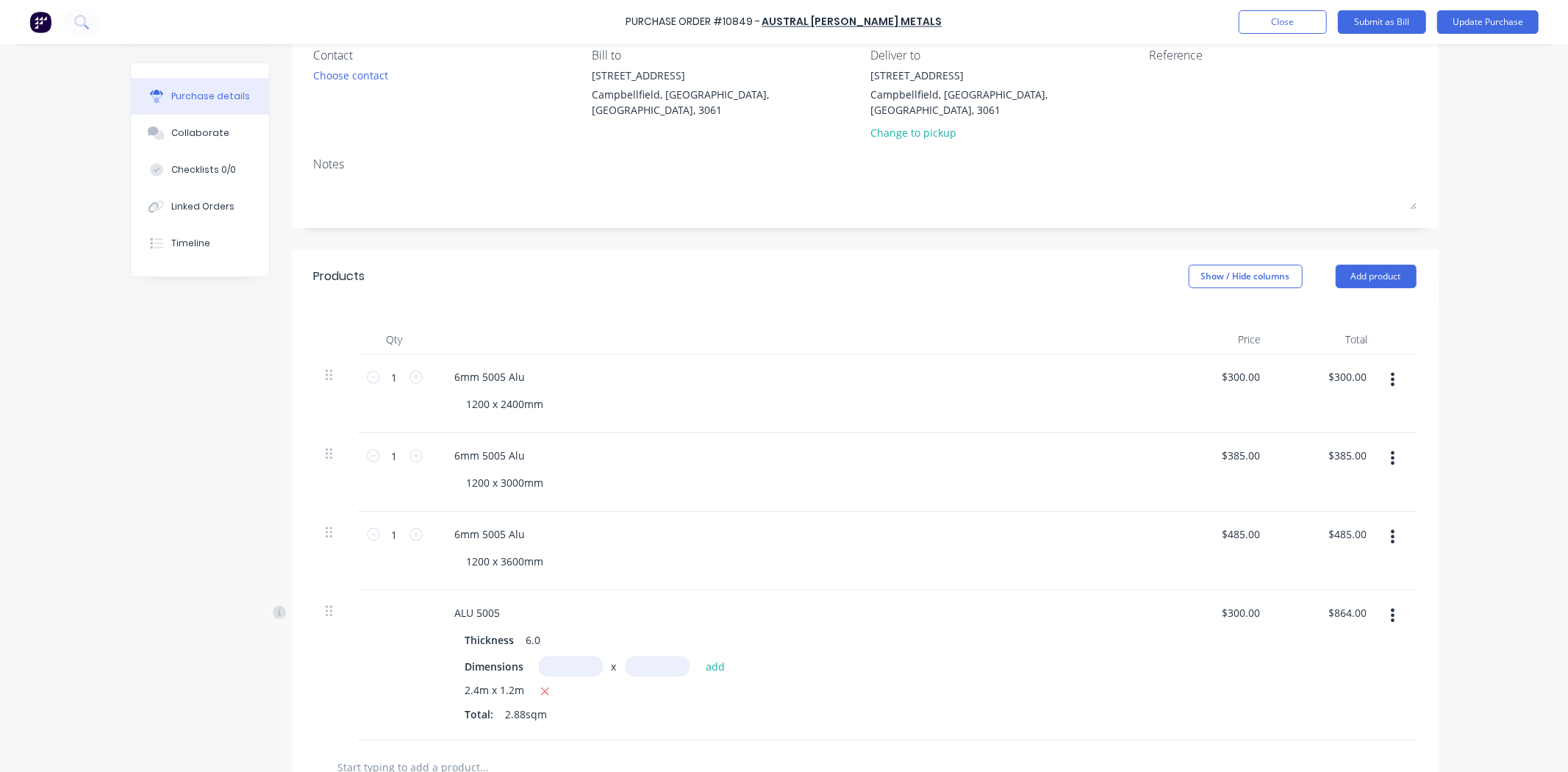
scroll to position [245, 0]
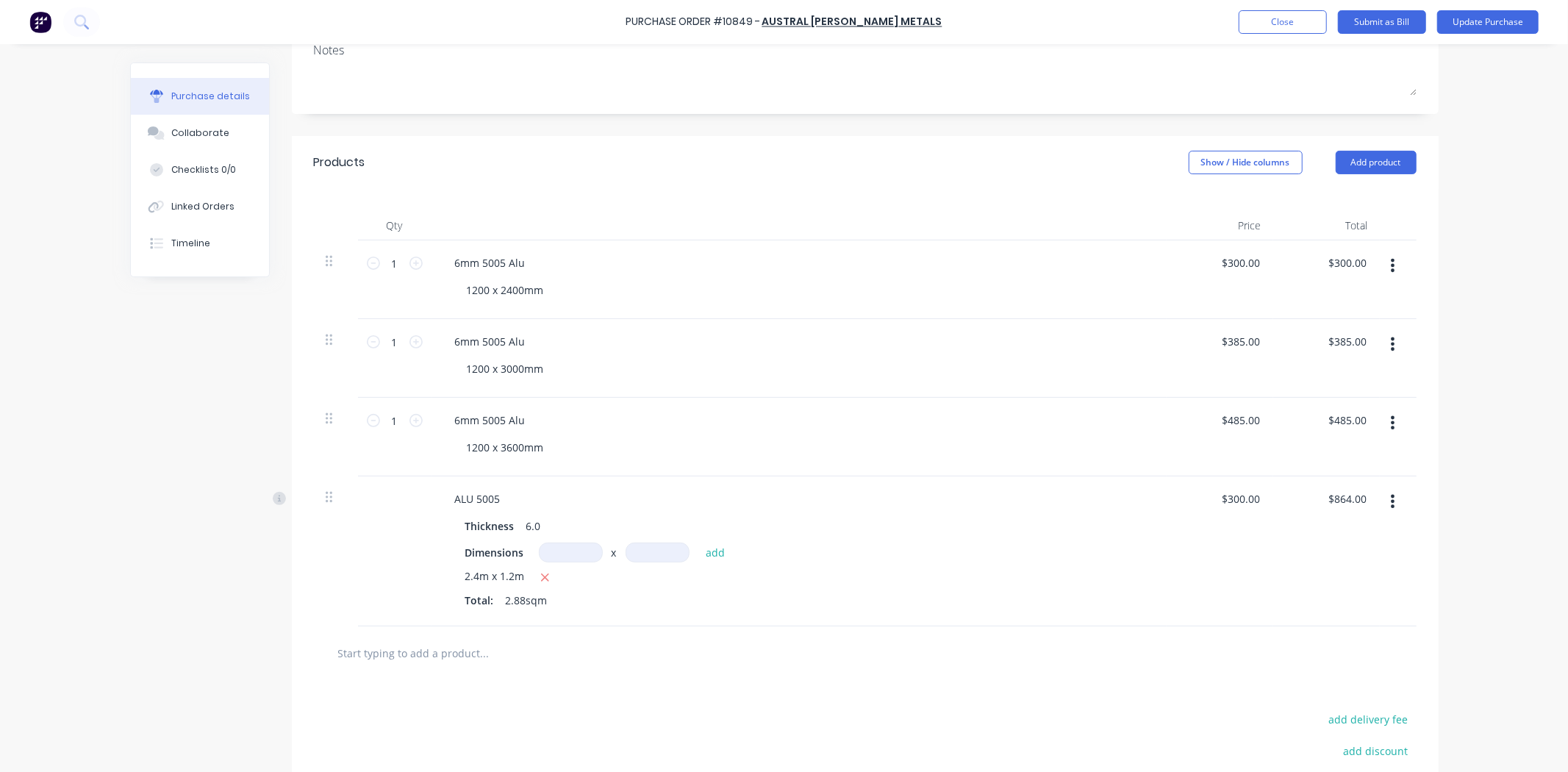
click at [1392, 488] on button "button" at bounding box center [1393, 501] width 35 height 26
click at [1329, 614] on button "Delete" at bounding box center [1349, 628] width 125 height 30
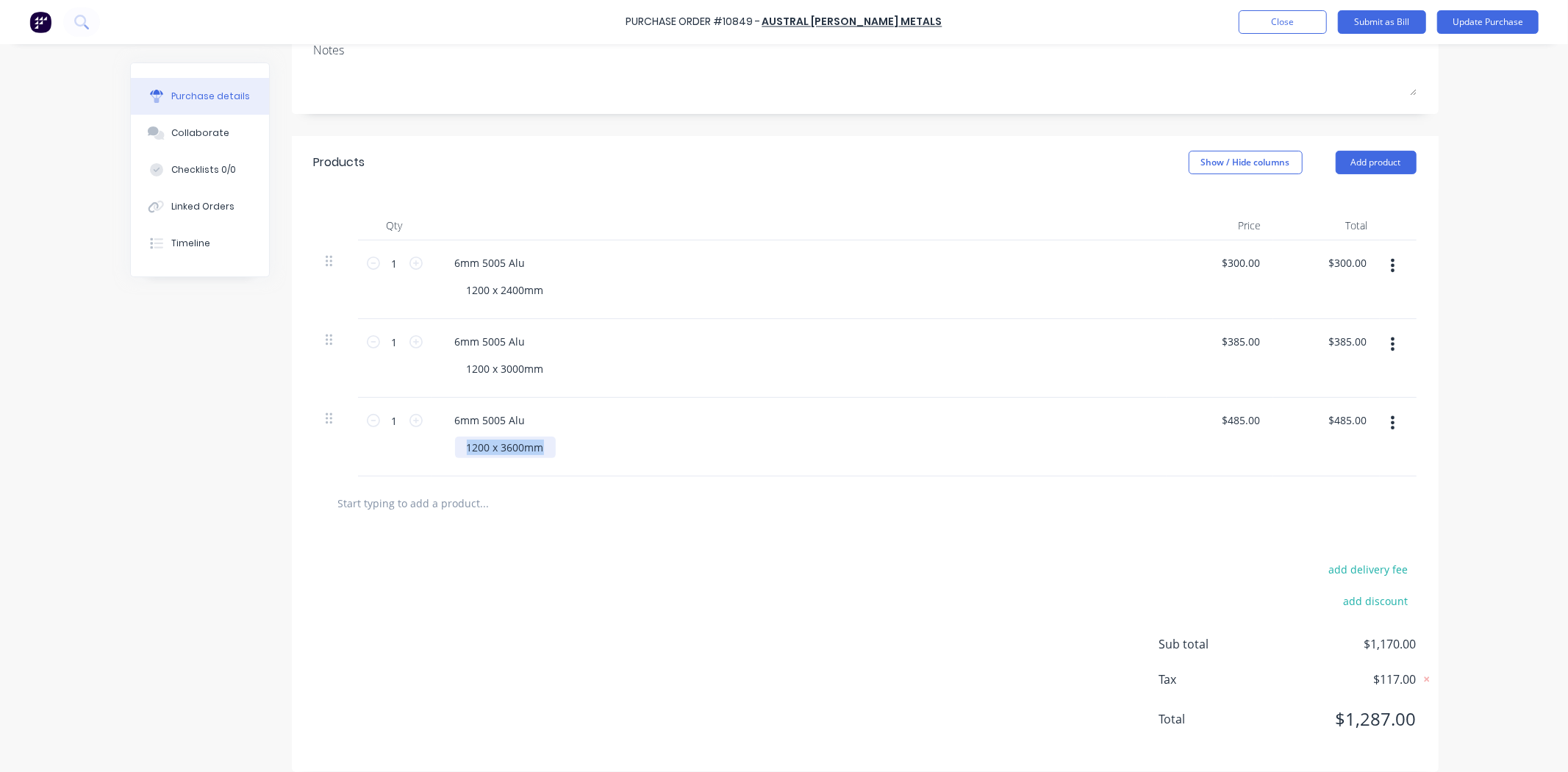
drag, startPoint x: 547, startPoint y: 433, endPoint x: 459, endPoint y: 423, distance: 88.6
click at [459, 437] on div "1200 x 3600mm" at bounding box center [505, 447] width 101 height 21
copy div "1200 x 3600mm"
click at [1278, 25] on button "Close" at bounding box center [1283, 22] width 88 height 24
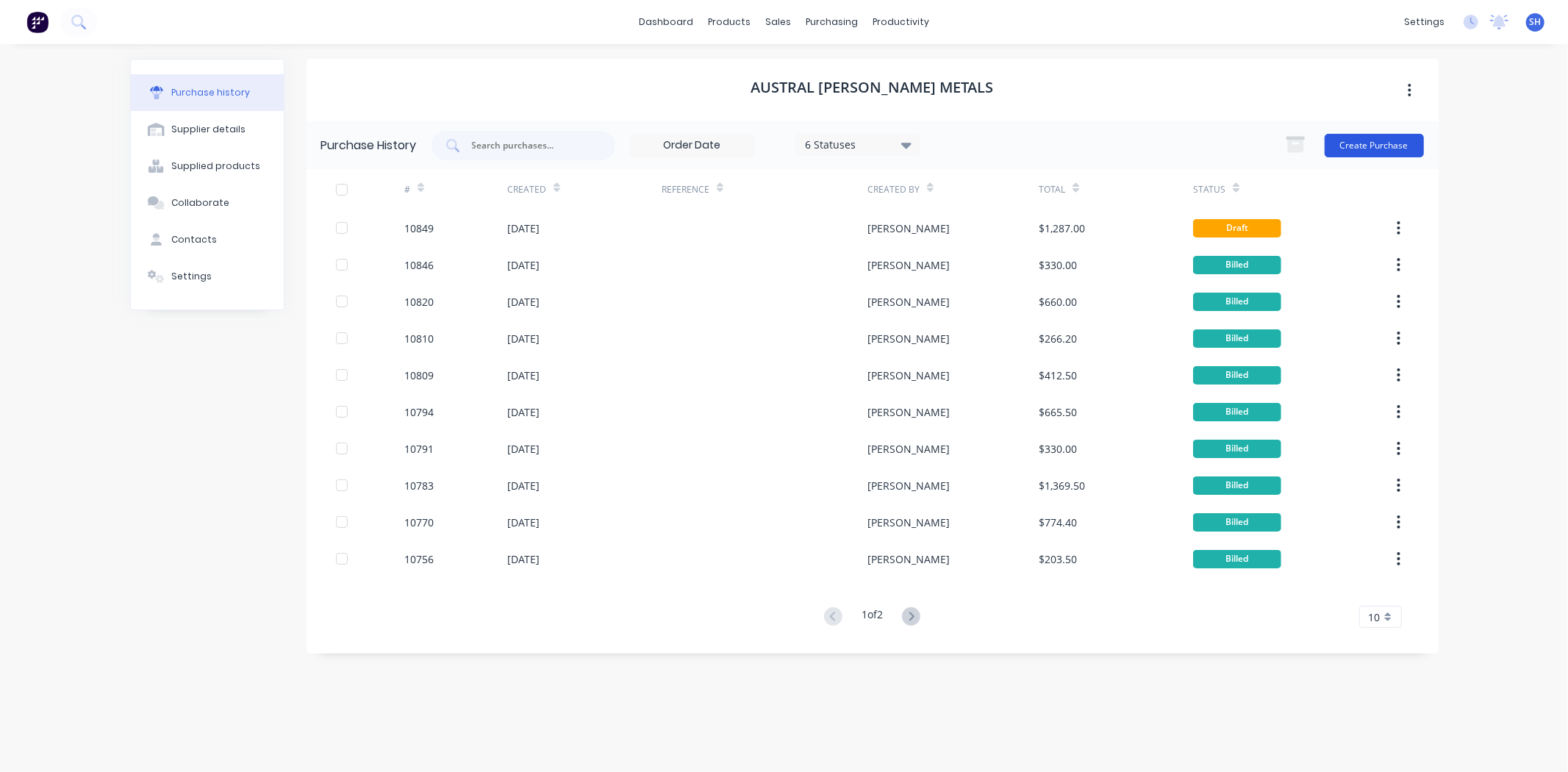
click at [1336, 149] on button "Create Purchase" at bounding box center [1374, 146] width 99 height 24
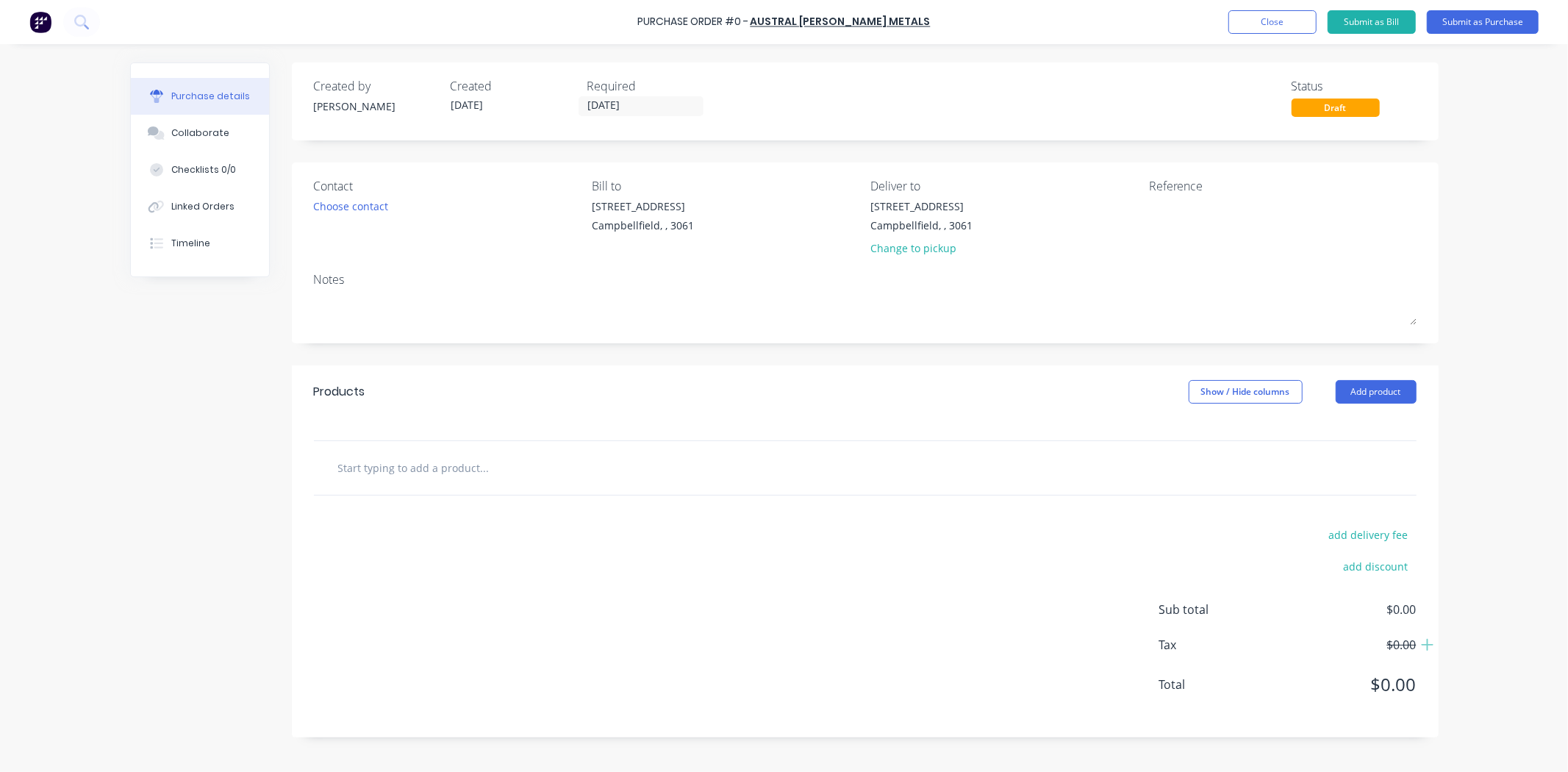
click at [433, 451] on div at bounding box center [865, 467] width 1103 height 53
click at [434, 465] on input "text" at bounding box center [484, 467] width 294 height 30
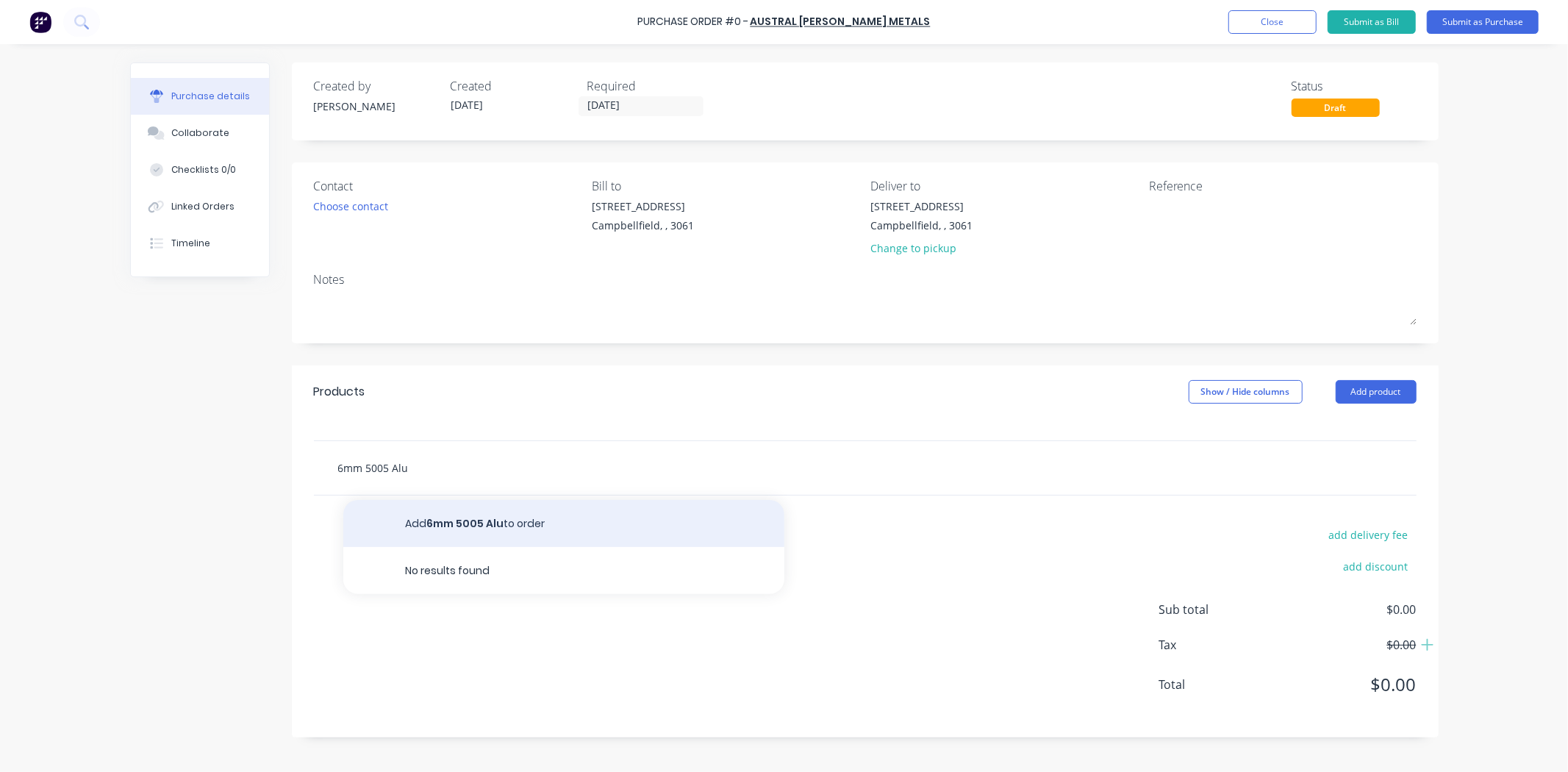
type input "6mm 5005 Alu"
click at [450, 516] on button "Add 6mm 5005 Alu to order" at bounding box center [564, 524] width 441 height 47
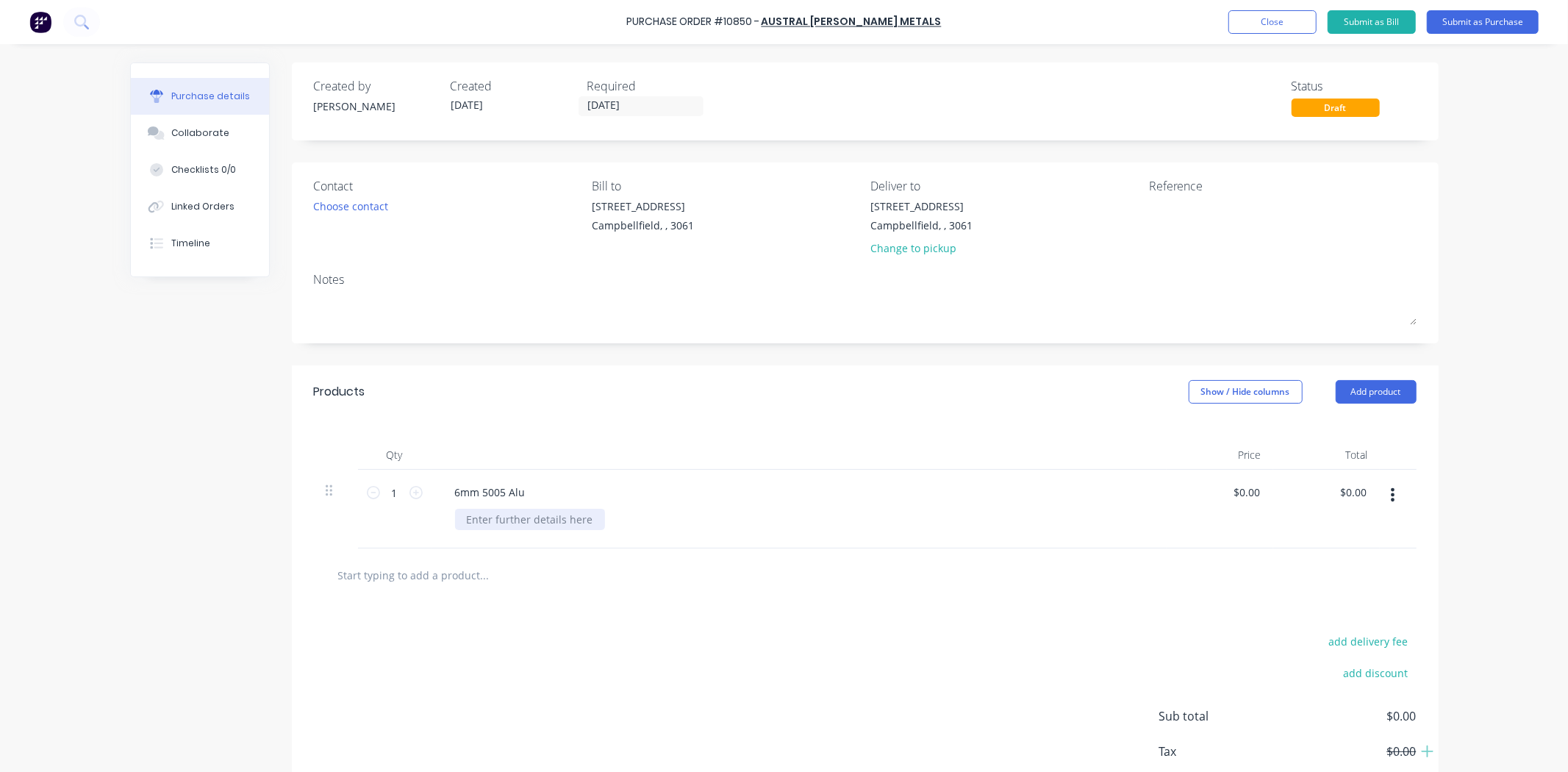
click at [472, 515] on div at bounding box center [530, 519] width 150 height 21
paste div
click at [1252, 494] on input "0.00" at bounding box center [1249, 492] width 28 height 21
type input "$485.00"
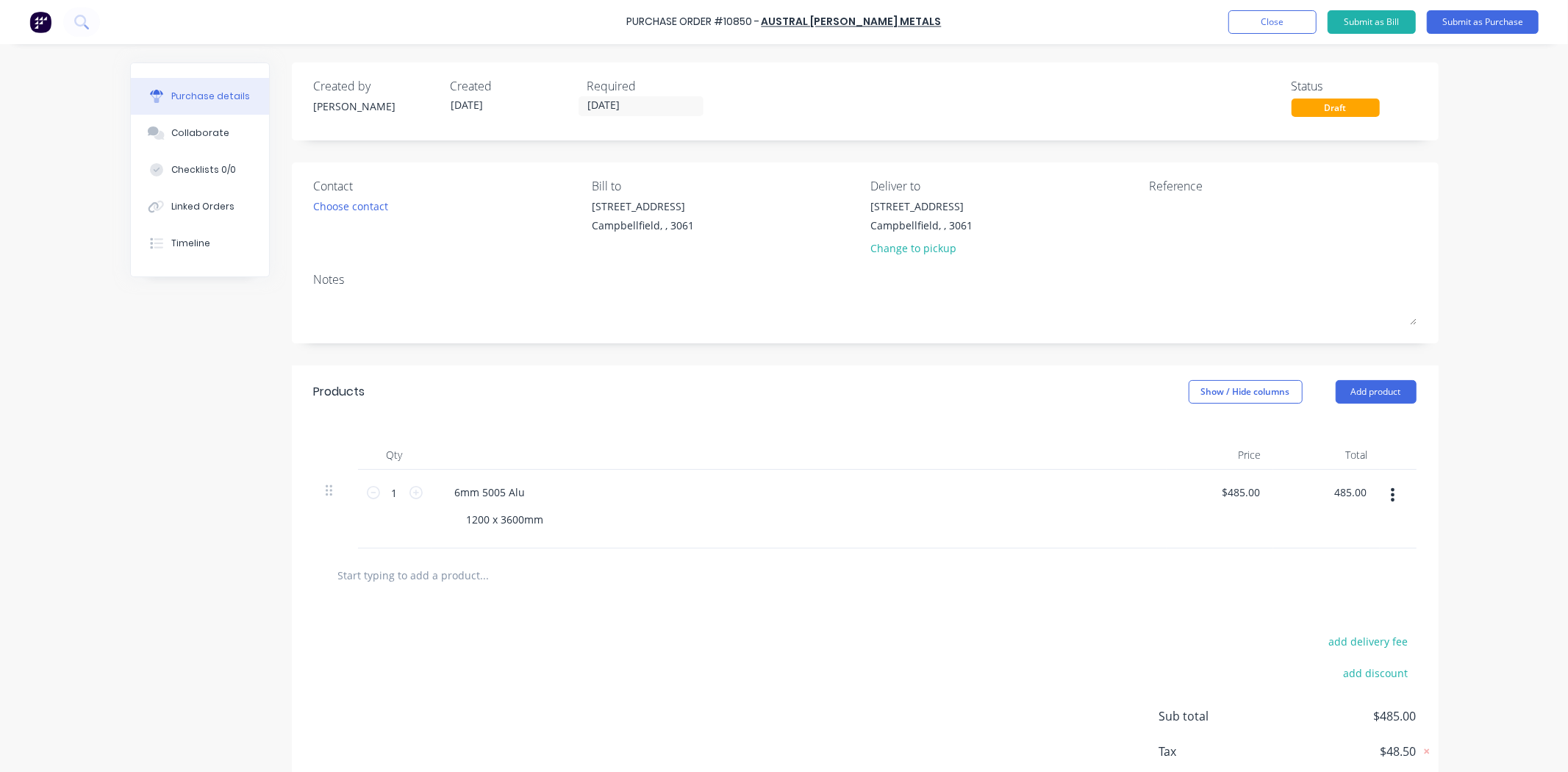
type input "$485.00"
click at [925, 653] on div "add delivery fee add discount Sub total $485.00 Tax $48.50 Total $533.50" at bounding box center [865, 723] width 1147 height 242
click at [1472, 15] on button "Submit as Purchase" at bounding box center [1483, 22] width 112 height 24
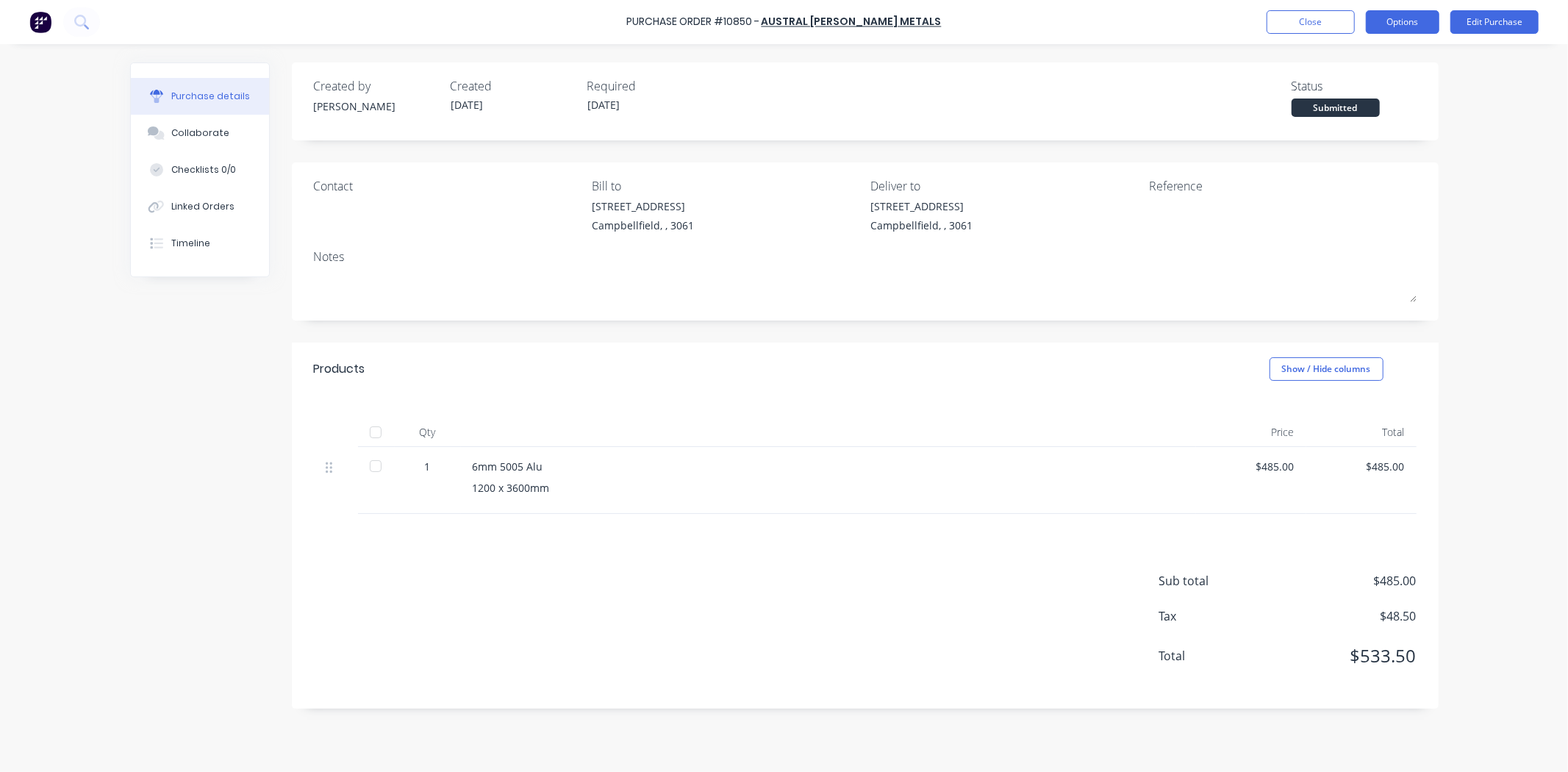
click at [1414, 22] on button "Options" at bounding box center [1403, 22] width 74 height 24
click at [1349, 69] on div "Print / Email" at bounding box center [1370, 59] width 113 height 21
click at [1358, 118] on div "Without pricing" at bounding box center [1370, 119] width 113 height 21
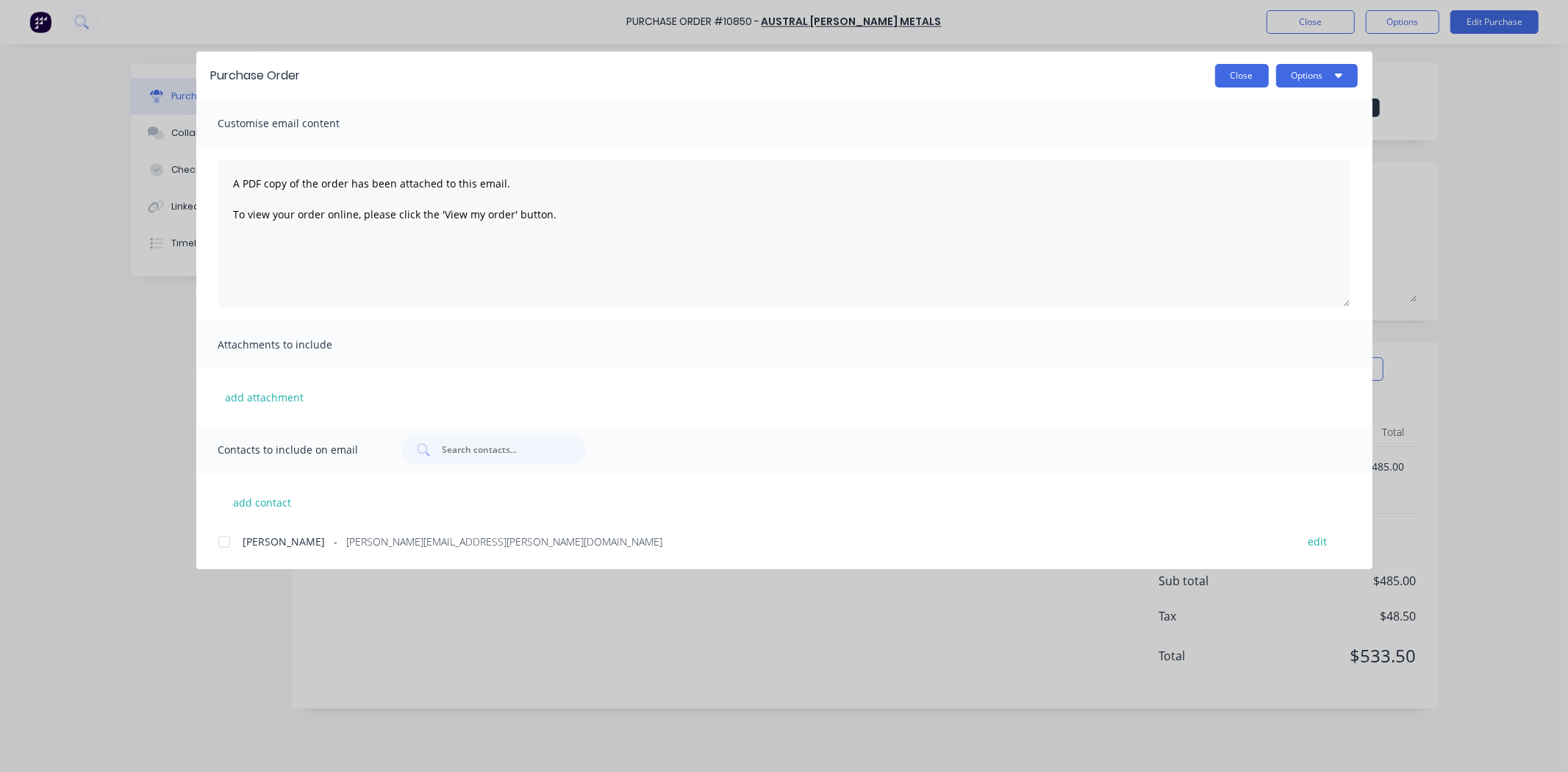
click at [1250, 81] on button "Close" at bounding box center [1242, 76] width 53 height 24
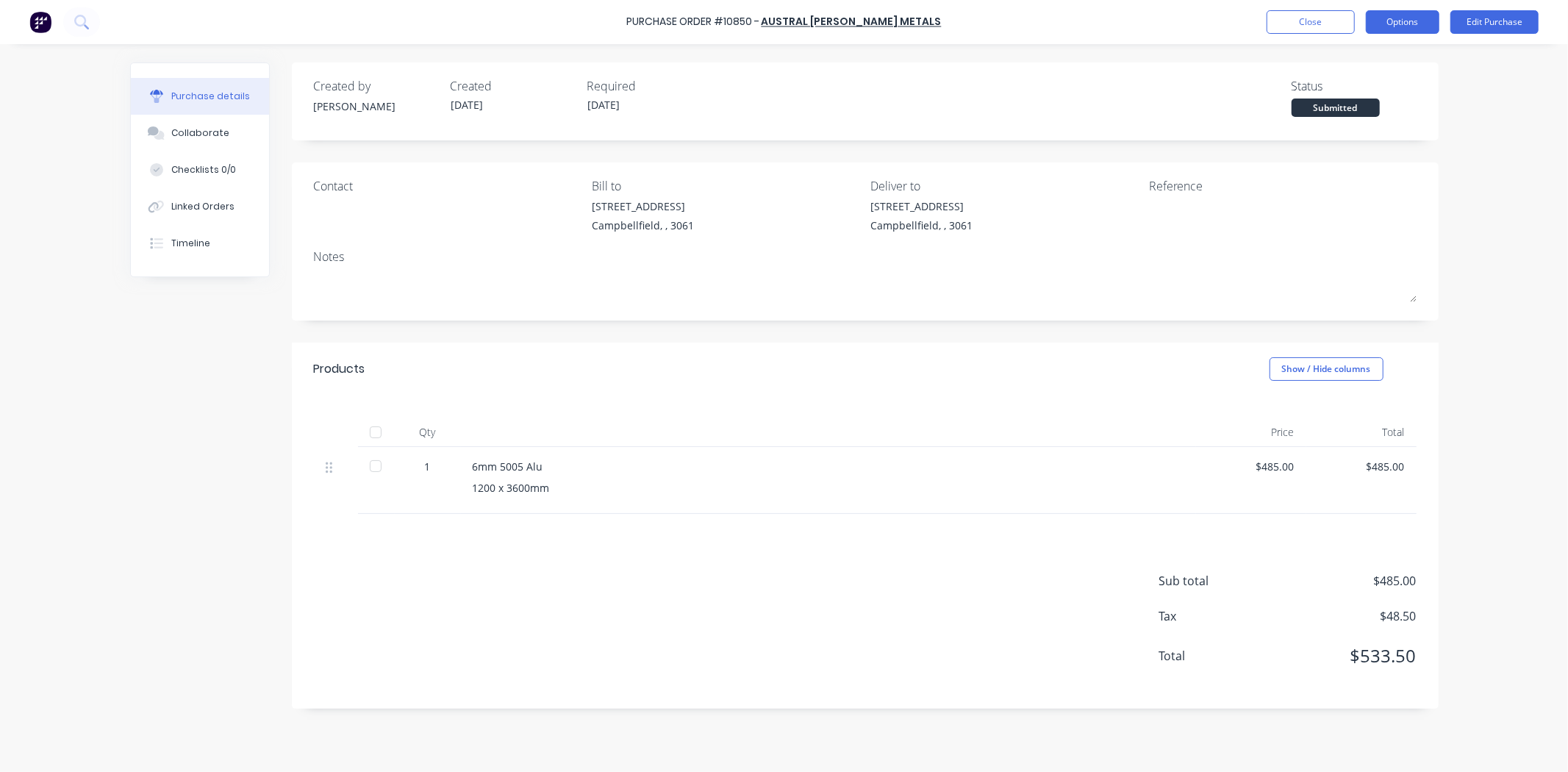
click at [1403, 19] on button "Options" at bounding box center [1403, 22] width 74 height 24
click at [1355, 70] on button "Print / Email" at bounding box center [1369, 59] width 140 height 30
click at [1331, 92] on div "With pricing" at bounding box center [1370, 89] width 113 height 21
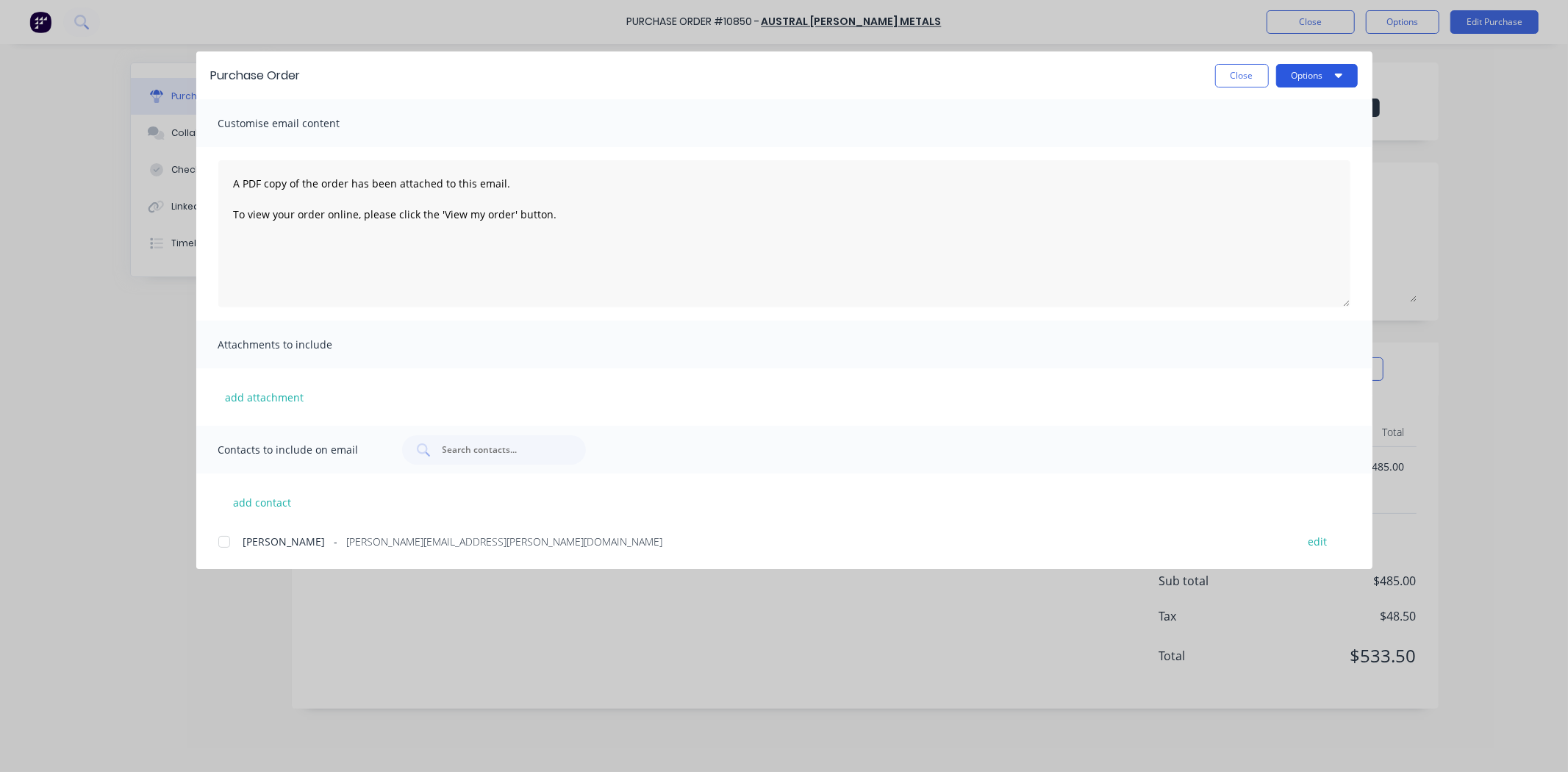
click at [1333, 75] on button "Options" at bounding box center [1317, 76] width 81 height 24
click at [1284, 144] on div "Print" at bounding box center [1289, 141] width 113 height 21
click at [1247, 69] on button "Close" at bounding box center [1242, 76] width 53 height 24
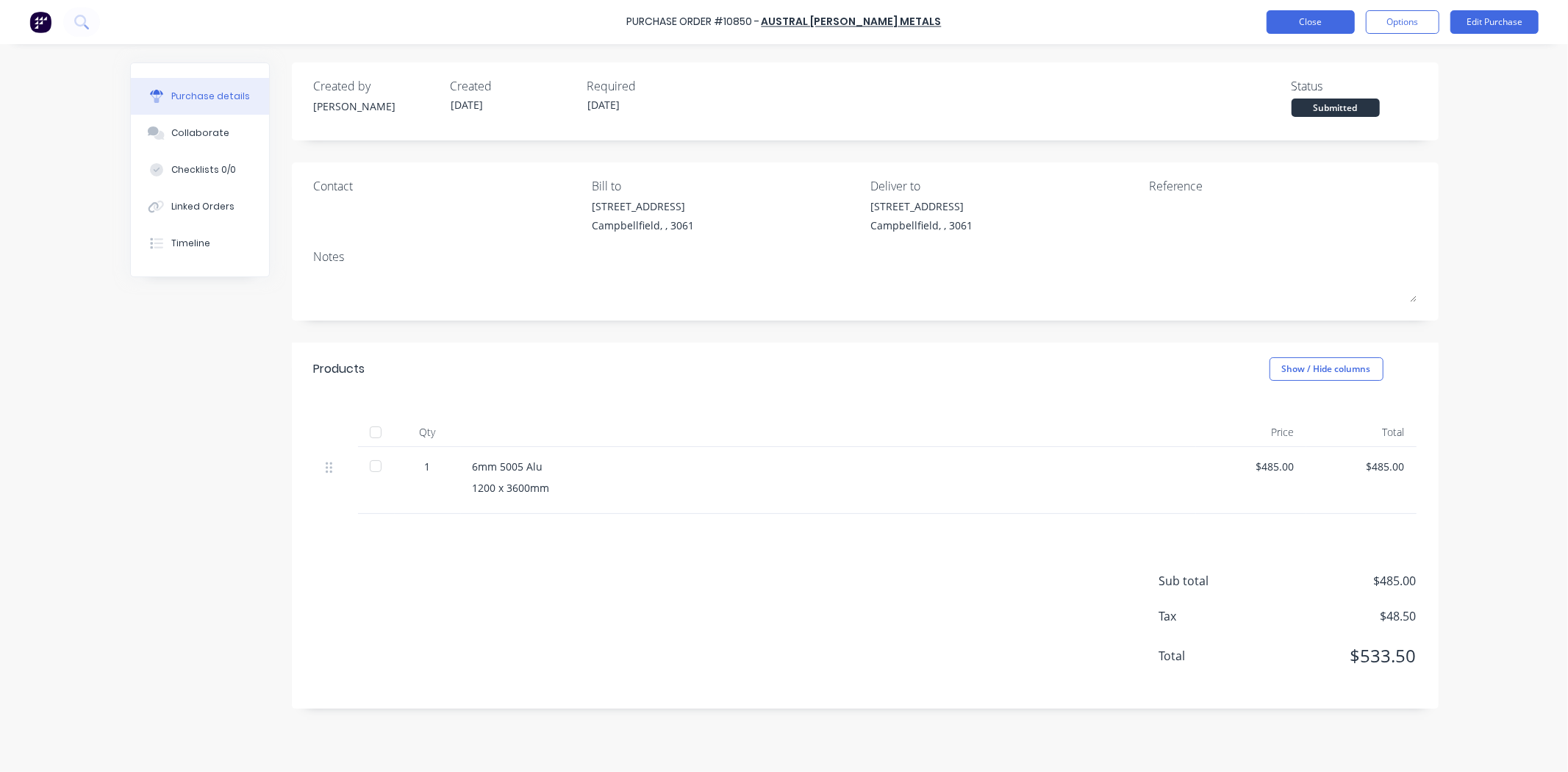
click at [1313, 25] on button "Close" at bounding box center [1311, 22] width 88 height 24
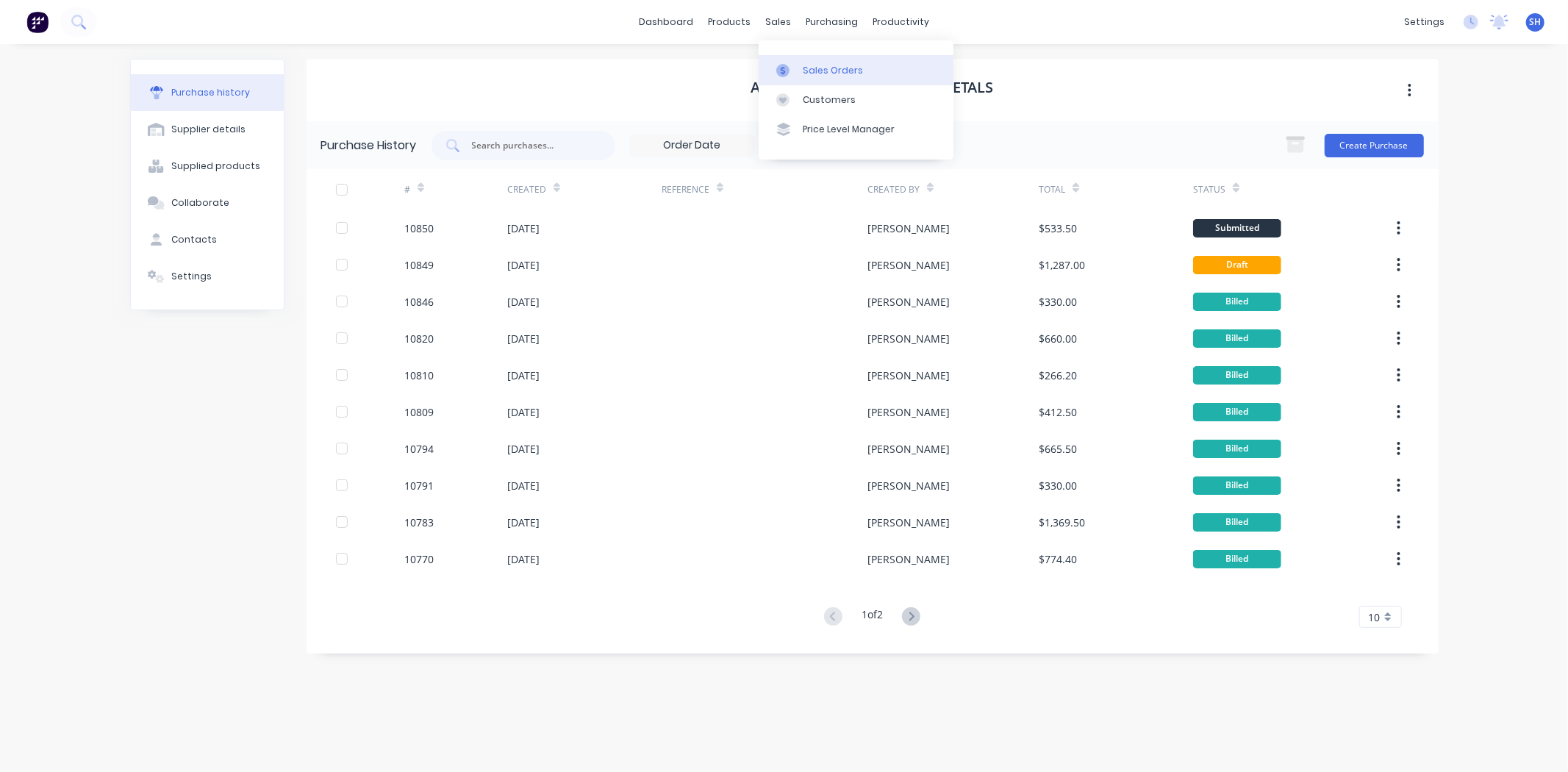
click at [808, 59] on link "Sales Orders" at bounding box center [856, 69] width 195 height 30
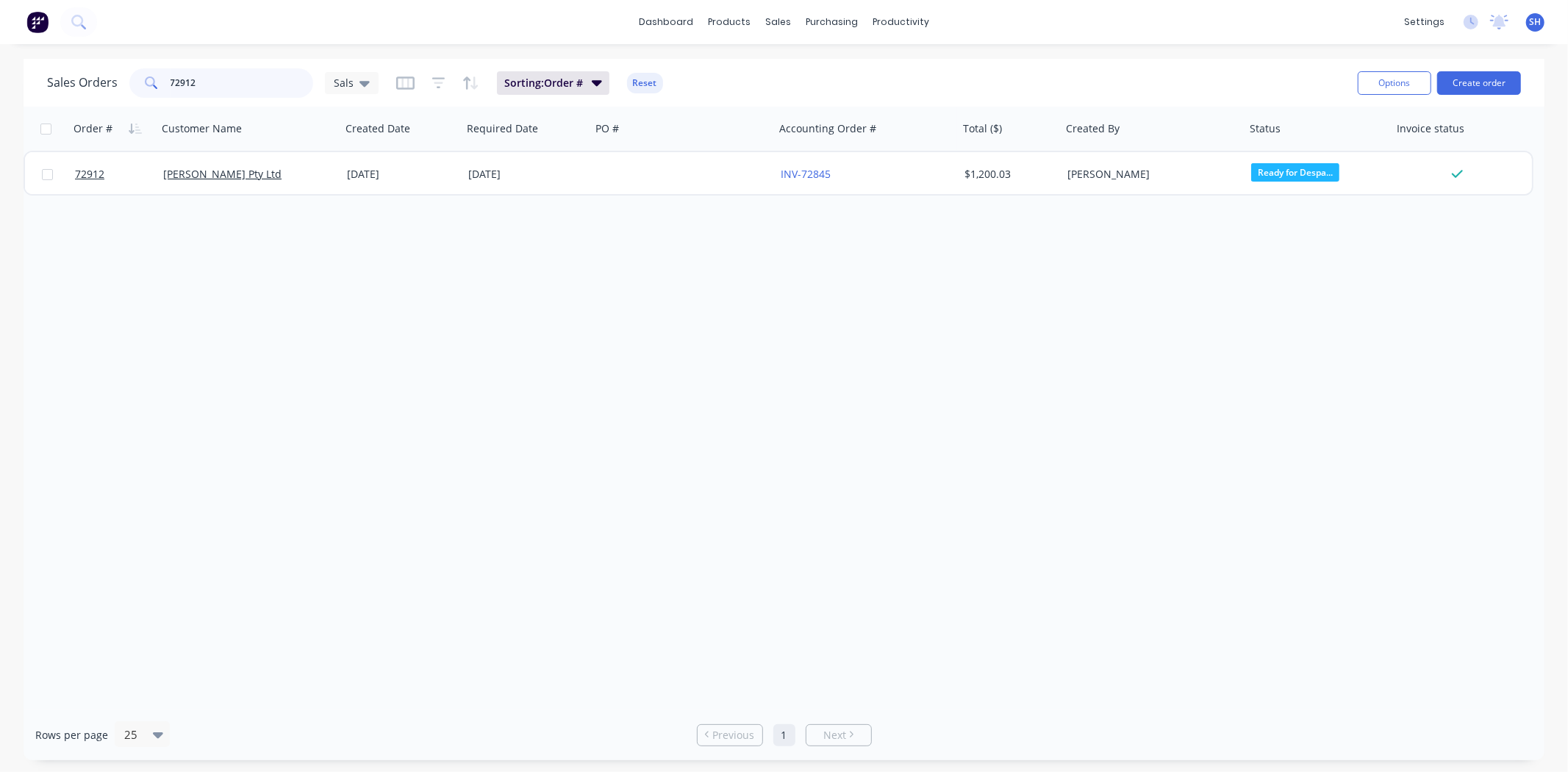
drag, startPoint x: 215, startPoint y: 79, endPoint x: 159, endPoint y: 84, distance: 56.2
click at [159, 83] on div "72912" at bounding box center [221, 83] width 184 height 30
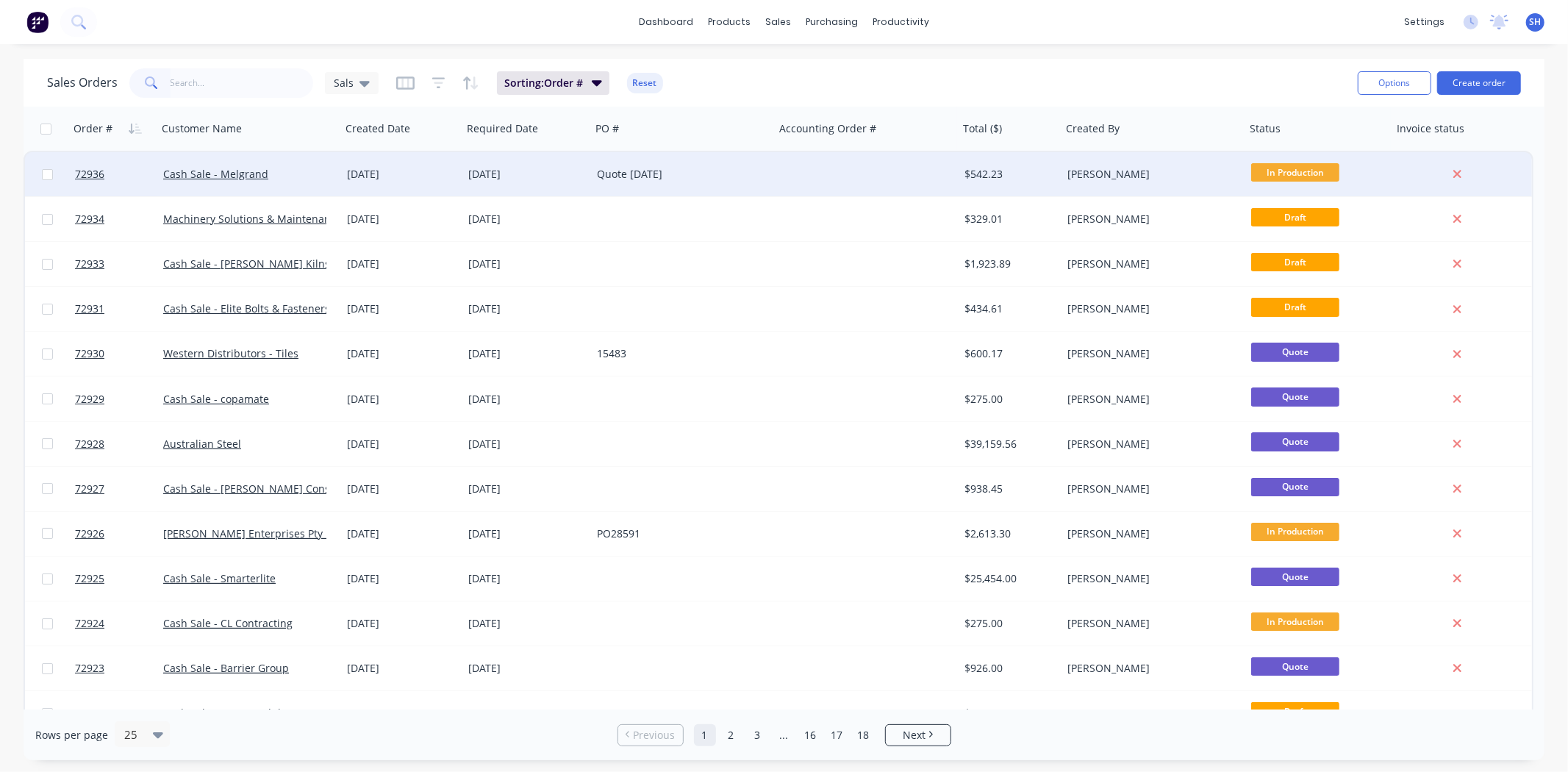
click at [604, 171] on div "Quote [DATE]" at bounding box center [678, 174] width 163 height 14
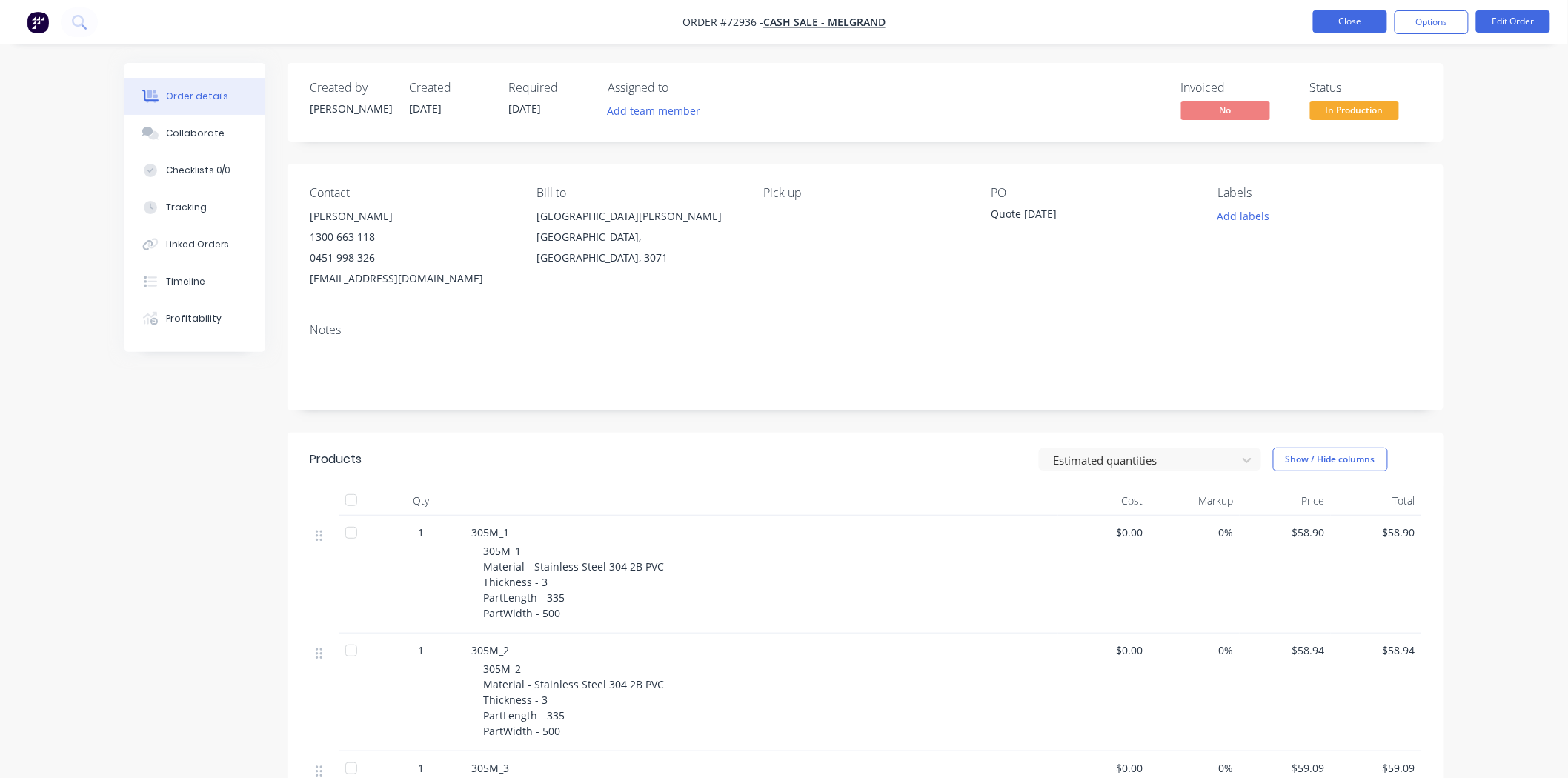
click at [1354, 20] on button "Close" at bounding box center [1350, 21] width 74 height 22
